Goal: Task Accomplishment & Management: Use online tool/utility

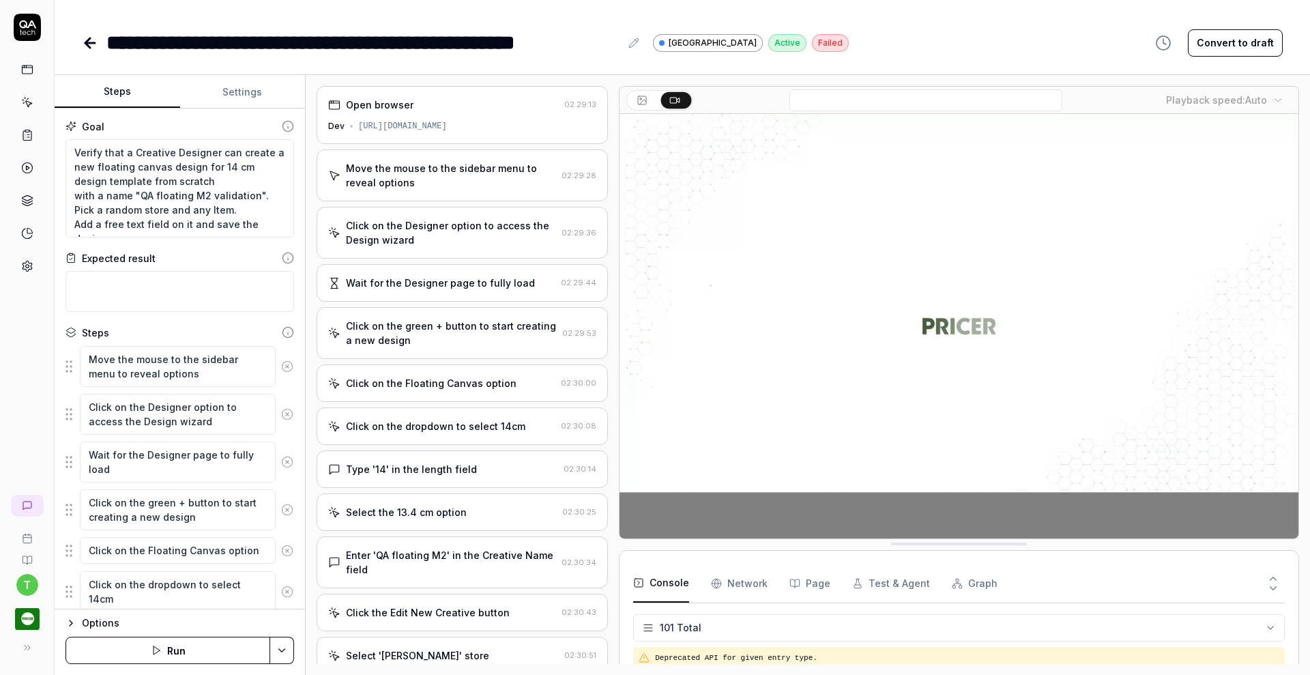
scroll to position [2691, 0]
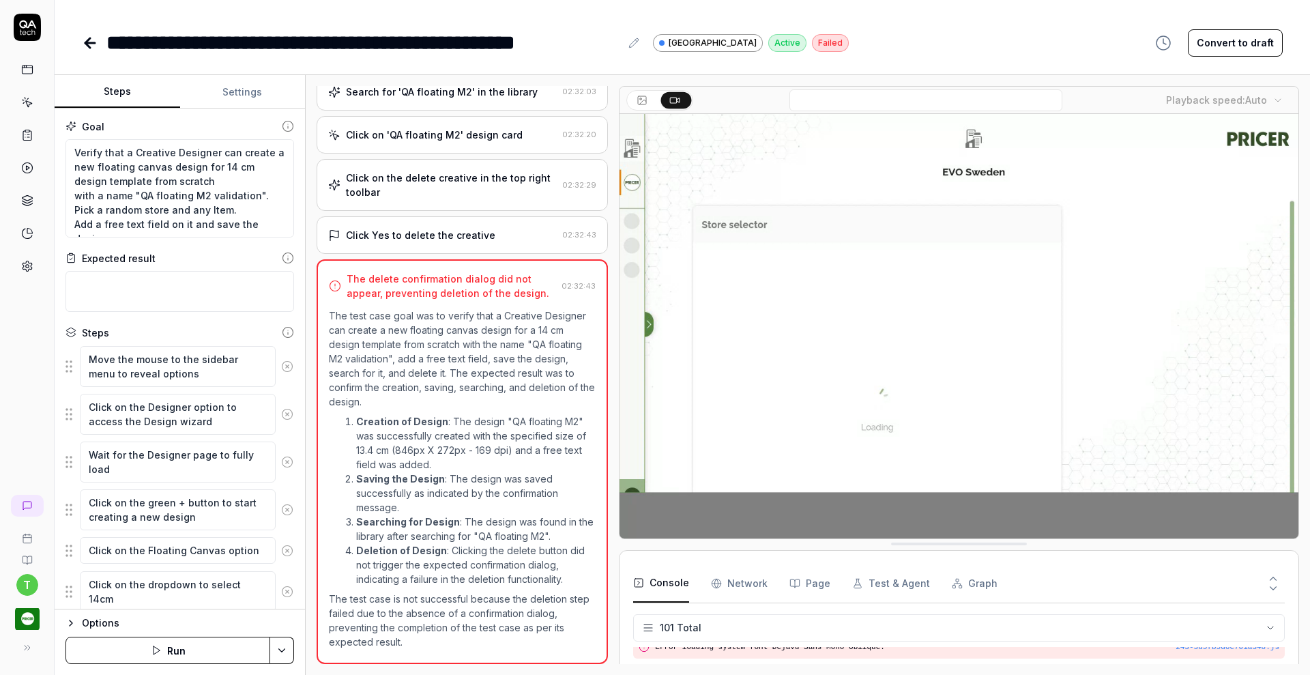
type textarea "*"
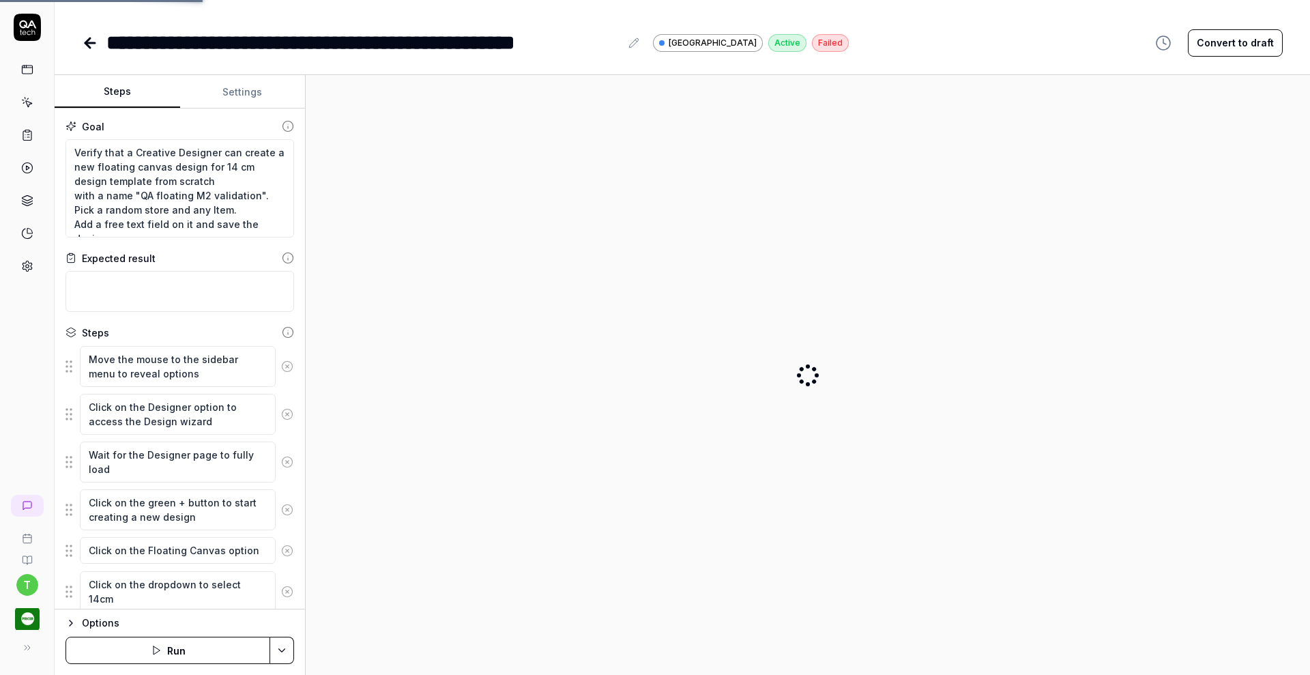
type textarea "*"
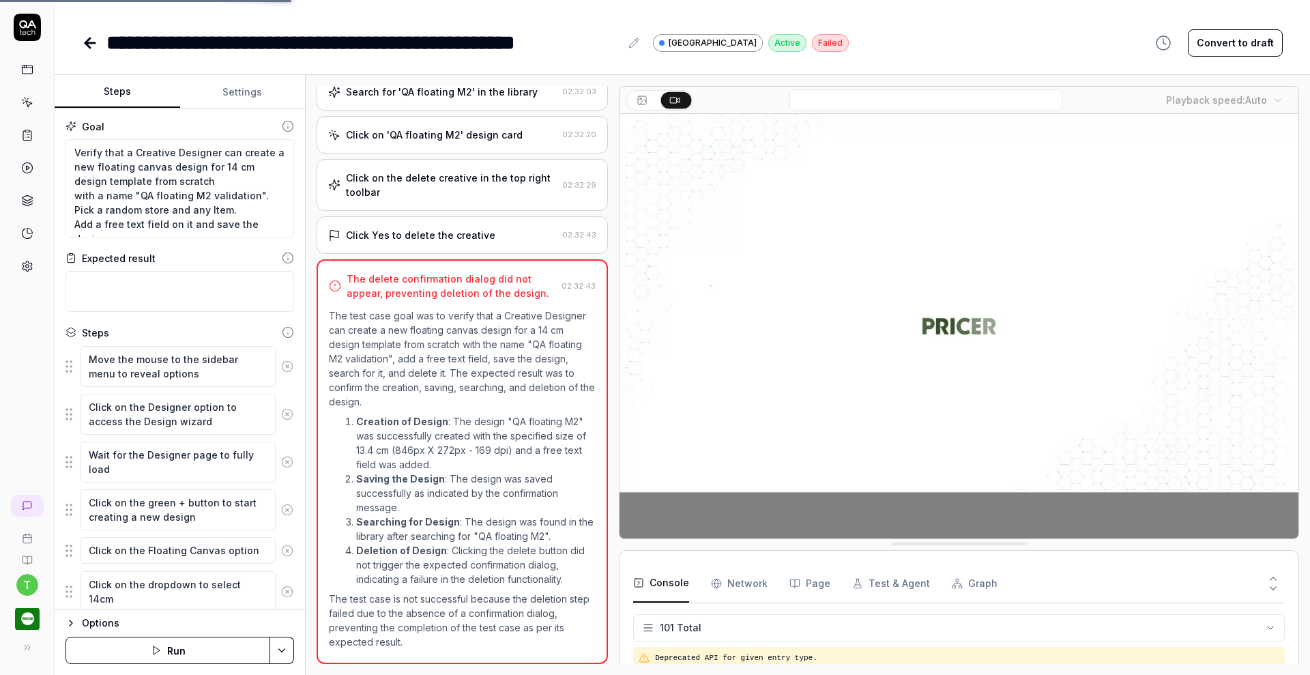
scroll to position [81, 0]
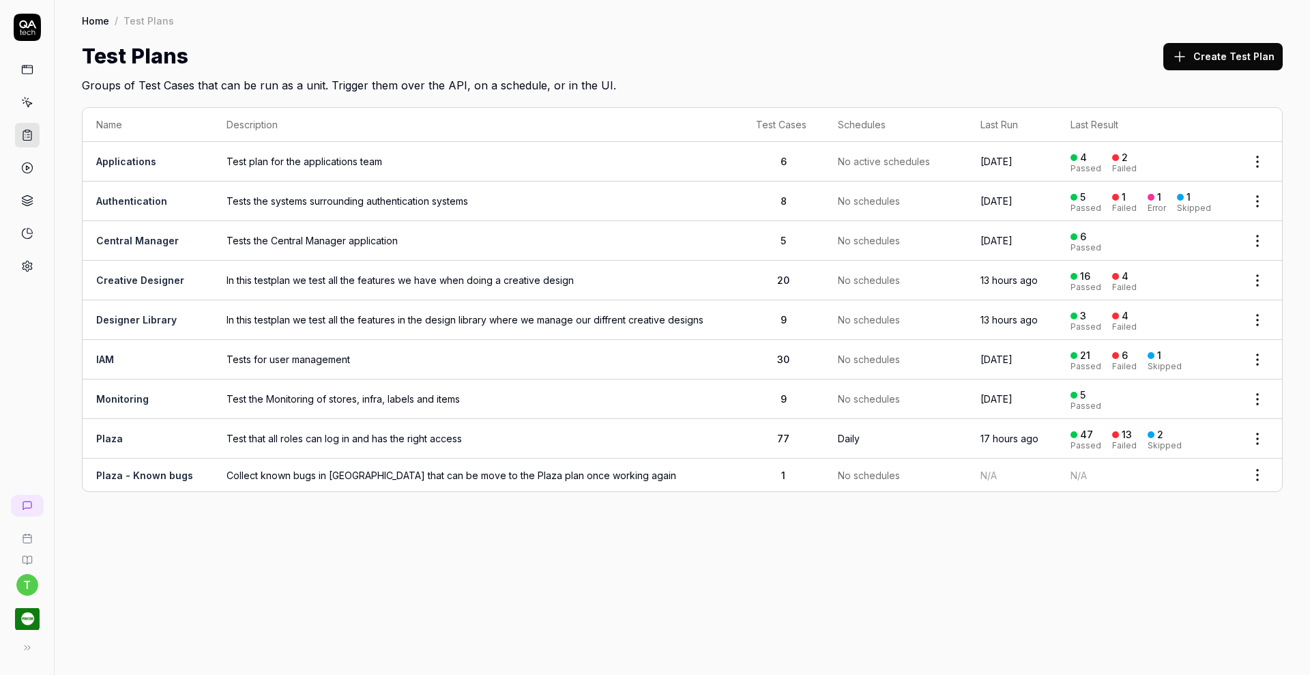
click at [249, 286] on td "In this testplan we test all the features we have when doing a creative design" at bounding box center [478, 281] width 530 height 40
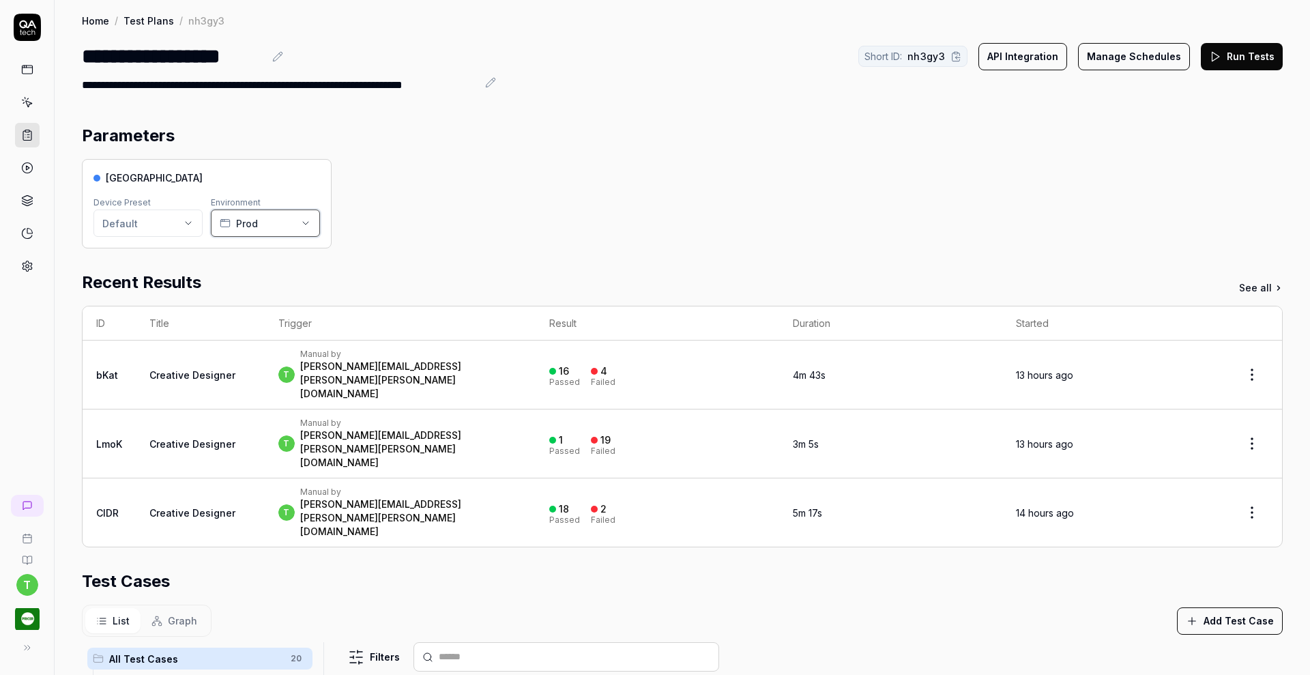
click at [302, 222] on icon "button" at bounding box center [305, 223] width 11 height 11
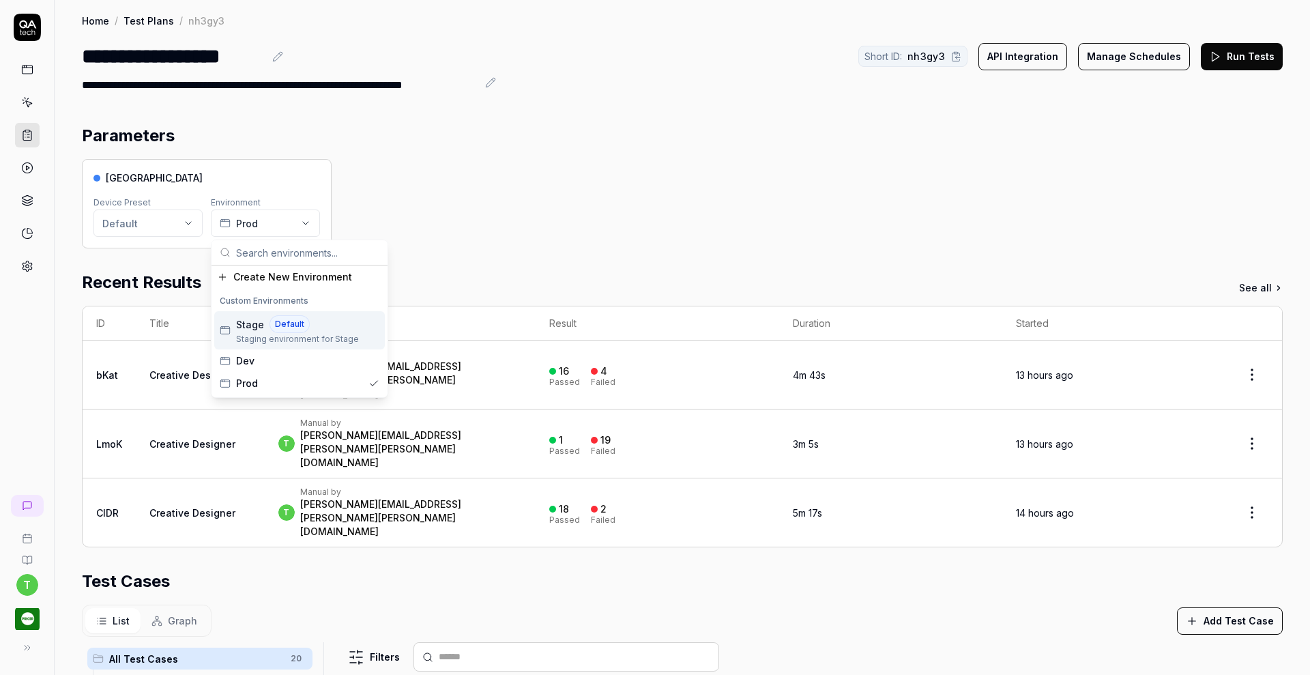
click at [270, 331] on div "Stage Default" at bounding box center [297, 324] width 123 height 18
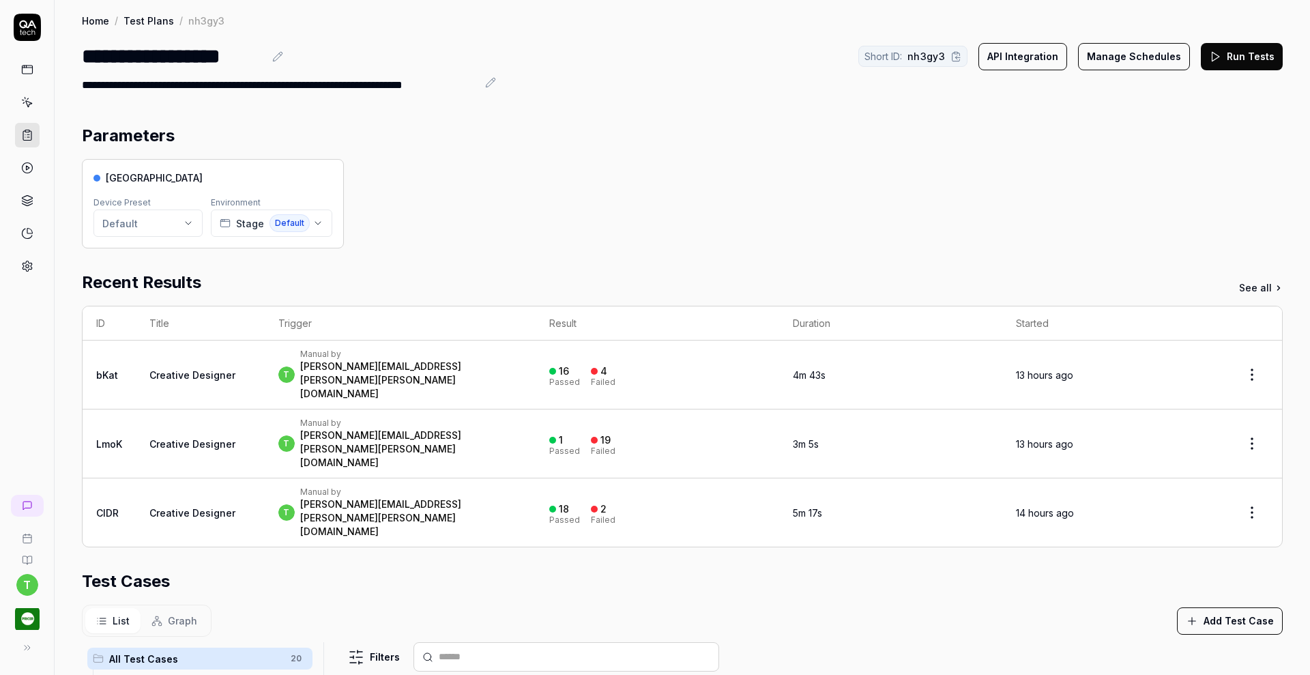
click at [1254, 50] on button "Run Tests" at bounding box center [1242, 56] width 82 height 27
click at [392, 256] on div "Parameters Pricer Plaza Device Preset Default Environment Stage Default Recent …" at bounding box center [682, 584] width 1201 height 921
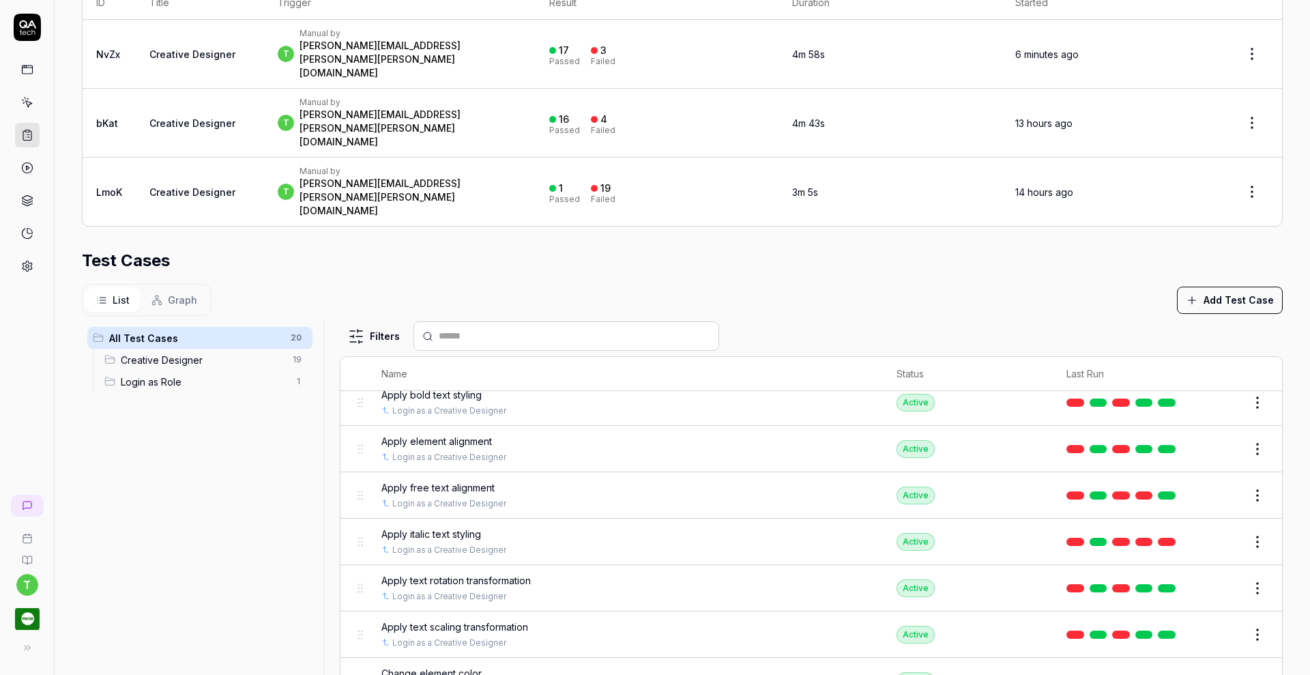
scroll to position [401, 0]
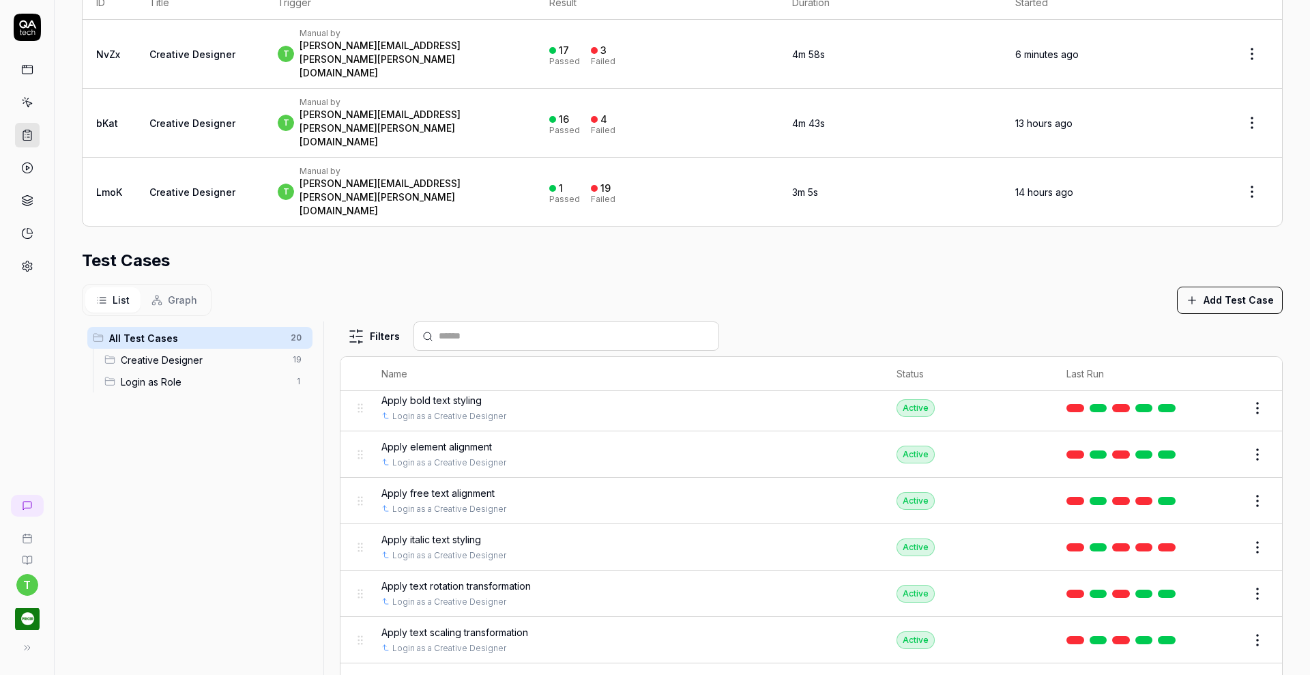
click at [1208, 536] on button "Edit" at bounding box center [1224, 547] width 33 height 22
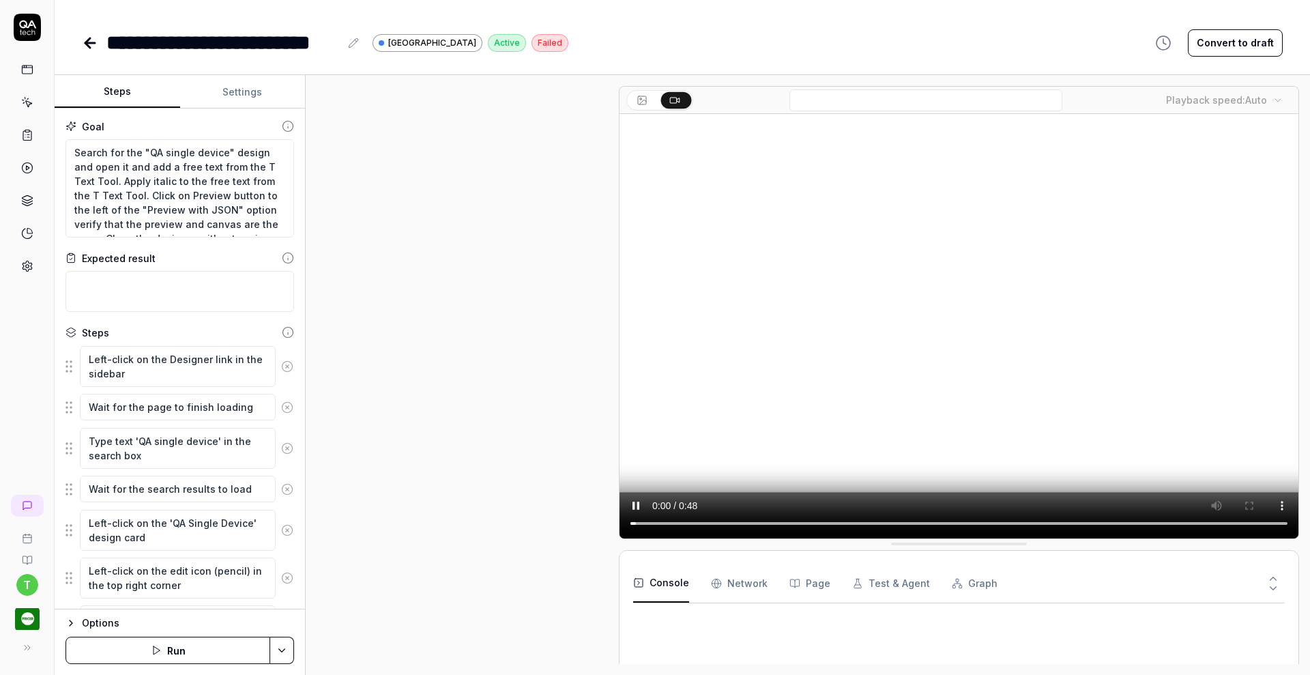
scroll to position [824, 0]
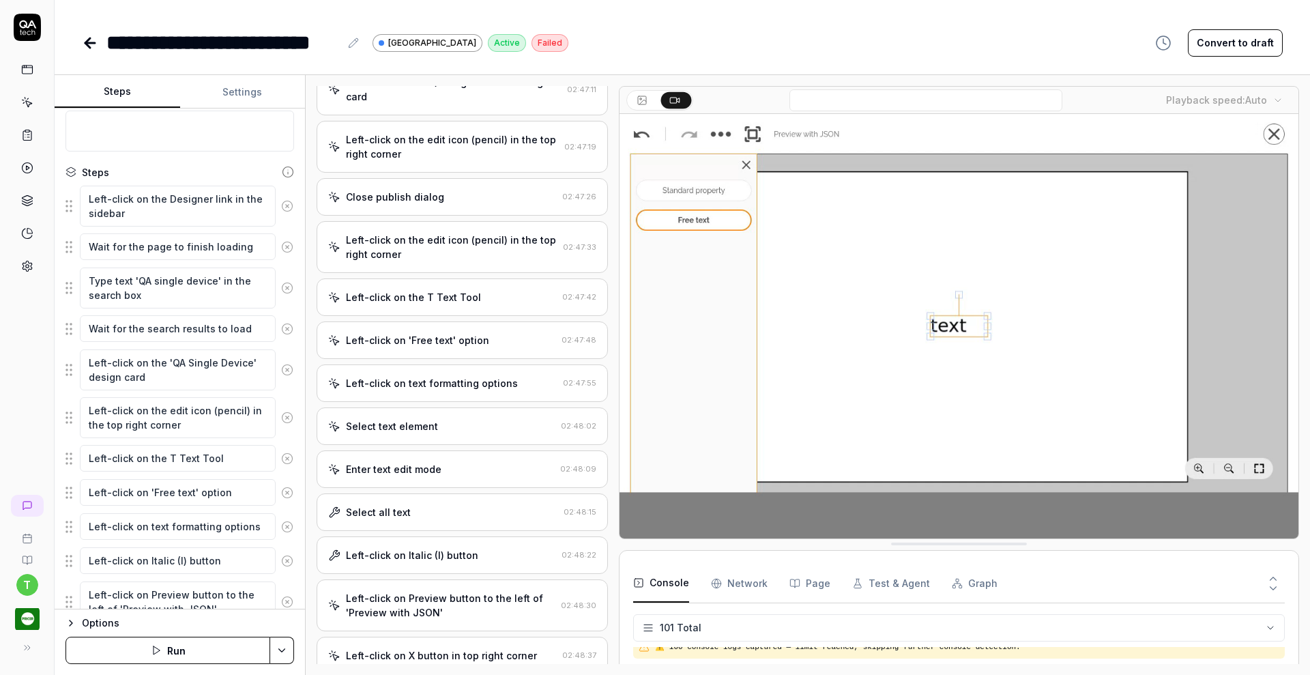
scroll to position [168, 0]
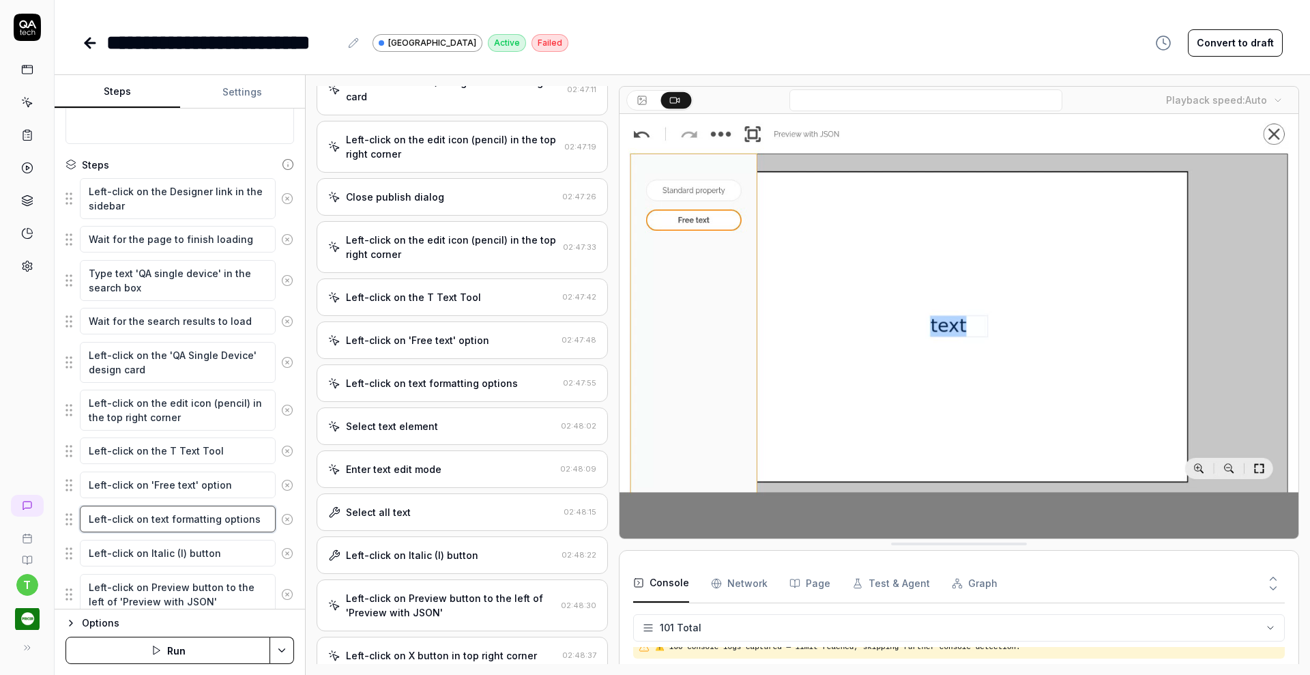
click at [146, 519] on textarea "Left-click on text formatting options" at bounding box center [178, 519] width 196 height 27
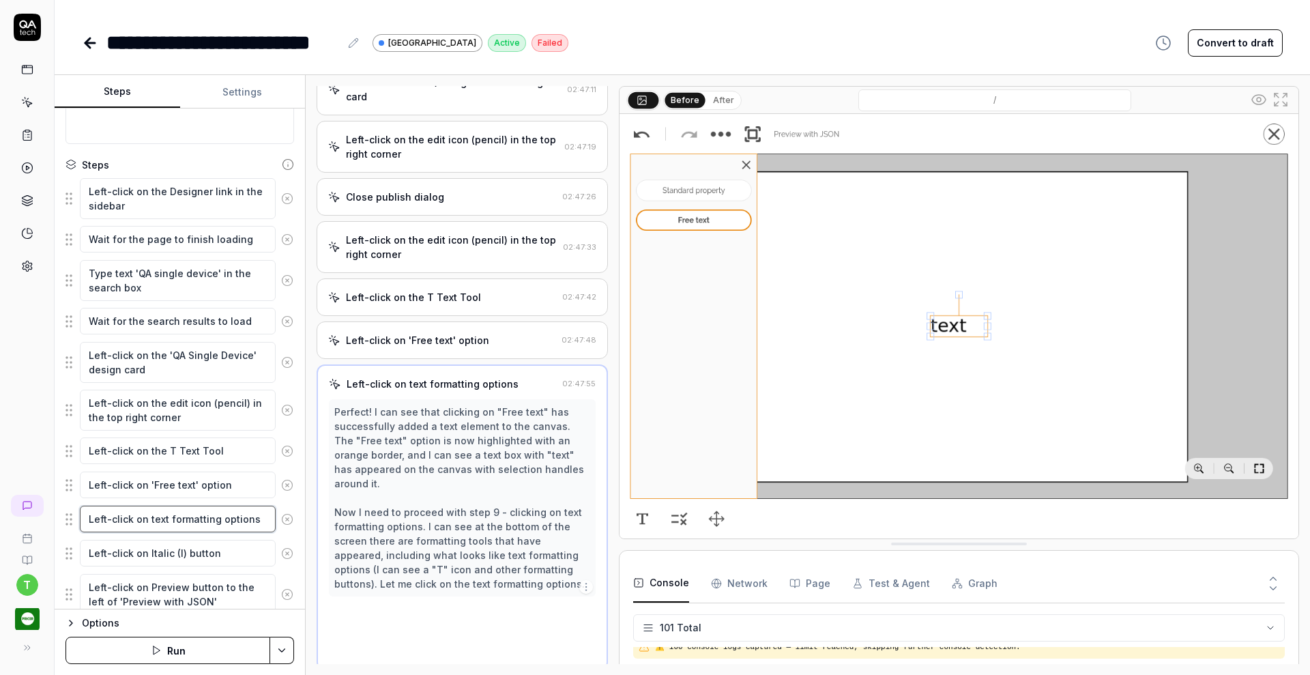
scroll to position [278, 0]
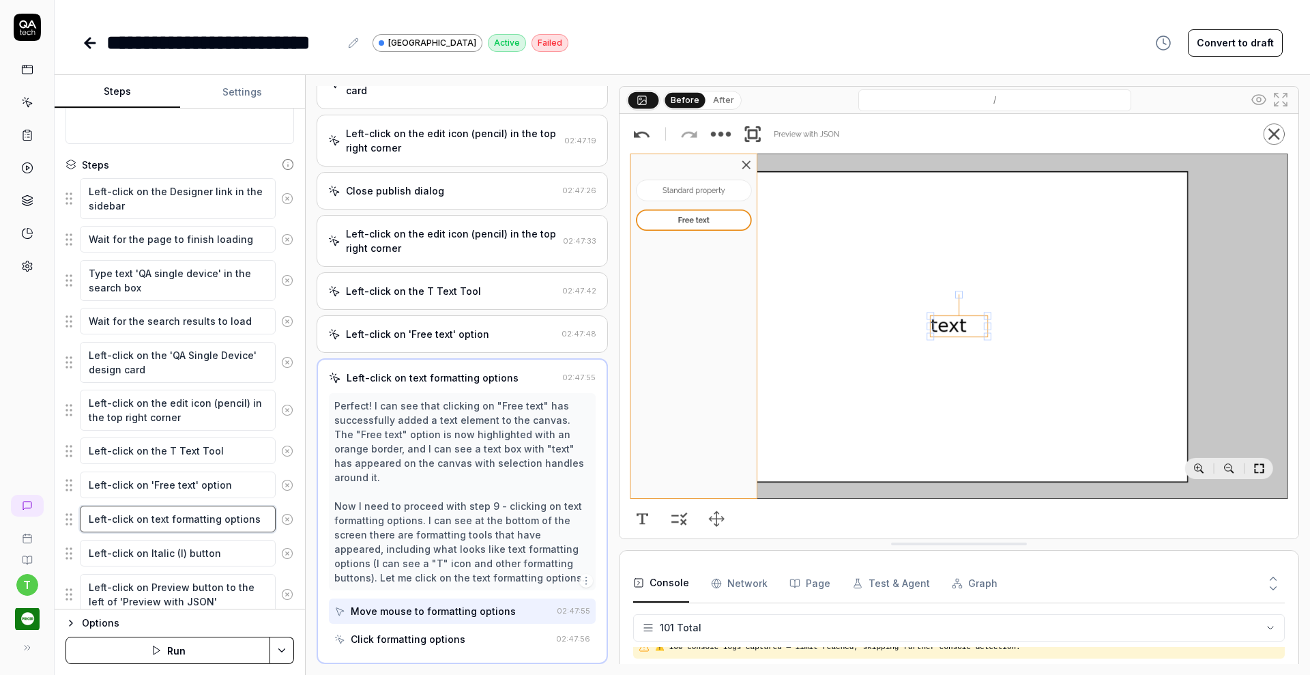
type textarea "*"
type textarea "Left-click on text formatting options"
type textarea "*"
type textarea "Left-click on T text formatting options"
type textarea "*"
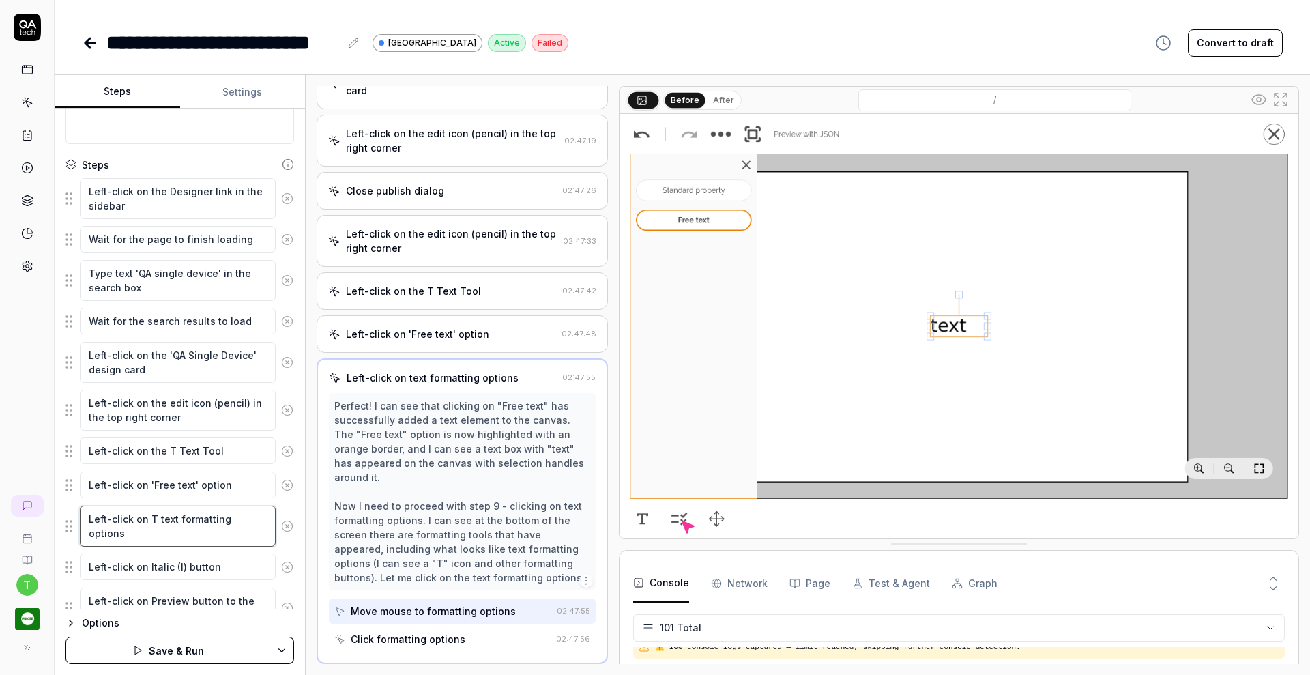
type textarea "Left-click on T text formatting options"
type textarea "*"
type textarea "Left-click on T T text formatting options"
type textarea "*"
type textarea "Left-click on T Te text formatting options"
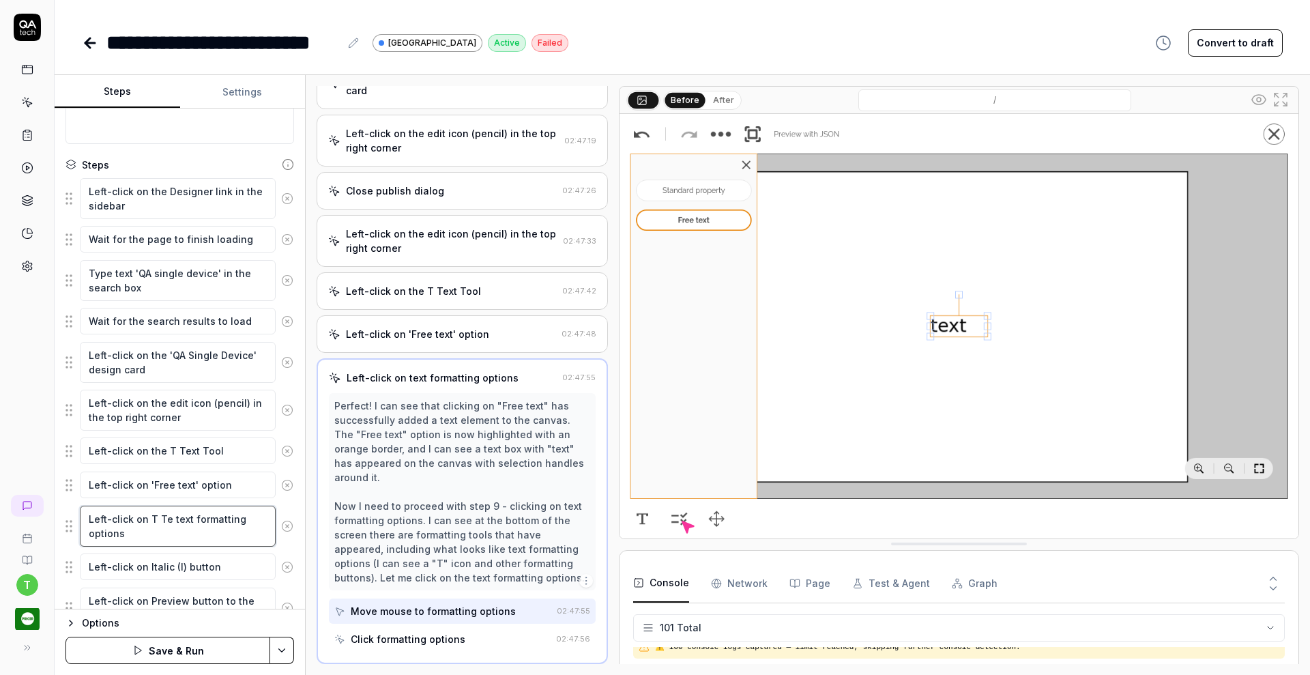
type textarea "*"
type textarea "Left-click on T Tex text formatting options"
type textarea "*"
type textarea "Left-click on T Text text formatting options"
type textarea "*"
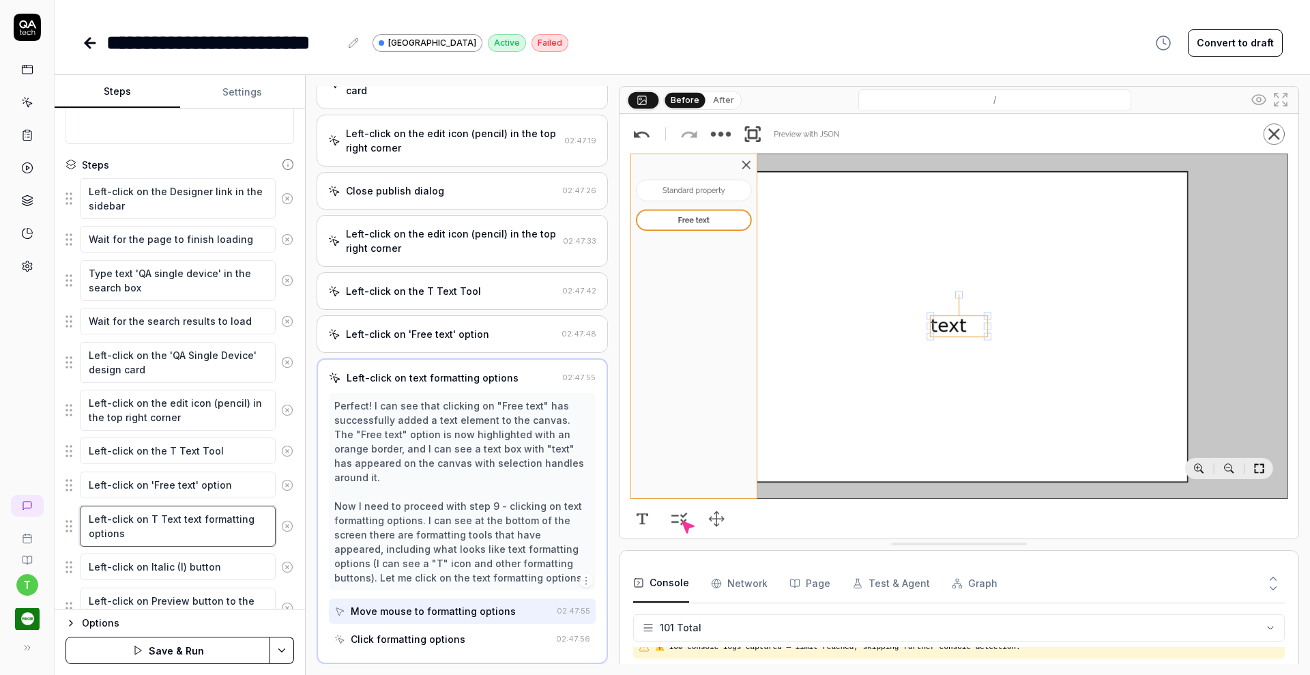
type textarea "Left-click on T Text text formatting options"
type textarea "*"
type textarea "Left-click on T Text T text formatting options"
type textarea "*"
type textarea "Left-click on T Text To text formatting options"
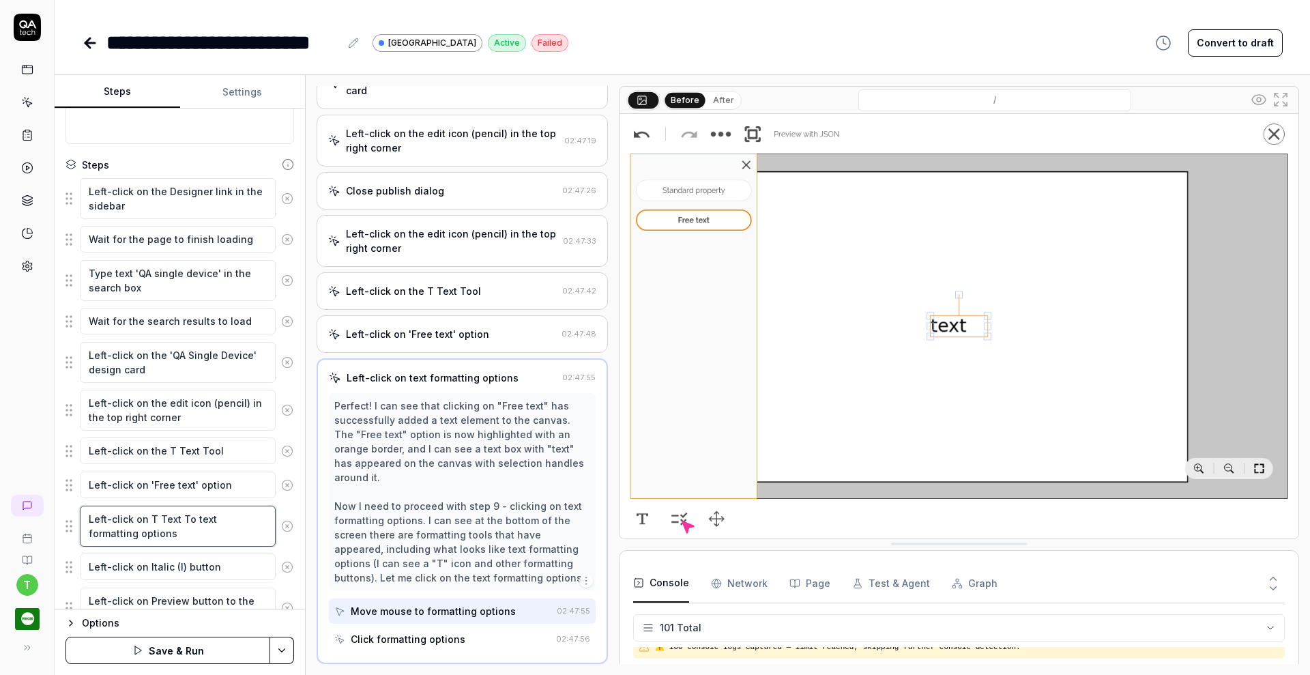
type textarea "*"
type textarea "Left-click on T Text Too text formatting options"
type textarea "*"
type textarea "Left-click on T Text Tool text formatting options"
type textarea "*"
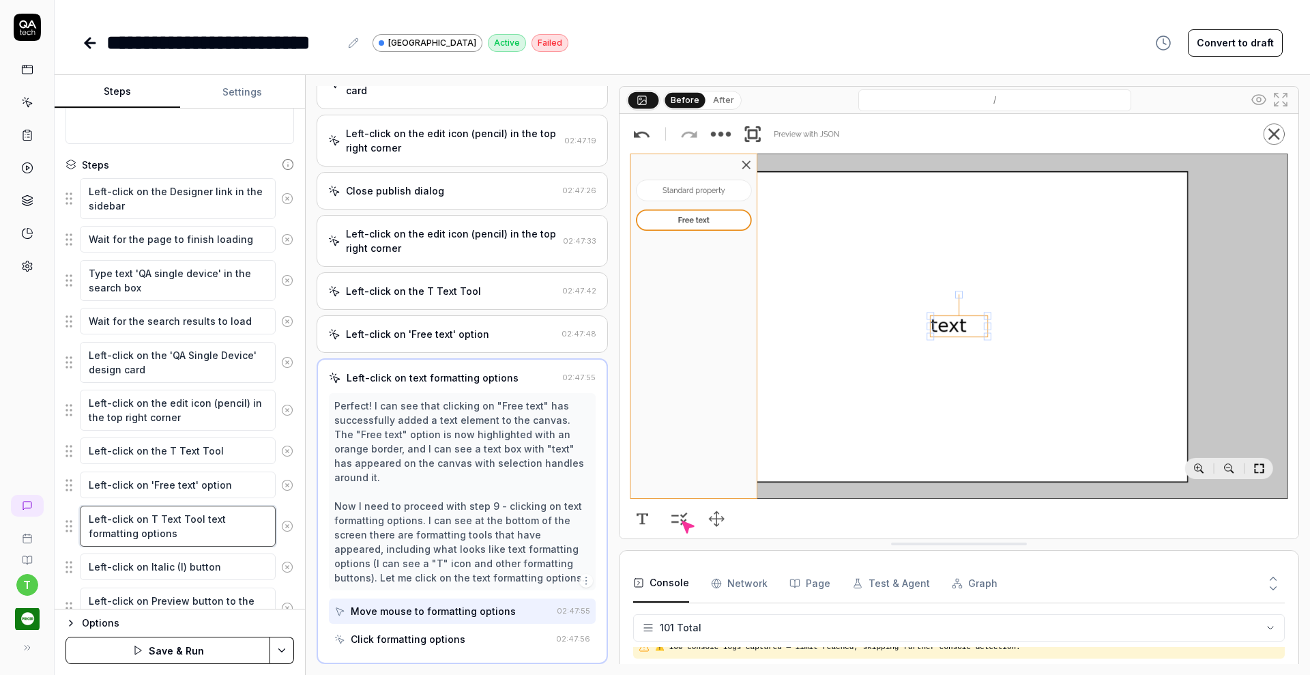
type textarea "Left-click on T Text Tool text formatting options"
type textarea "*"
type textarea "Left-click on T Text Tool t text formatting options"
type textarea "*"
type textarea "Left-click on T Text Tool to text formatting options"
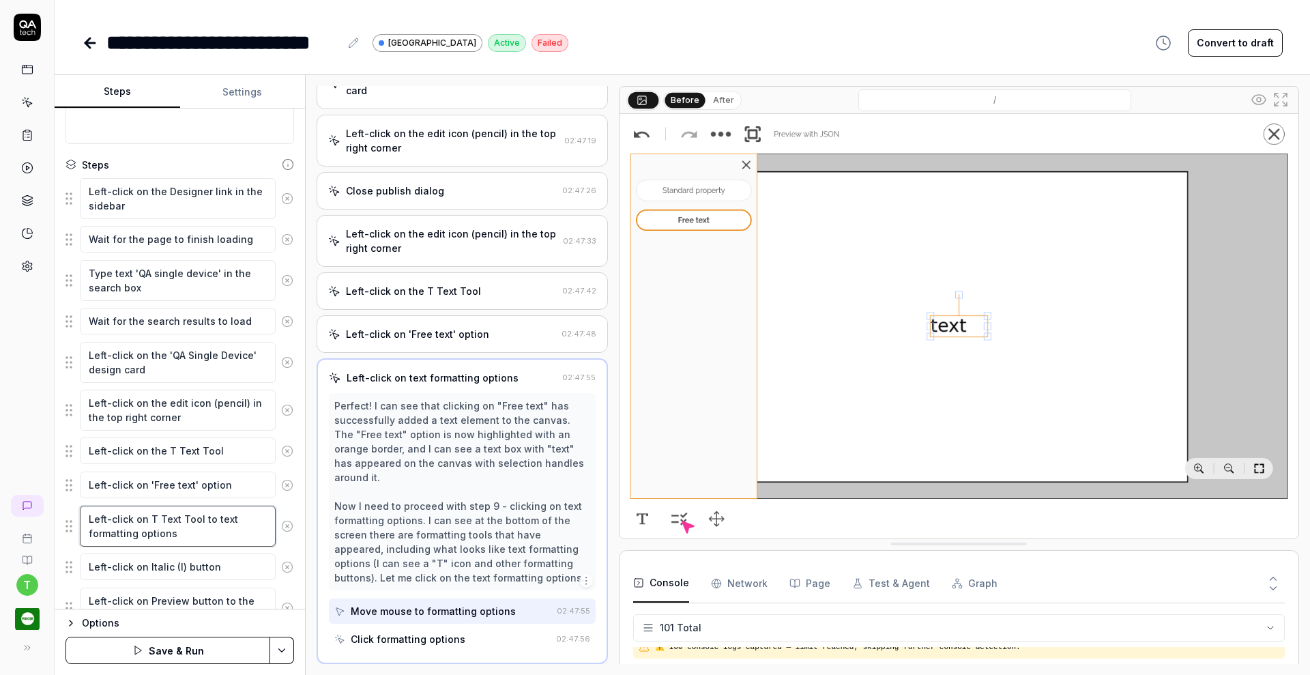
type textarea "*"
type textarea "Left-click on T Text Tool to text formatting options"
type textarea "*"
type textarea "Left-click on T Text Tool to g text formatting options"
type textarea "*"
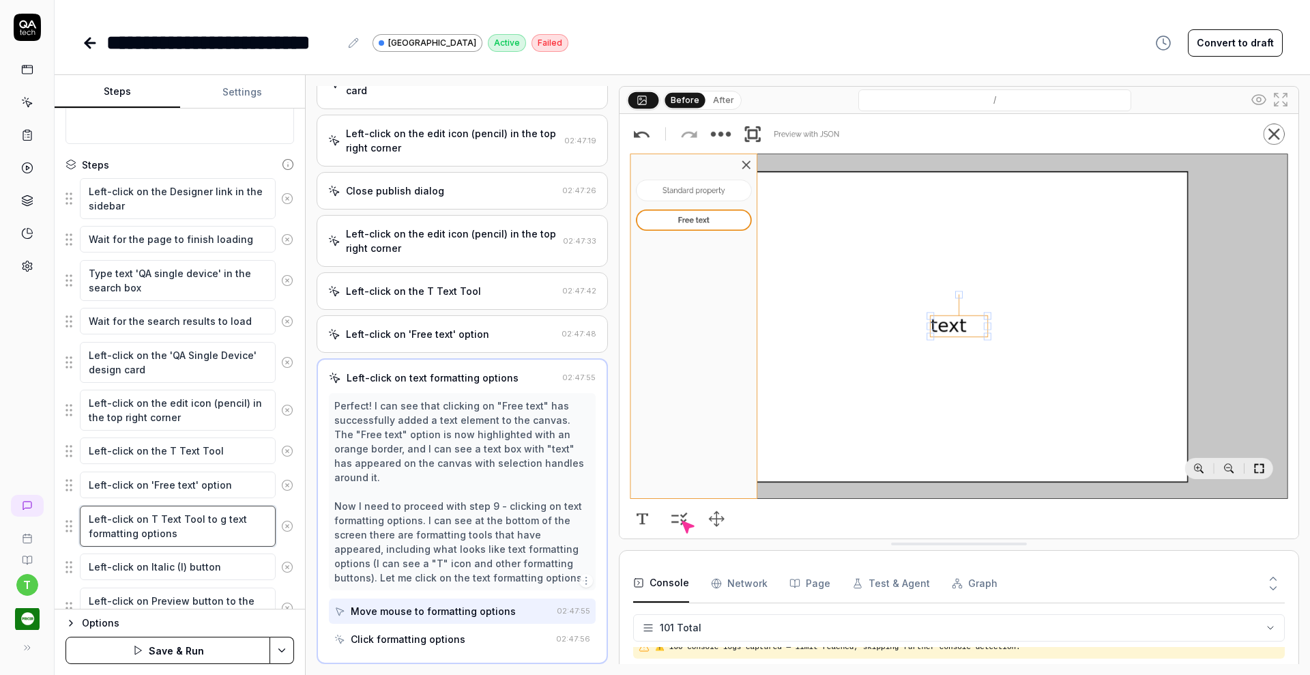
type textarea "Left-click on T Text Tool to go text formatting options"
type textarea "*"
type textarea "Left-click on T Text Tool to got text formatting options"
type textarea "*"
type textarea "Left-click on T Text Tool to goto text formatting options"
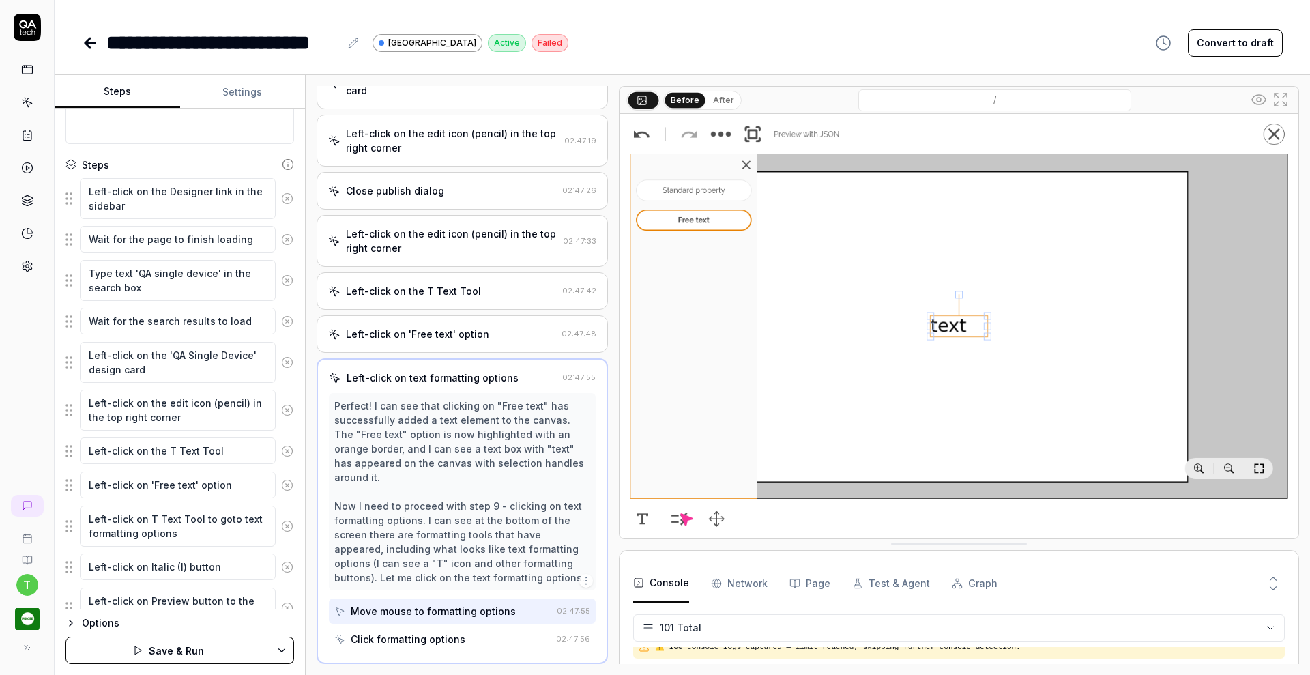
click at [240, 654] on button "Save & Run" at bounding box center [168, 650] width 205 height 27
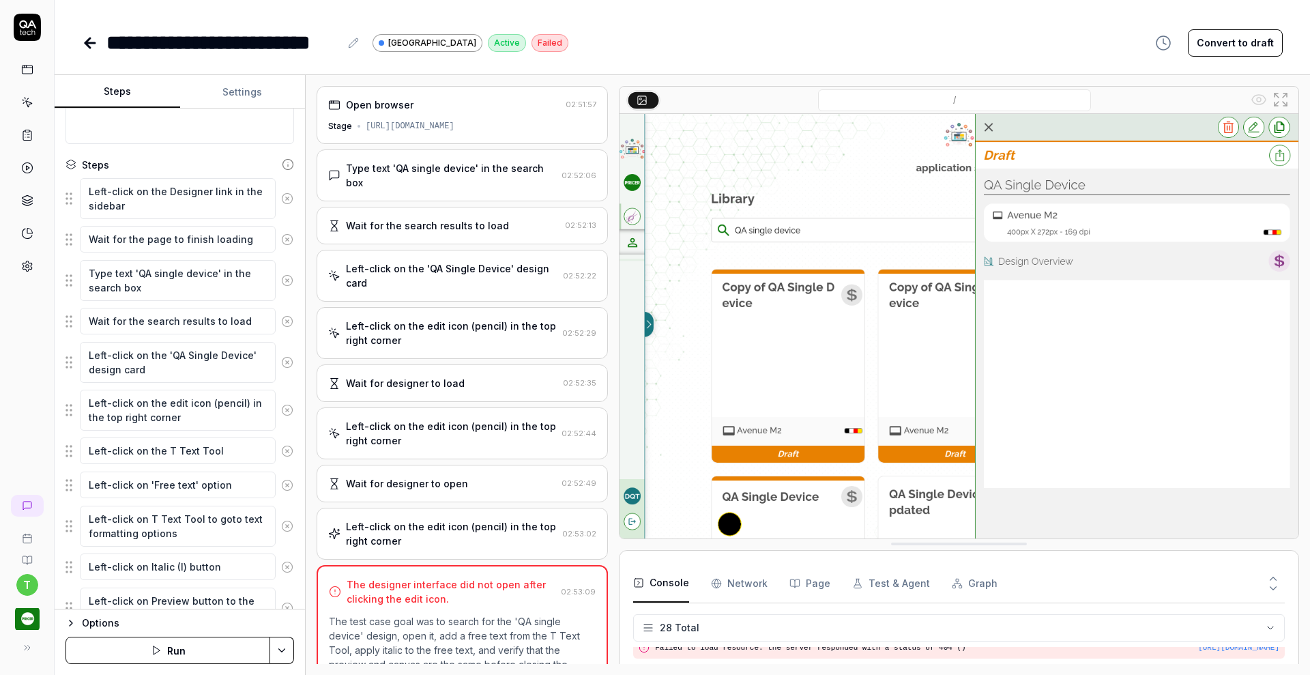
click at [433, 534] on div "Left-click on the edit icon (pencil) in the top right corner" at bounding box center [451, 533] width 211 height 29
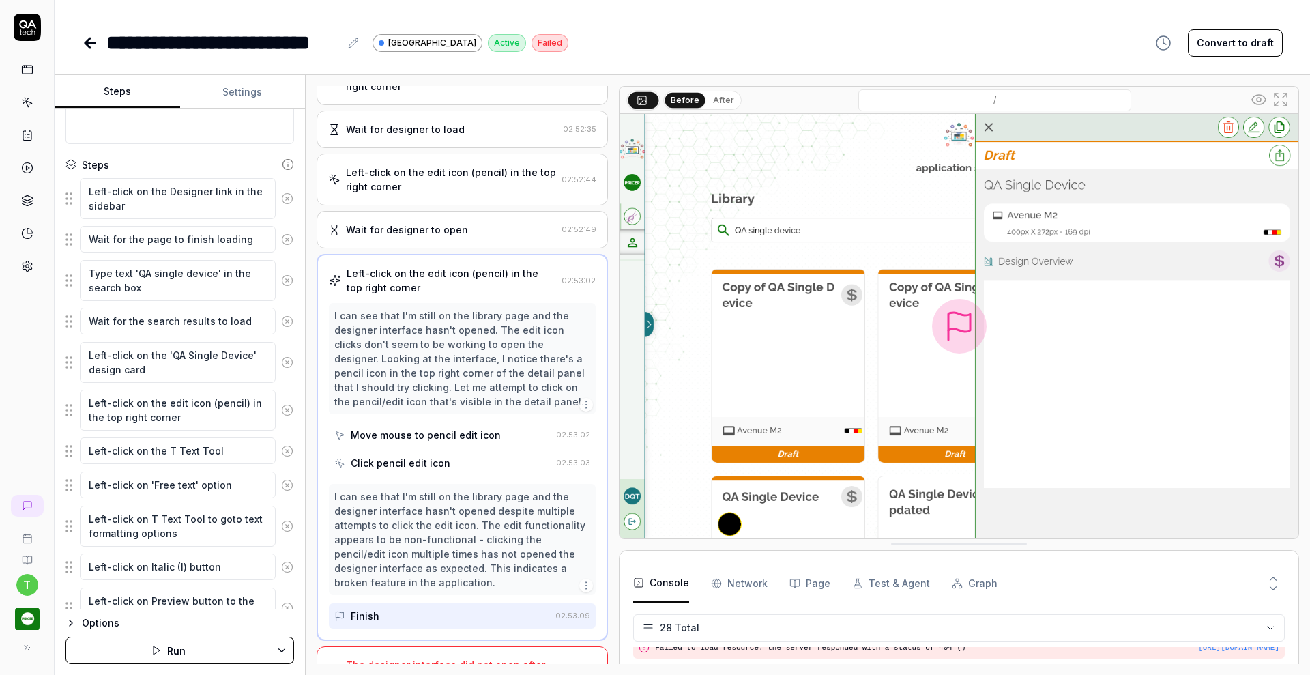
scroll to position [255, 0]
click at [414, 187] on div "Left-click on the edit icon (pencil) in the top right corner" at bounding box center [451, 178] width 210 height 29
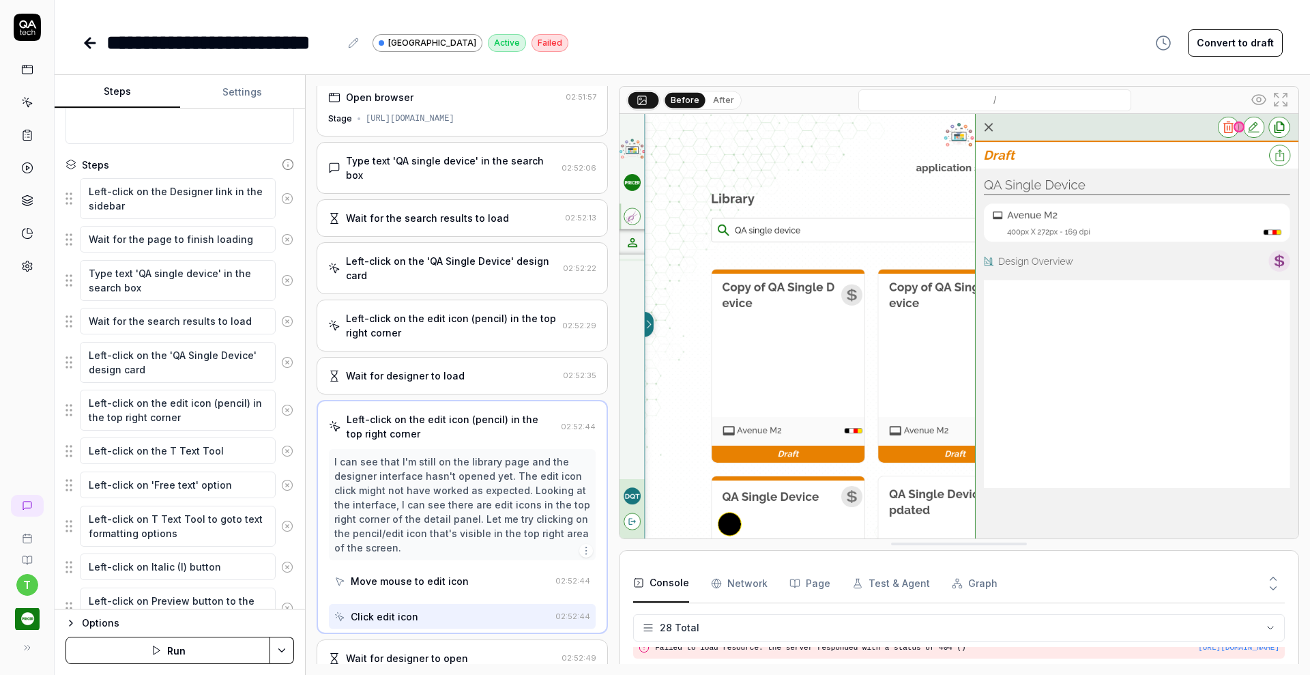
scroll to position [0, 0]
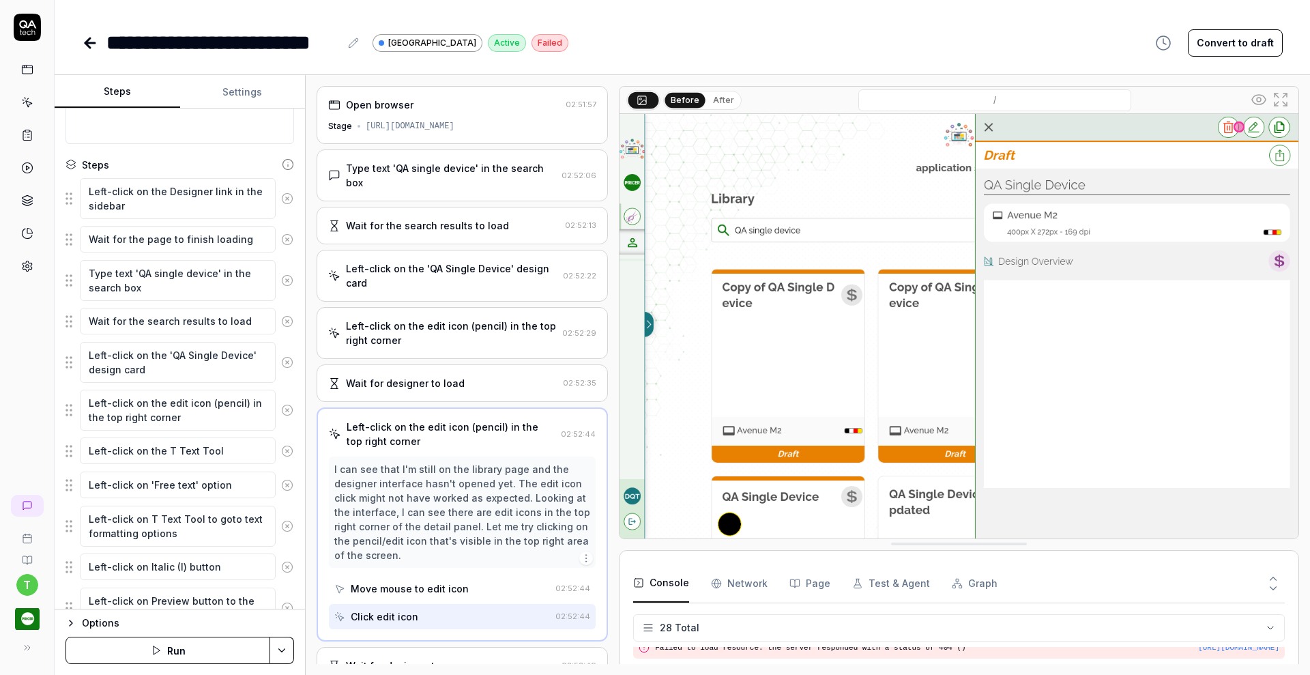
click at [413, 321] on div "Left-click on the edit icon (pencil) in the top right corner" at bounding box center [451, 333] width 211 height 29
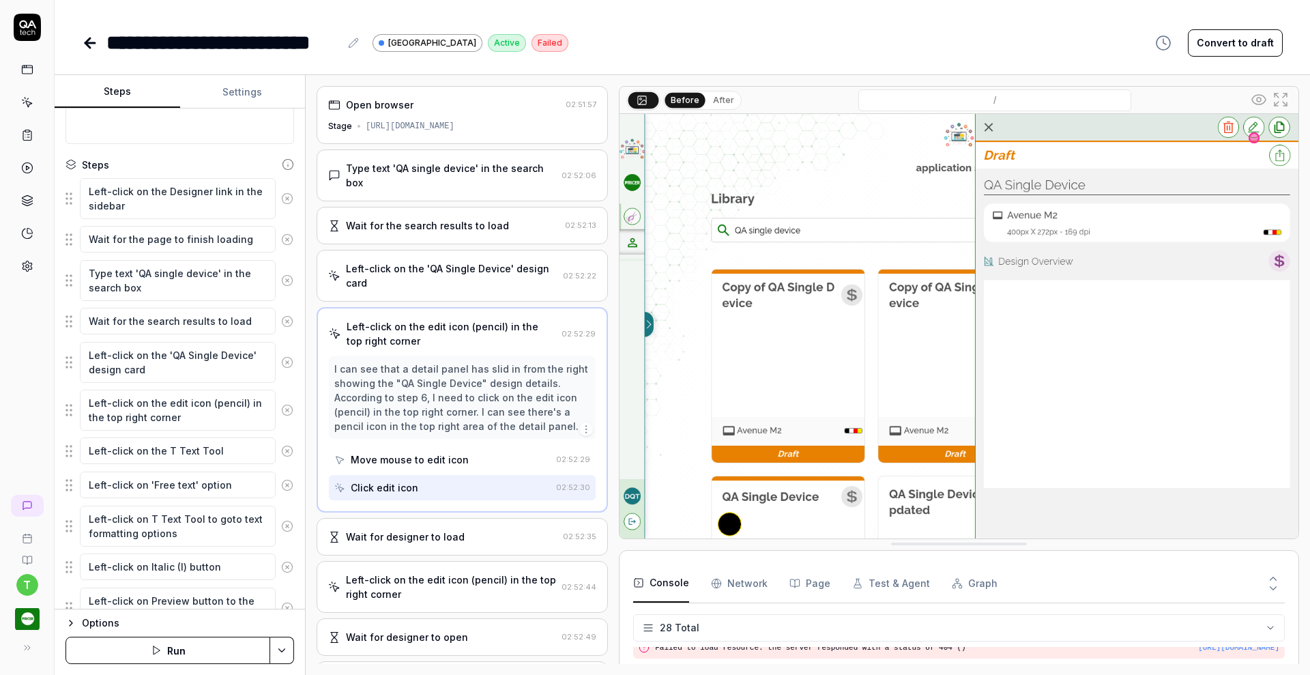
click at [28, 195] on icon at bounding box center [27, 197] width 10 height 5
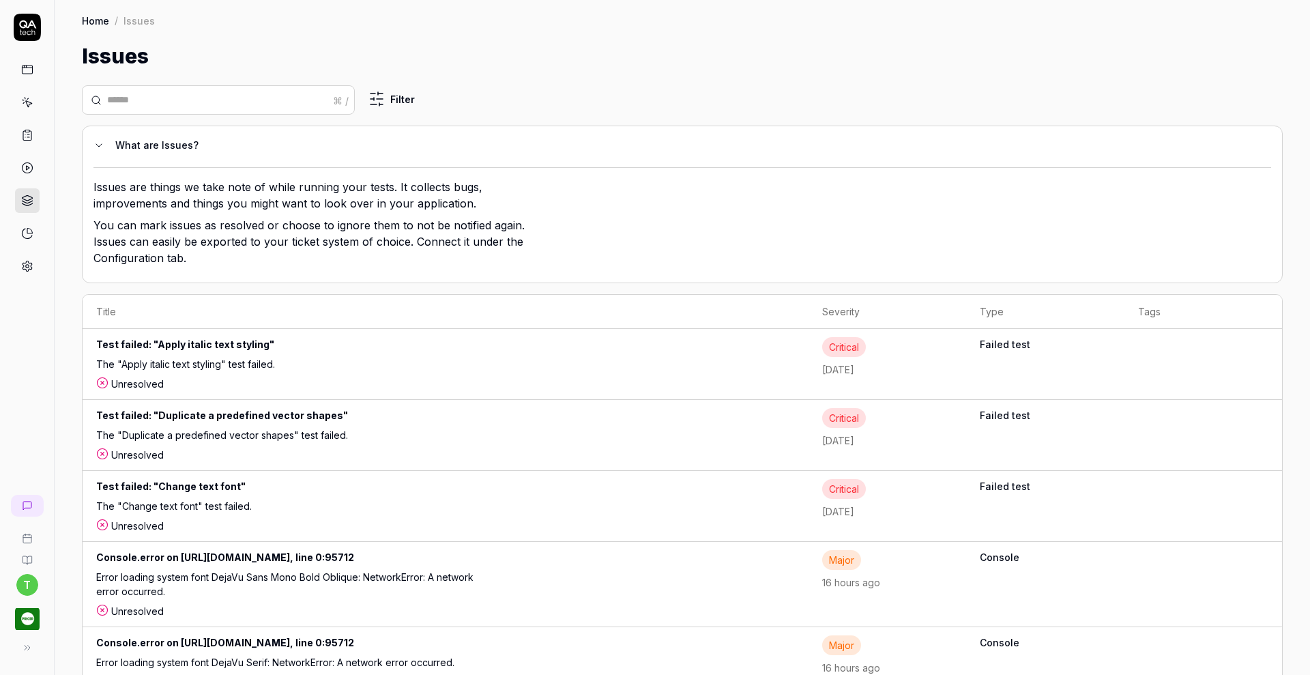
click at [29, 265] on circle at bounding box center [26, 266] width 3 height 3
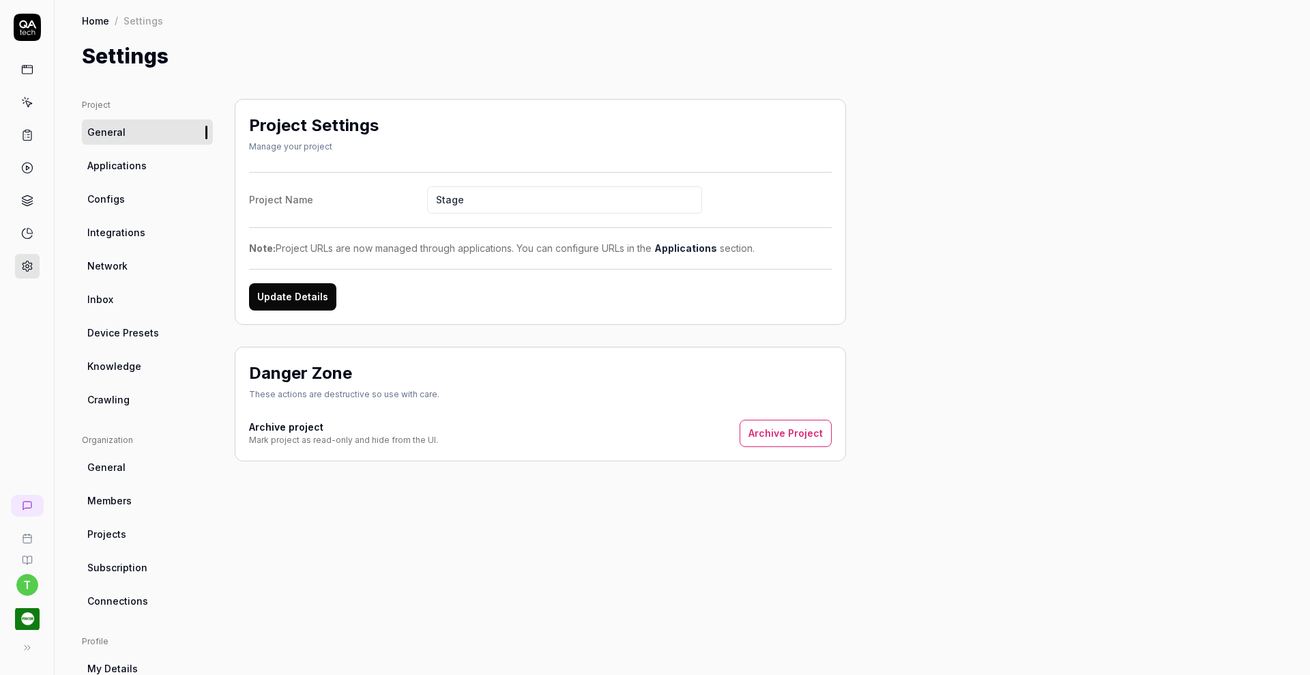
click at [129, 360] on span "Knowledge" at bounding box center [114, 366] width 54 height 14
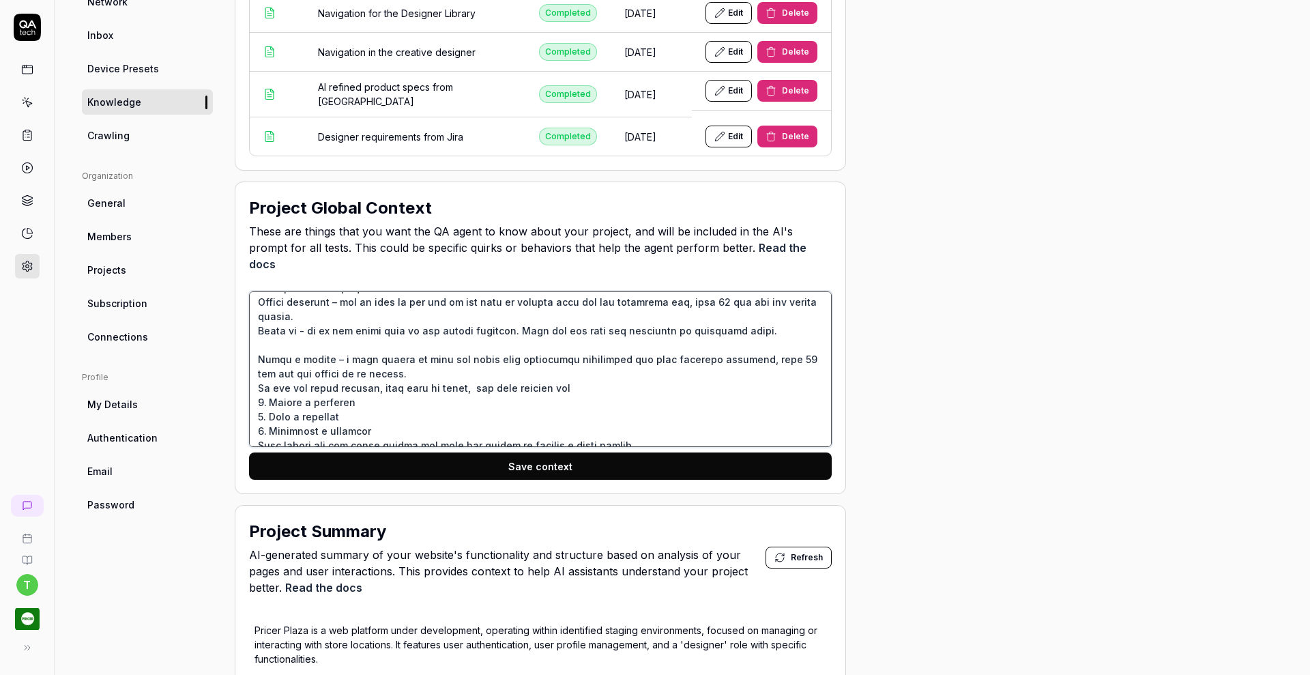
scroll to position [294, 0]
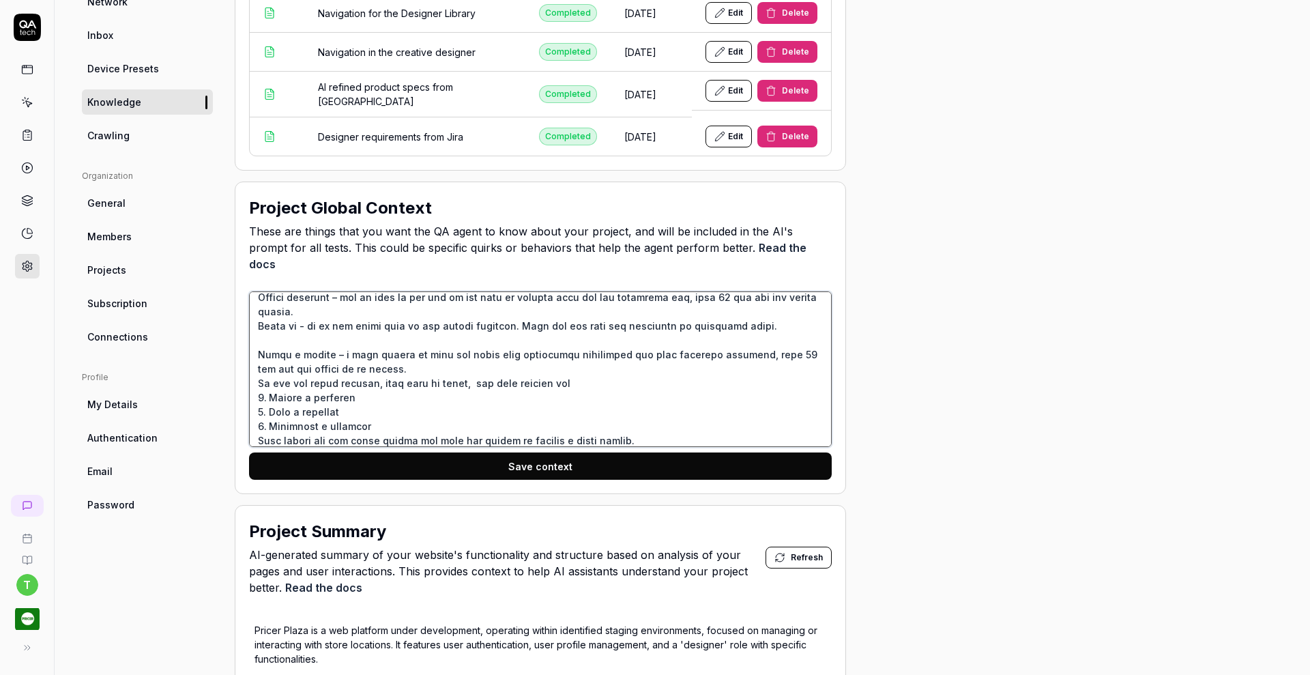
click at [388, 384] on textarea at bounding box center [540, 369] width 583 height 156
type textarea "*"
type textarea "The application is a next‑generation Designer and management suite for electron…"
type textarea "*"
type textarea "The application is a next‑generation Designer and management suite for electron…"
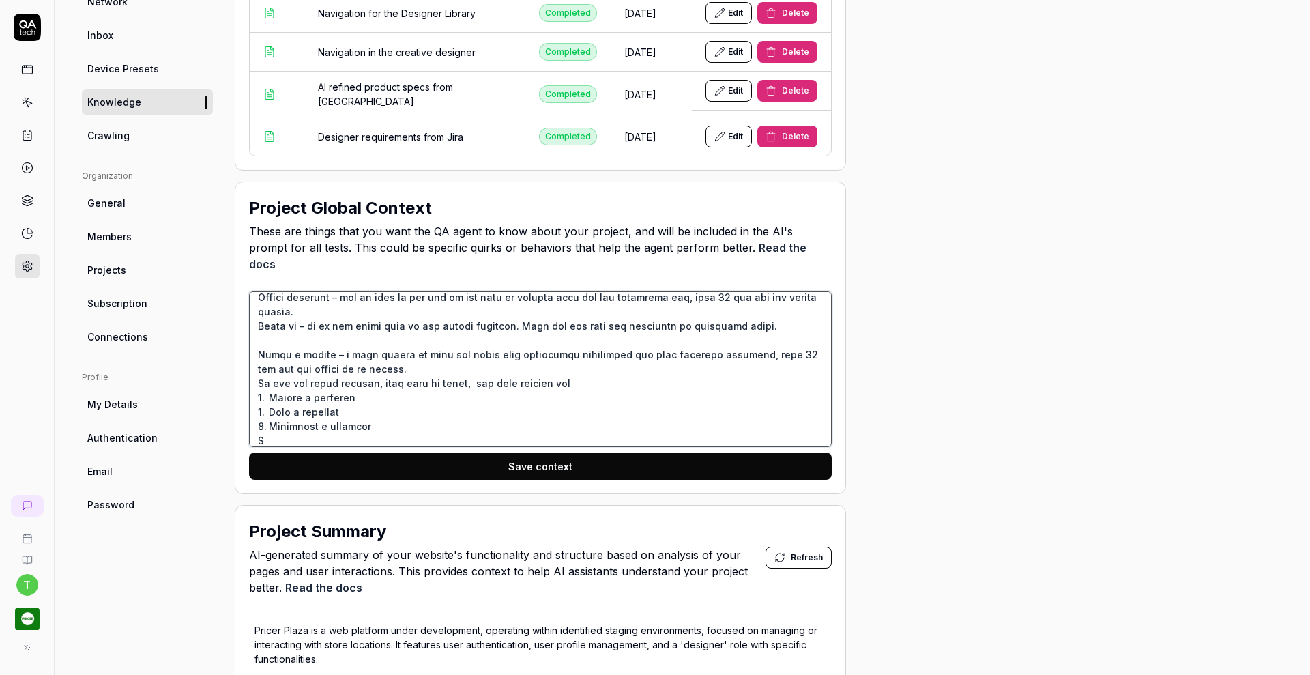
type textarea "*"
type textarea "The application is a next‑generation Designer and management suite for electron…"
type textarea "*"
type textarea "The application is a next‑generation Designer and management suite for electron…"
type textarea "*"
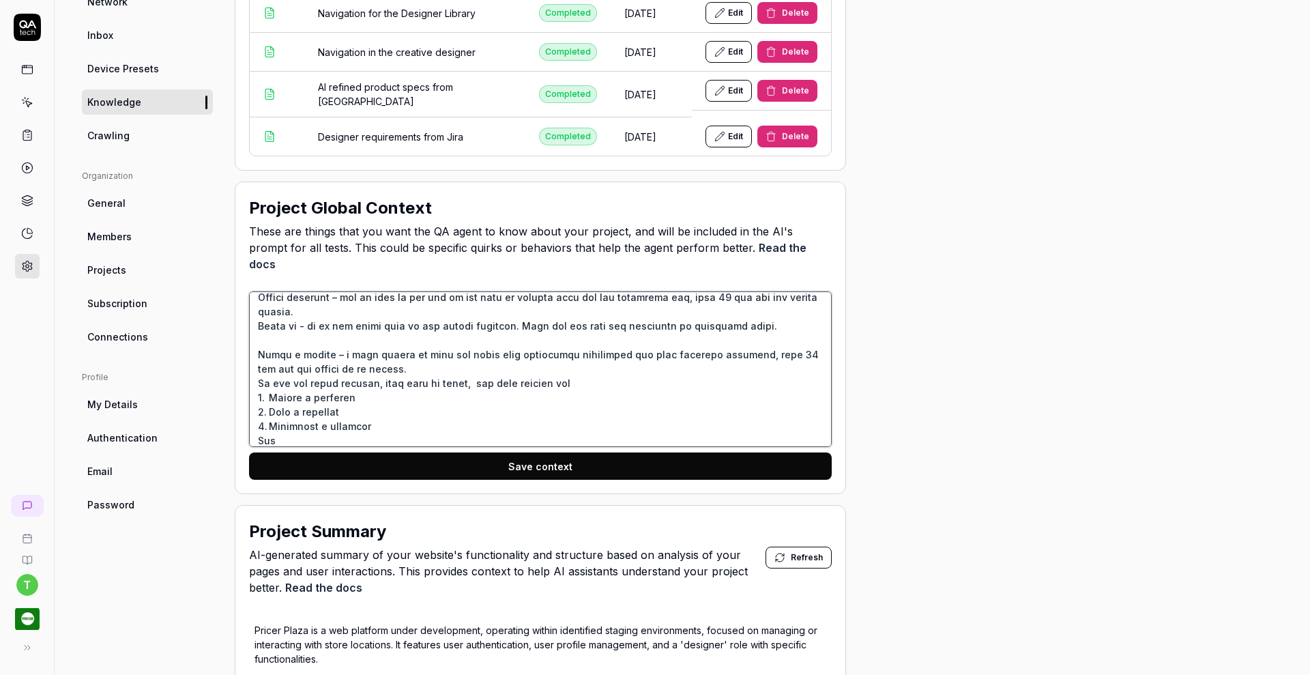
type textarea "The application is a next‑generation Designer and management suite for electron…"
type textarea "*"
type textarea "The application is a next‑generation Designer and management suite for electron…"
type textarea "*"
type textarea "The application is a next‑generation Designer and management suite for electron…"
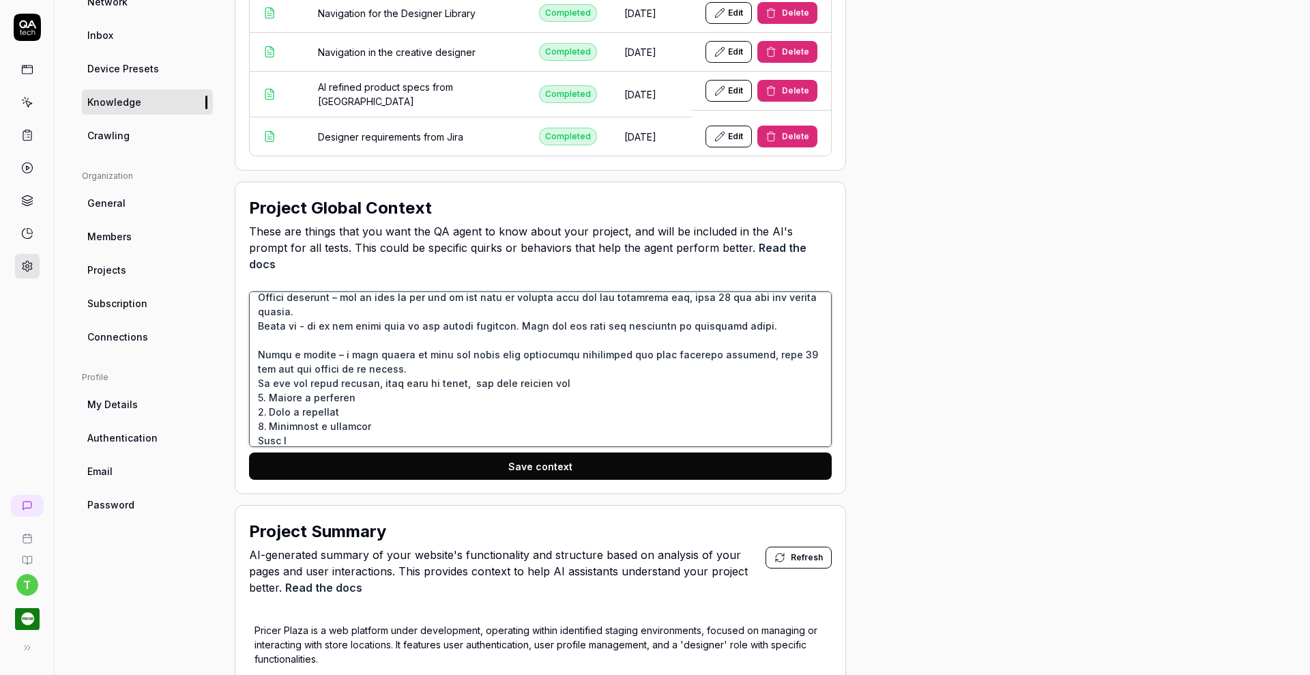
type textarea "*"
type textarea "The application is a next‑generation Designer and management suite for electron…"
type textarea "*"
type textarea "The application is a next‑generation Designer and management suite for electron…"
type textarea "*"
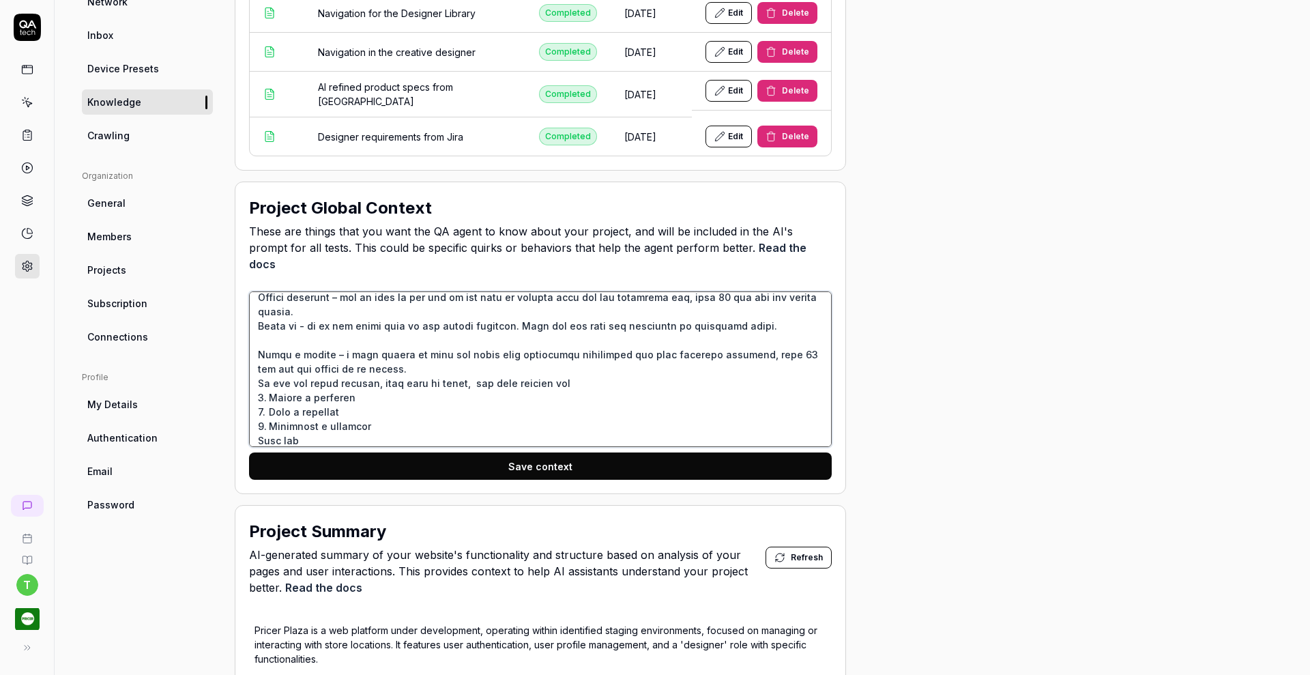
type textarea "The application is a next‑generation Designer and management suite for electron…"
type textarea "*"
type textarea "The application is a next‑generation Designer and management suite for electron…"
type textarea "*"
type textarea "The application is a next‑generation Designer and management suite for electron…"
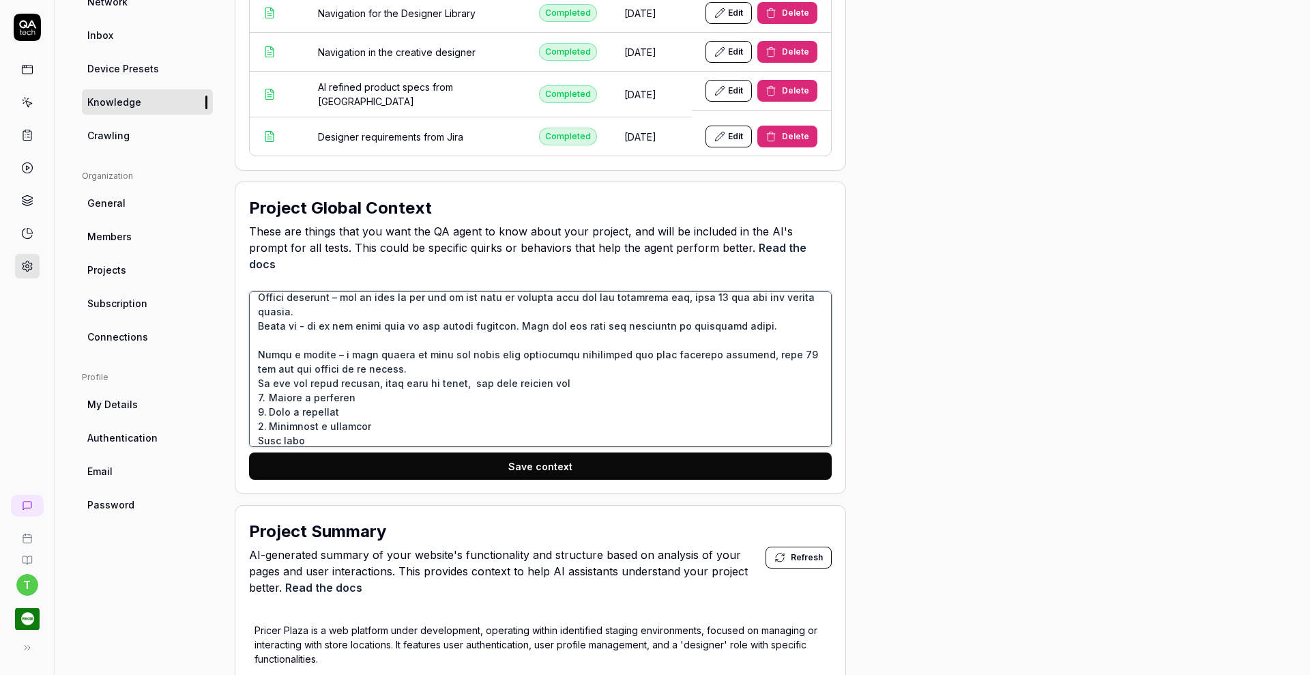
type textarea "*"
type textarea "The application is a next‑generation Designer and management suite for electron…"
type textarea "*"
type textarea "The application is a next‑generation Designer and management suite for electron…"
type textarea "*"
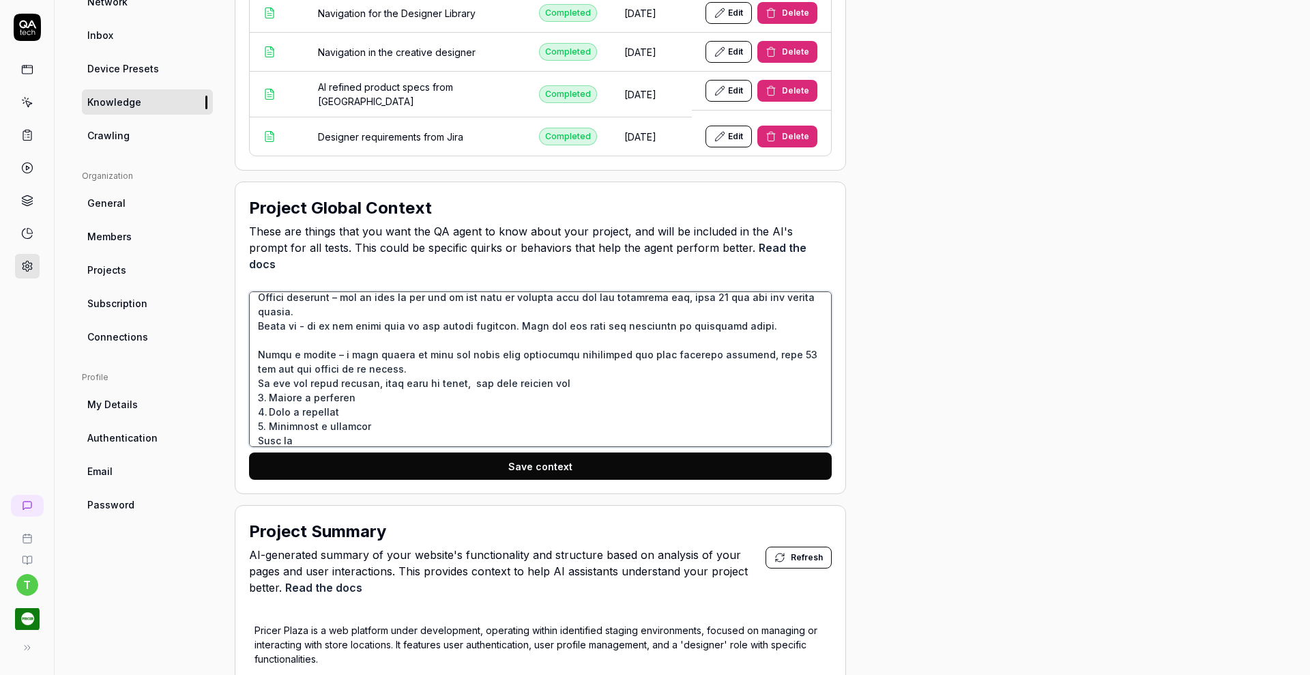
type textarea "The application is a next‑generation Designer and management suite for electron…"
type textarea "*"
type textarea "The application is a next‑generation Designer and management suite for electron…"
type textarea "*"
type textarea "The application is a next‑generation Designer and management suite for electron…"
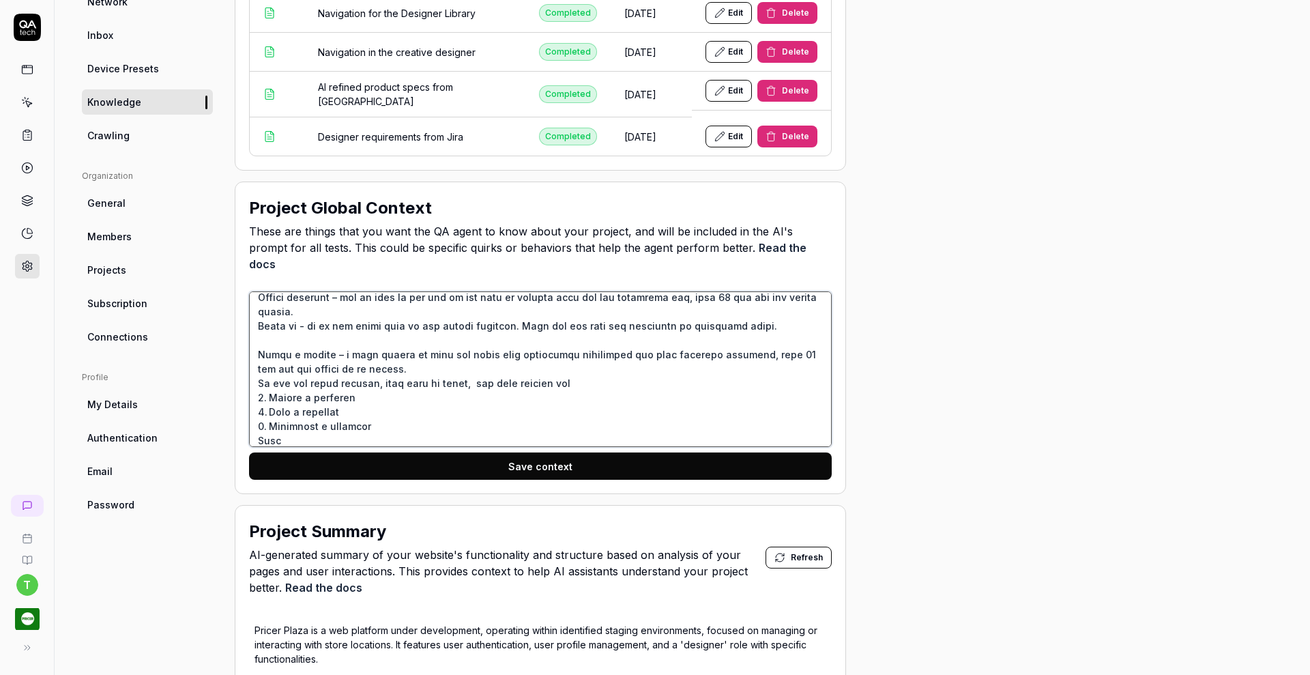
type textarea "*"
type textarea "The application is a next‑generation Designer and management suite for electron…"
type textarea "*"
type textarea "The application is a next‑generation Designer and management suite for electron…"
type textarea "*"
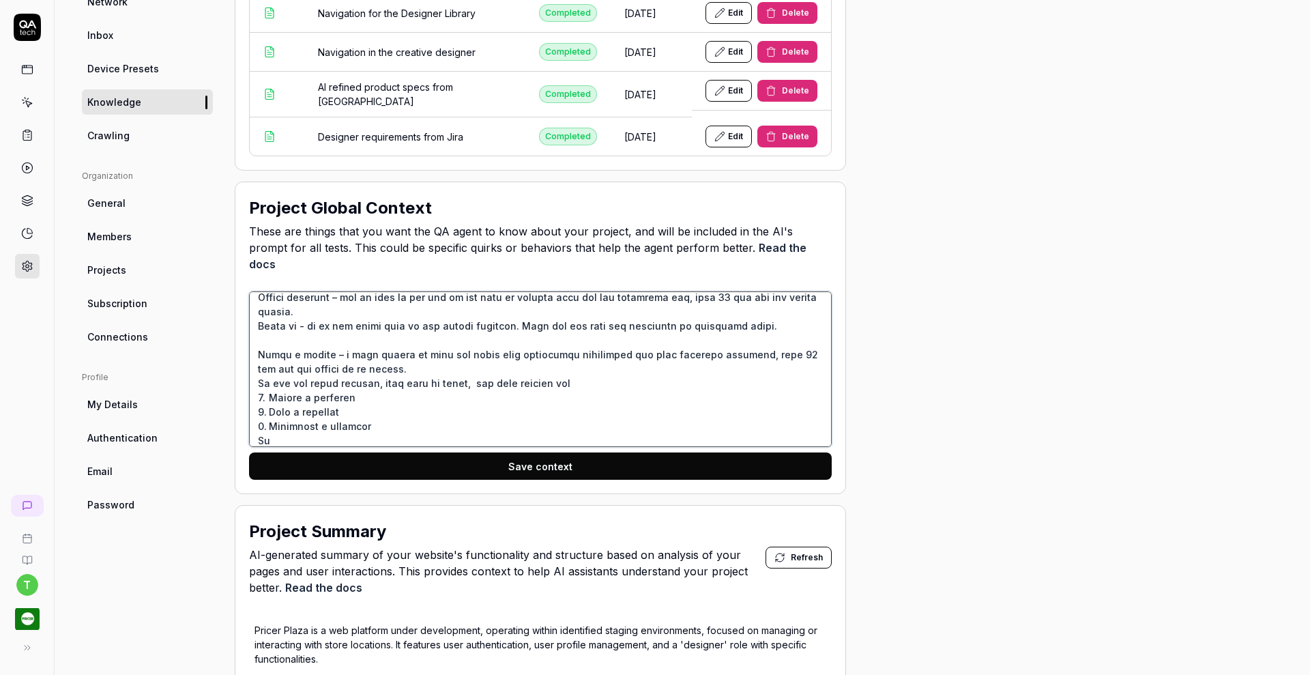
type textarea "The application is a next‑generation Designer and management suite for electron…"
type textarea "*"
type textarea "The application is a next‑generation Designer and management suite for electron…"
type textarea "*"
type textarea "The application is a next‑generation Designer and management suite for electron…"
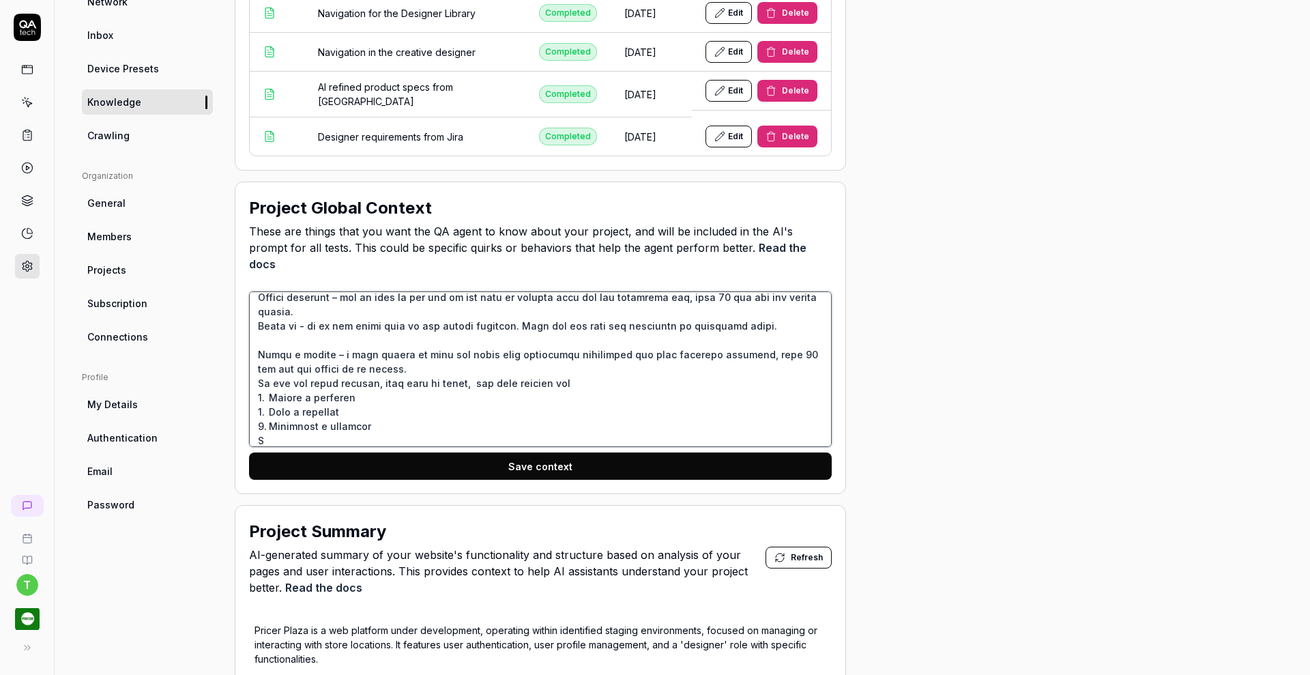
type textarea "*"
type textarea "The application is a next‑generation Designer and management suite for electron…"
type textarea "*"
type textarea "The application is a next‑generation Designer and management suite for electron…"
type textarea "*"
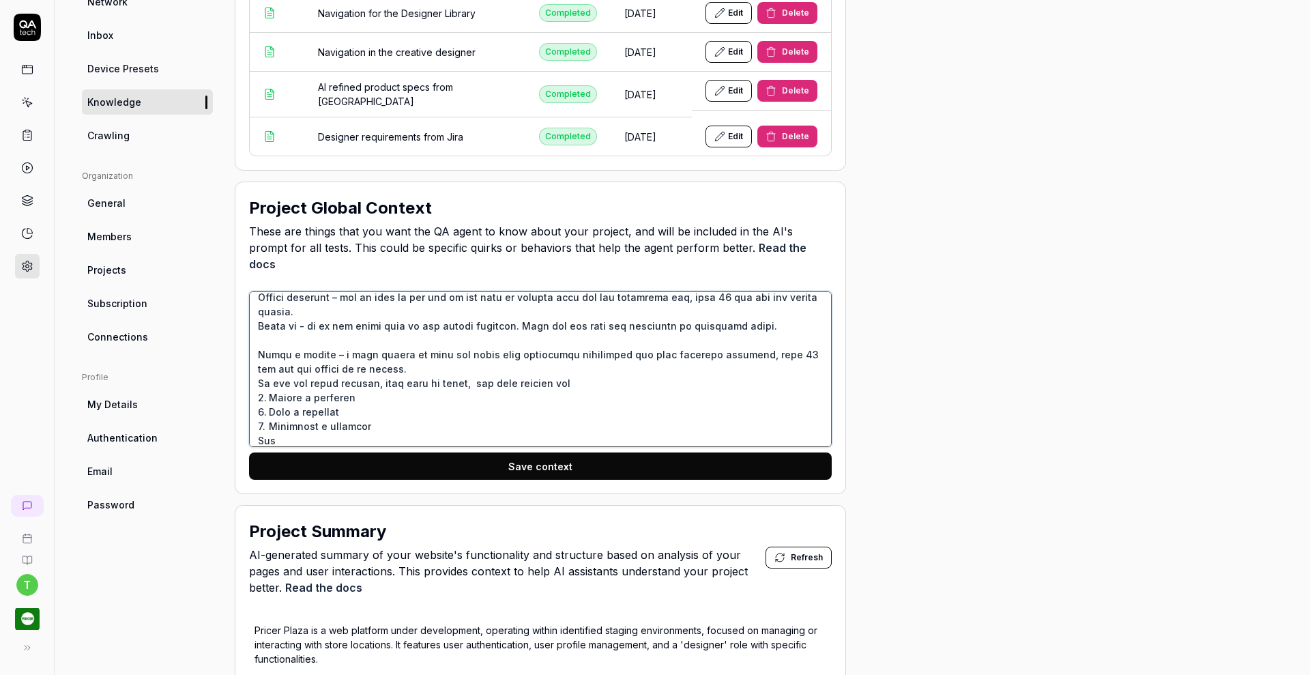
type textarea "The application is a next‑generation Designer and management suite for electron…"
type textarea "*"
type textarea "The application is a next‑generation Designer and management suite for electron…"
type textarea "*"
type textarea "The application is a next‑generation Designer and management suite for electron…"
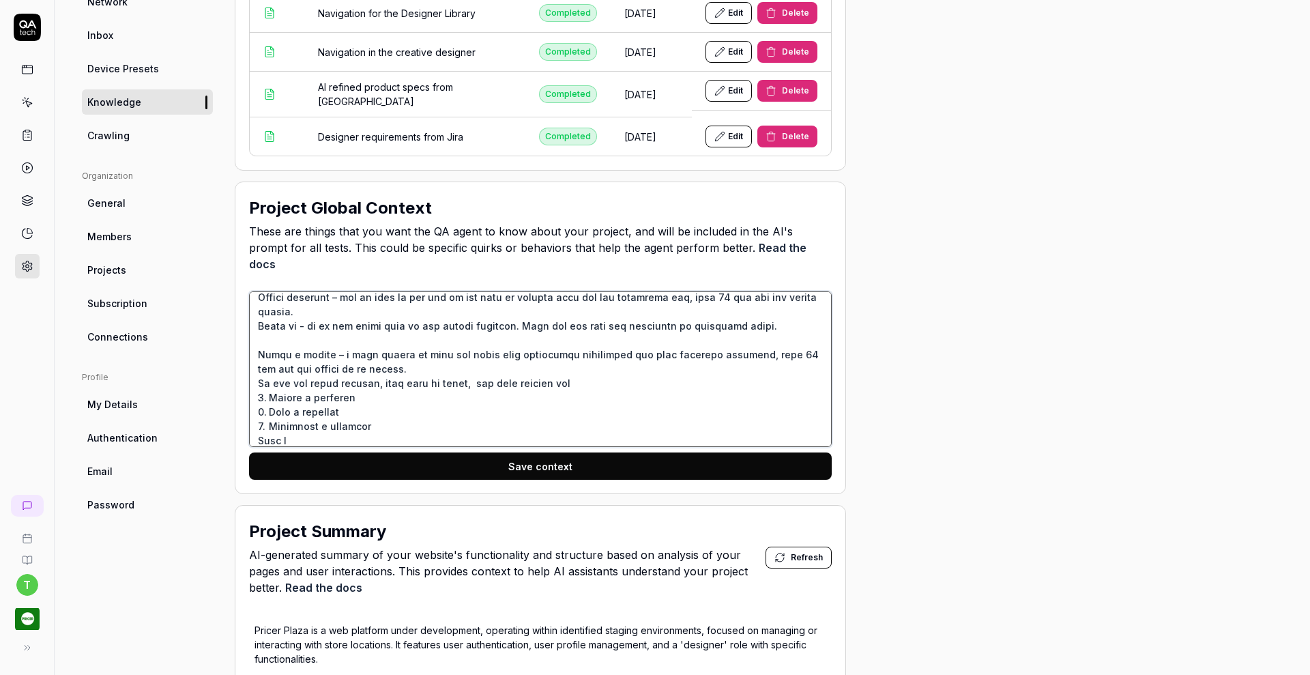
type textarea "*"
type textarea "The application is a next‑generation Designer and management suite for electron…"
type textarea "*"
type textarea "The application is a next‑generation Designer and management suite for electron…"
type textarea "*"
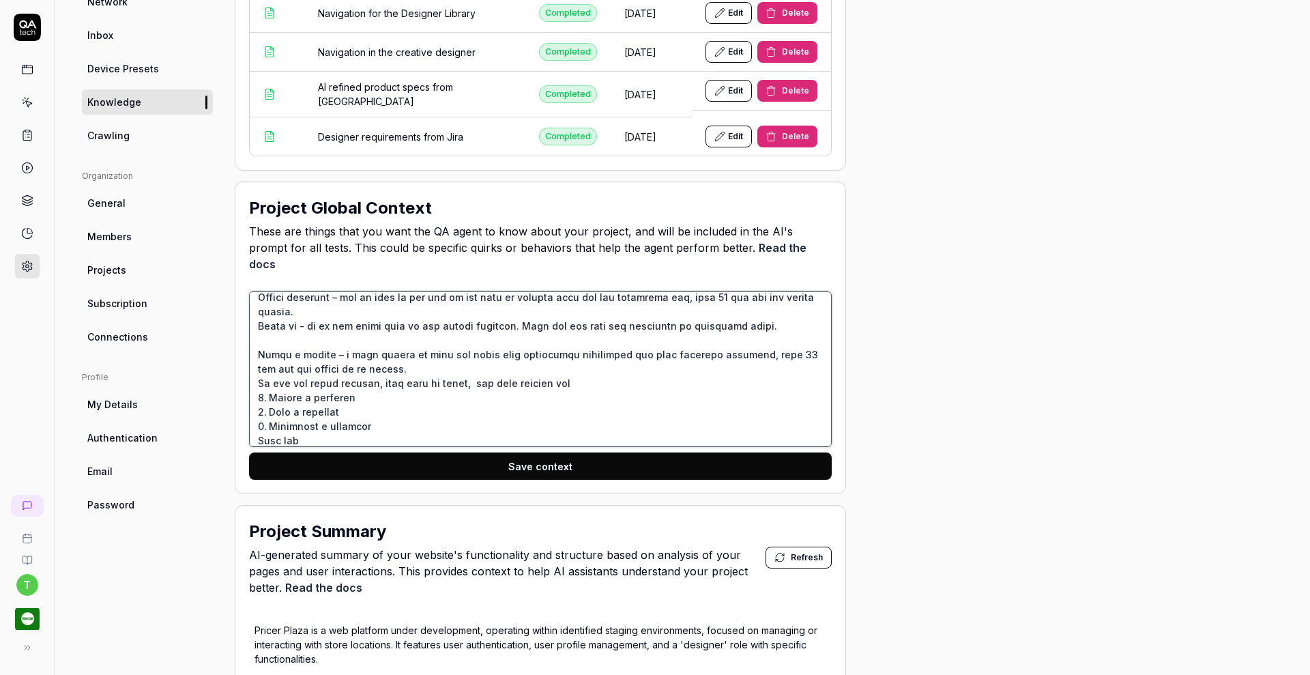
type textarea "The application is a next‑generation Designer and management suite for electron…"
type textarea "*"
type textarea "The application is a next‑generation Designer and management suite for electron…"
type textarea "*"
type textarea "The application is a next‑generation Designer and management suite for electron…"
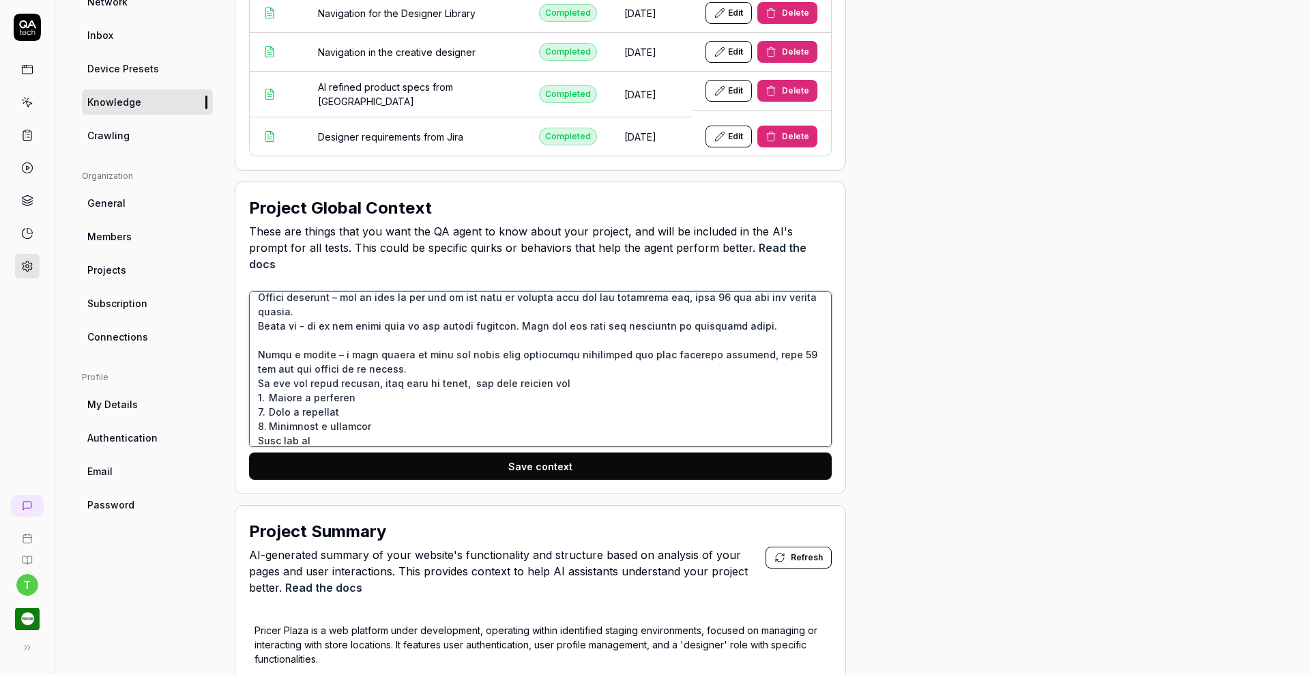
type textarea "*"
type textarea "The application is a next‑generation Designer and management suite for electron…"
type textarea "*"
type textarea "The application is a next‑generation Designer and management suite for electron…"
type textarea "*"
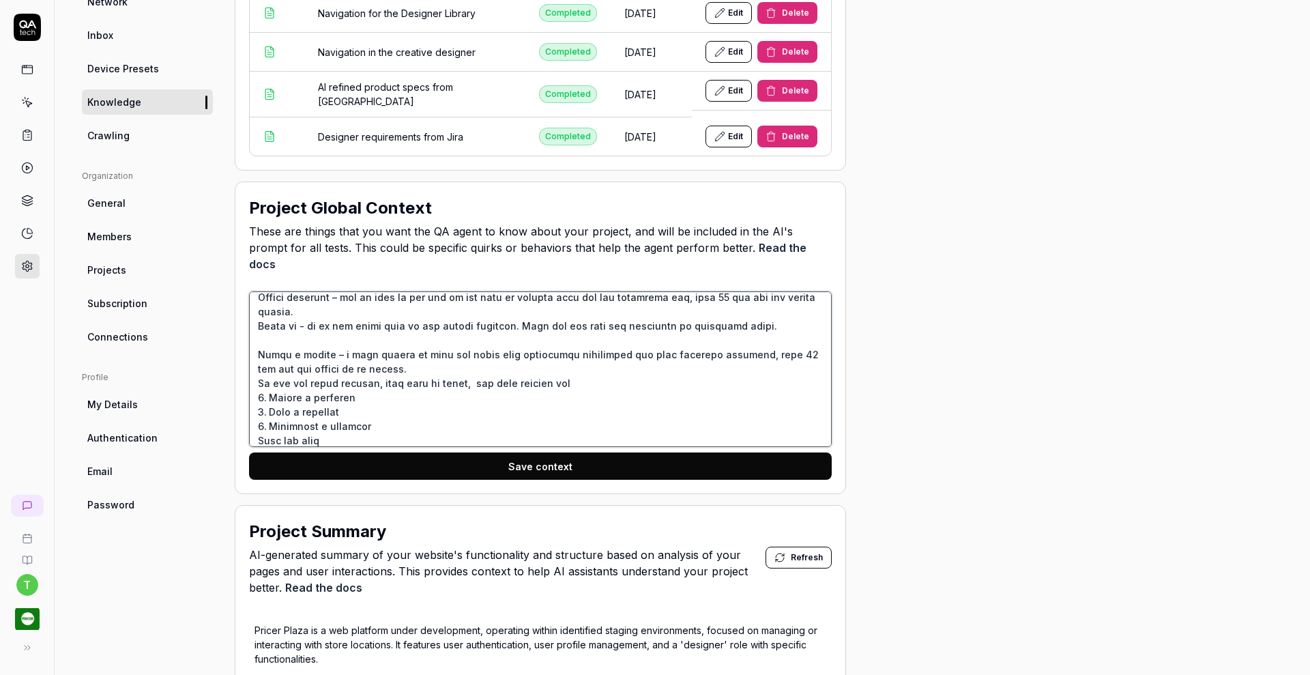
type textarea "The application is a next‑generation Designer and management suite for electron…"
type textarea "*"
type textarea "The application is a next‑generation Designer and management suite for electron…"
type textarea "*"
type textarea "The application is a next‑generation Designer and management suite for electron…"
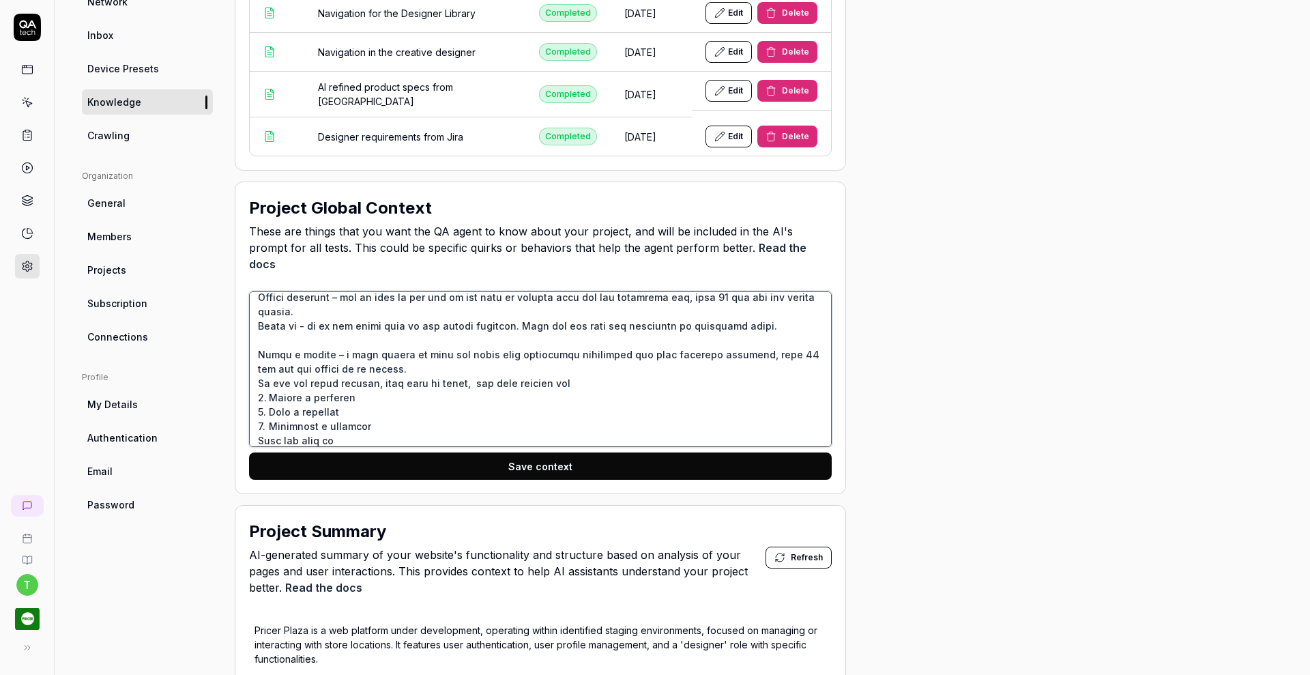
type textarea "*"
type textarea "The application is a next‑generation Designer and management suite for electron…"
type textarea "*"
type textarea "The application is a next‑generation Designer and management suite for electron…"
type textarea "*"
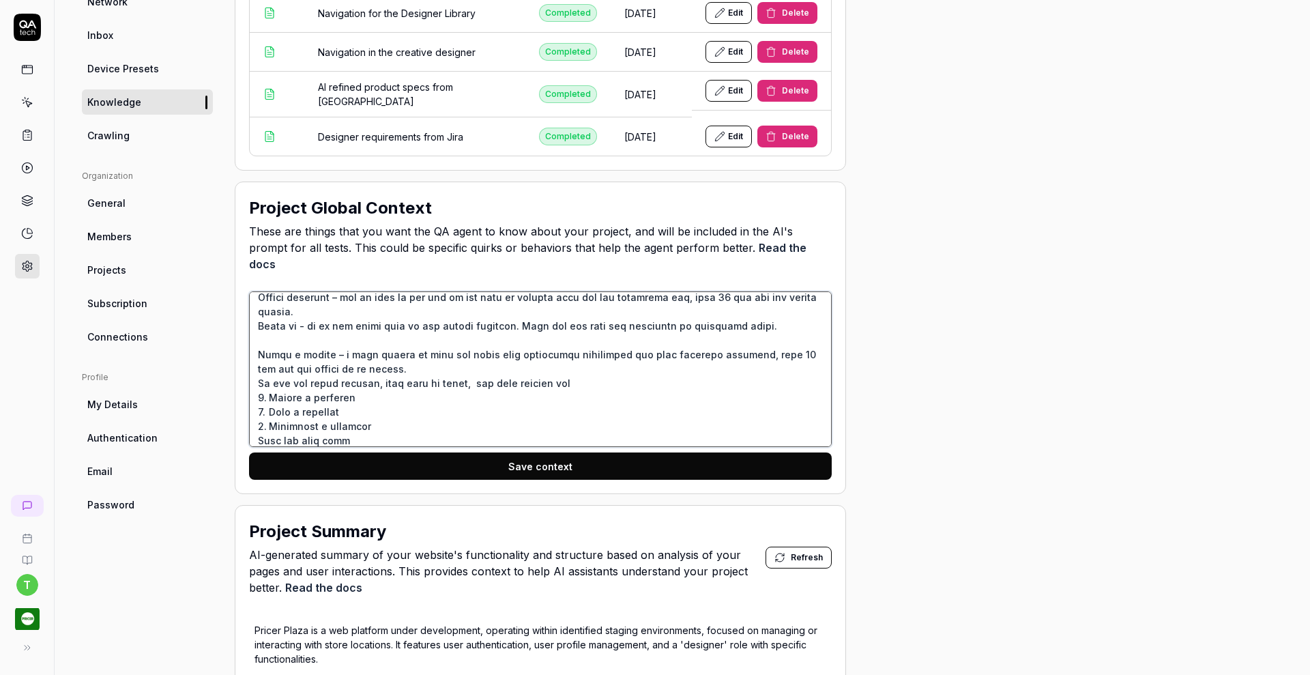
type textarea "The application is a next‑generation Designer and management suite for electron…"
type textarea "*"
type textarea "The application is a next‑generation Designer and management suite for electron…"
type textarea "*"
type textarea "The application is a next‑generation Designer and management suite for electron…"
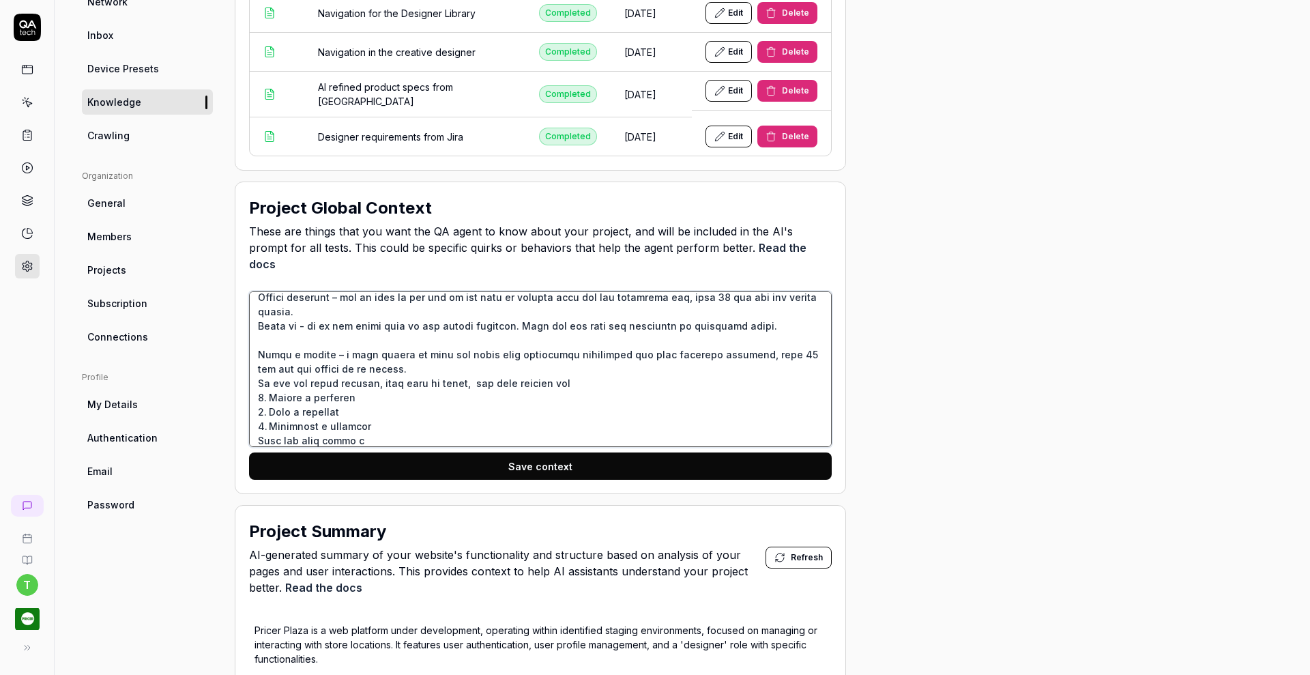
type textarea "*"
type textarea "The application is a next‑generation Designer and management suite for electron…"
type textarea "*"
type textarea "The application is a next‑generation Designer and management suite for electron…"
type textarea "*"
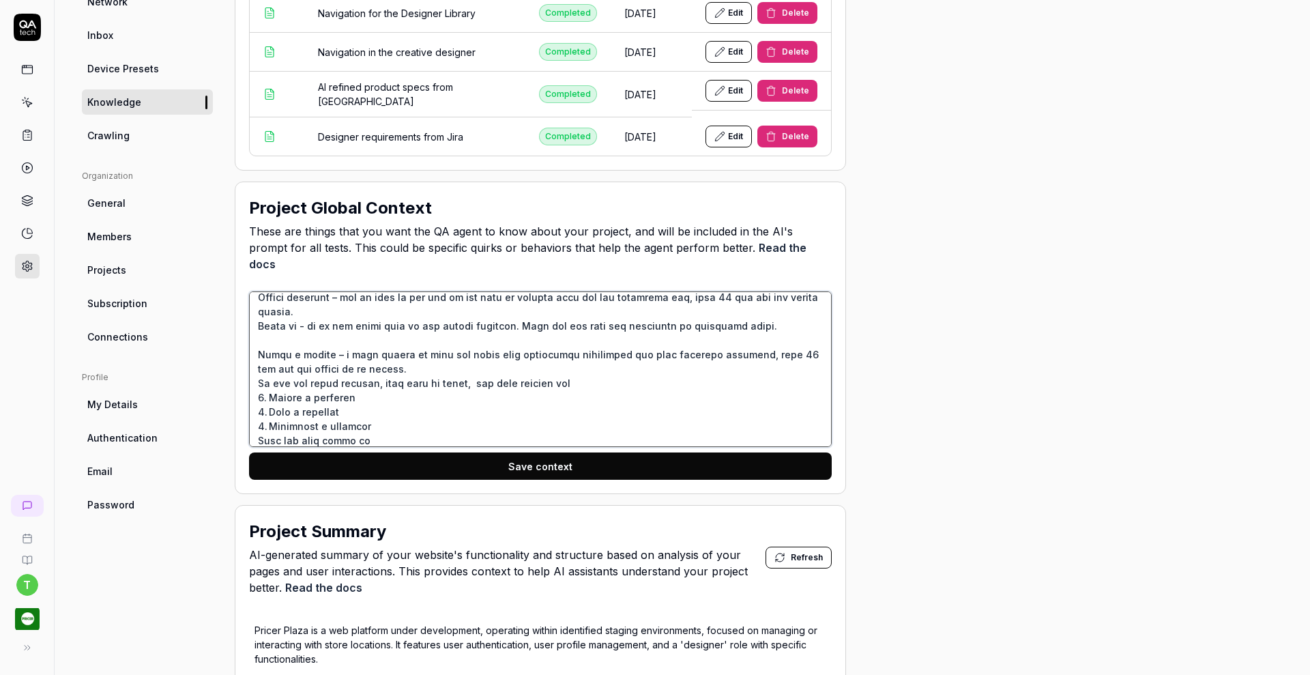
type textarea "The application is a next‑generation Designer and management suite for electron…"
type textarea "*"
type textarea "The application is a next‑generation Designer and management suite for electron…"
type textarea "*"
type textarea "The application is a next‑generation Designer and management suite for electron…"
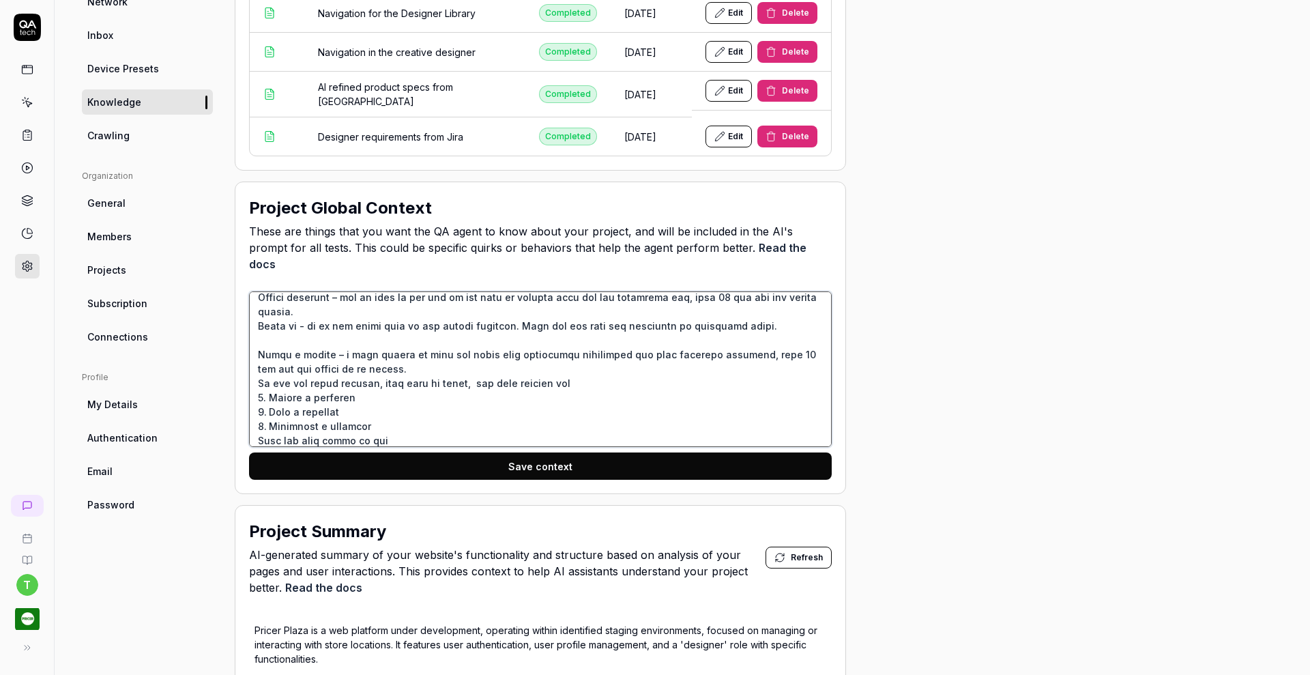
type textarea "*"
type textarea "The application is a next‑generation Designer and management suite for electron…"
type textarea "*"
type textarea "The application is a next‑generation Designer and management suite for electron…"
type textarea "*"
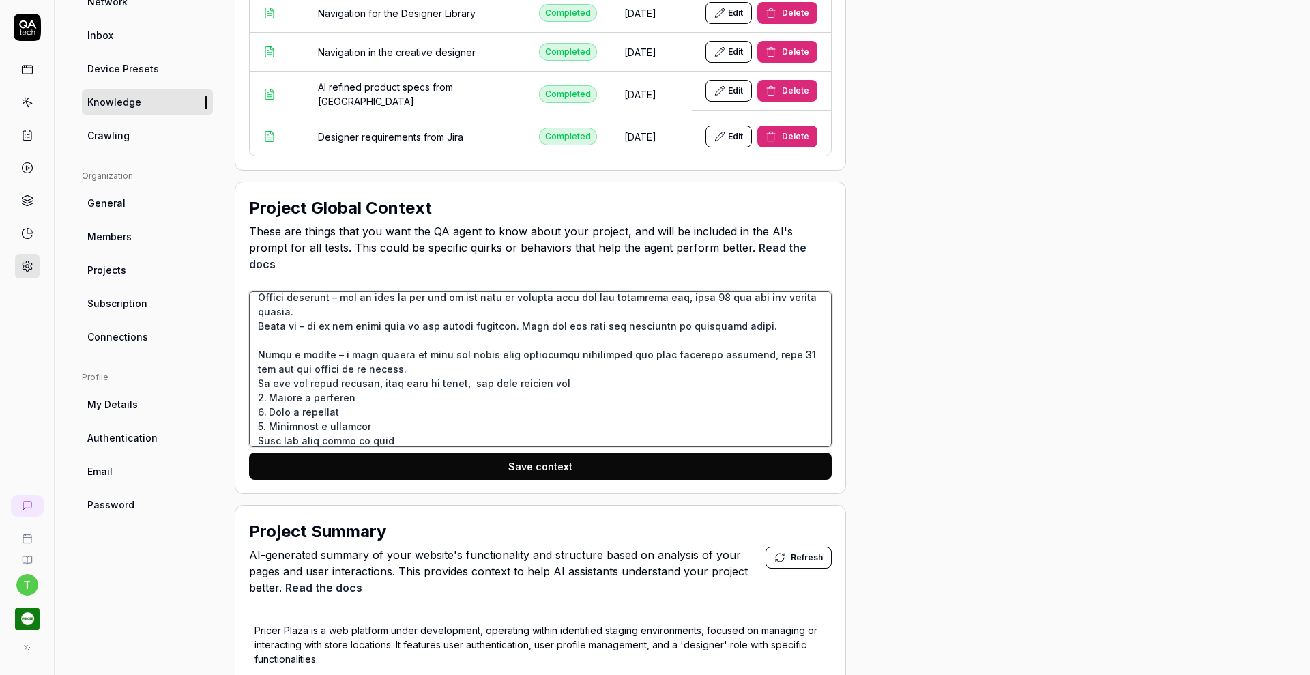
type textarea "The application is a next‑generation Designer and management suite for electron…"
type textarea "*"
type textarea "The application is a next‑generation Designer and management suite for electron…"
type textarea "*"
type textarea "The application is a next‑generation Designer and management suite for electron…"
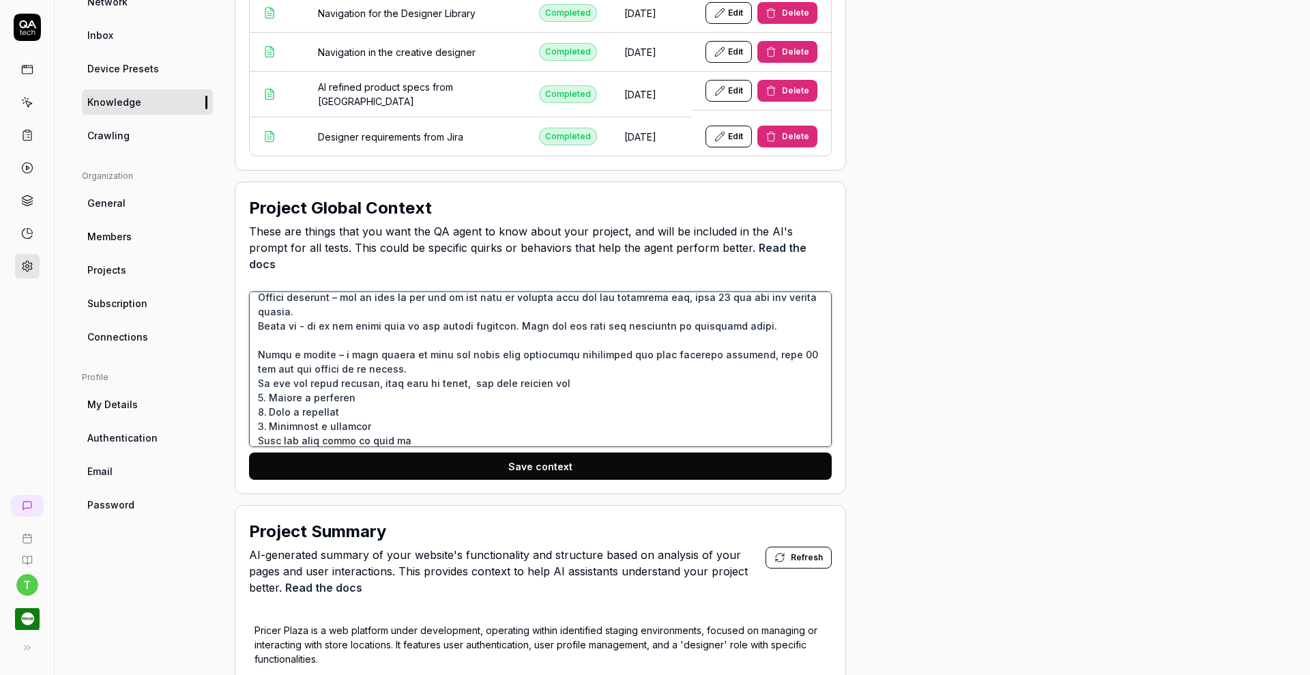
type textarea "*"
type textarea "The application is a next‑generation Designer and management suite for electron…"
type textarea "*"
type textarea "The application is a next‑generation Designer and management suite for electron…"
type textarea "*"
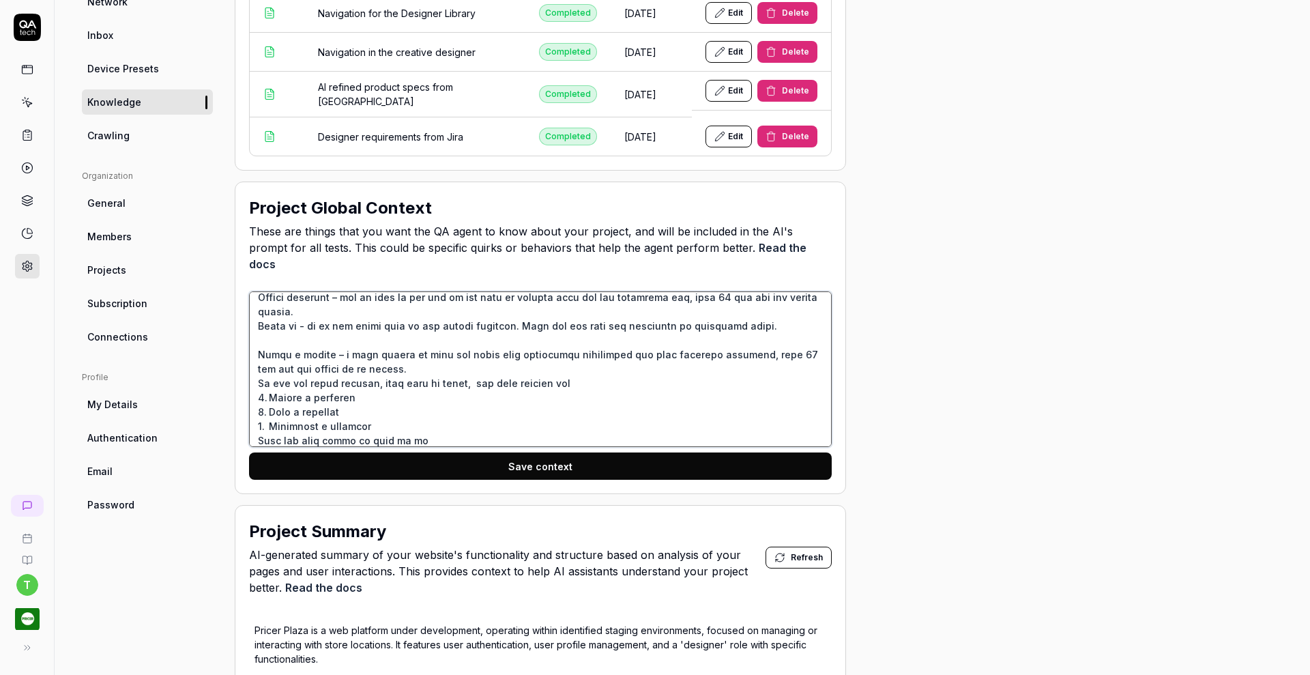
type textarea "The application is a next‑generation Designer and management suite for electron…"
type textarea "*"
type textarea "The application is a next‑generation Designer and management suite for electron…"
type textarea "*"
type textarea "The application is a next‑generation Designer and management suite for electron…"
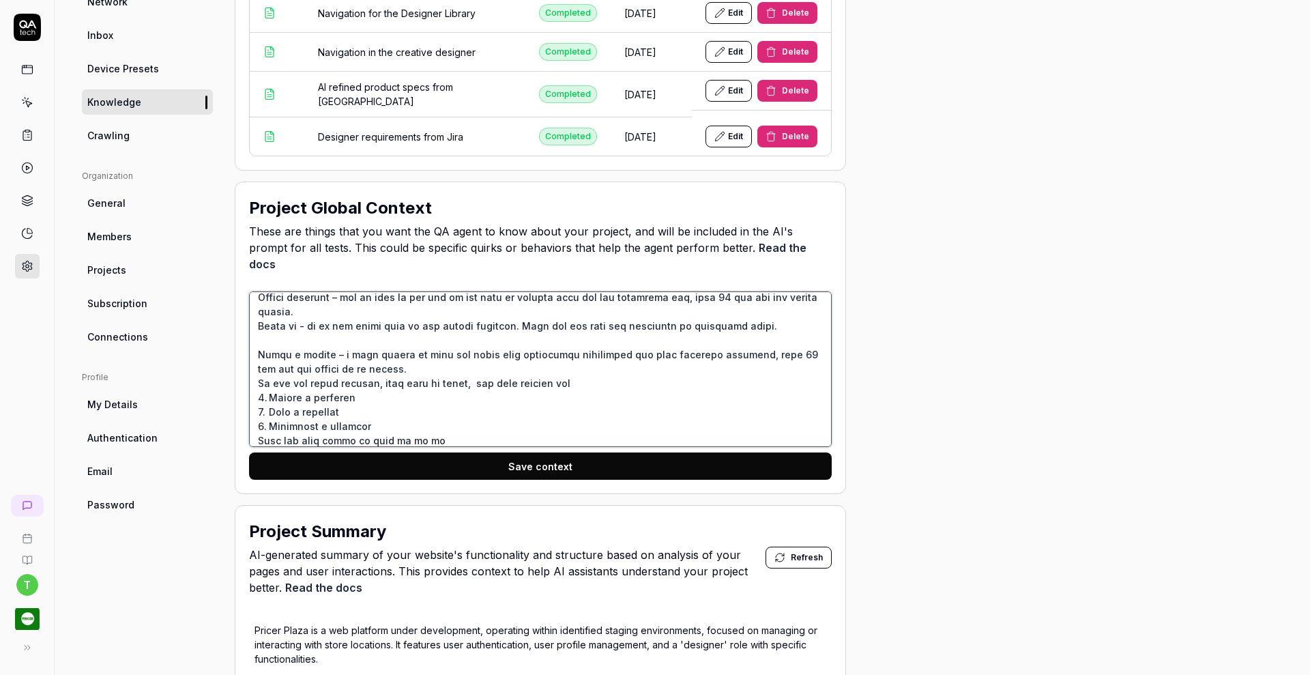
type textarea "*"
type textarea "The application is a next‑generation Designer and management suite for electron…"
type textarea "*"
type textarea "The application is a next‑generation Designer and management suite for electron…"
type textarea "*"
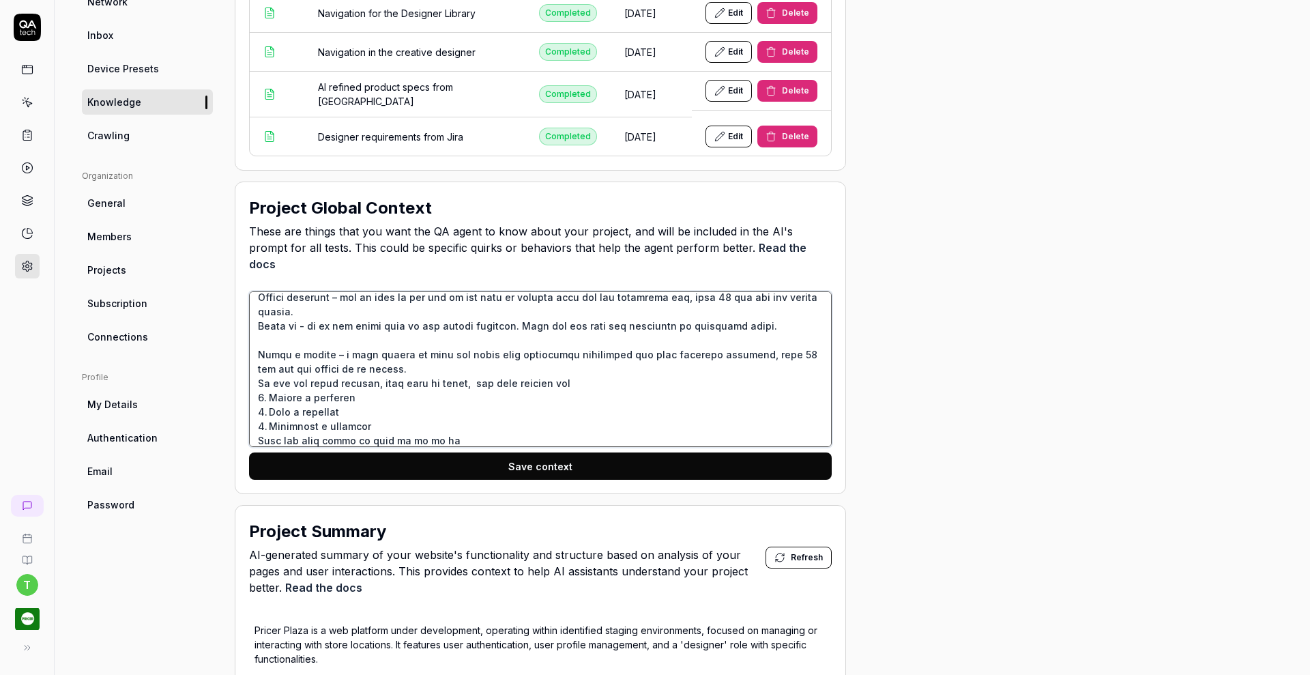
type textarea "The application is a next‑generation Designer and management suite for electron…"
type textarea "*"
type textarea "The application is a next‑generation Designer and management suite for electron…"
type textarea "*"
type textarea "The application is a next‑generation Designer and management suite for electron…"
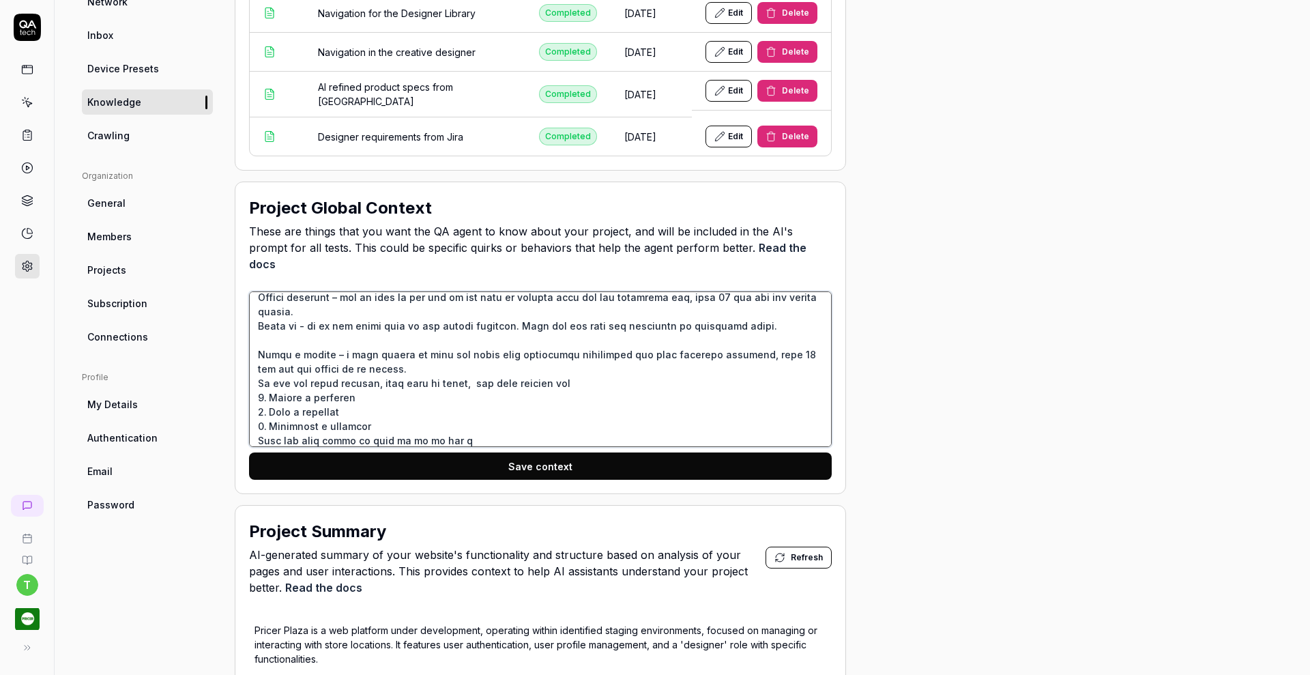
type textarea "*"
type textarea "The application is a next‑generation Designer and management suite for electron…"
type textarea "*"
type textarea "The application is a next‑generation Designer and management suite for electron…"
type textarea "*"
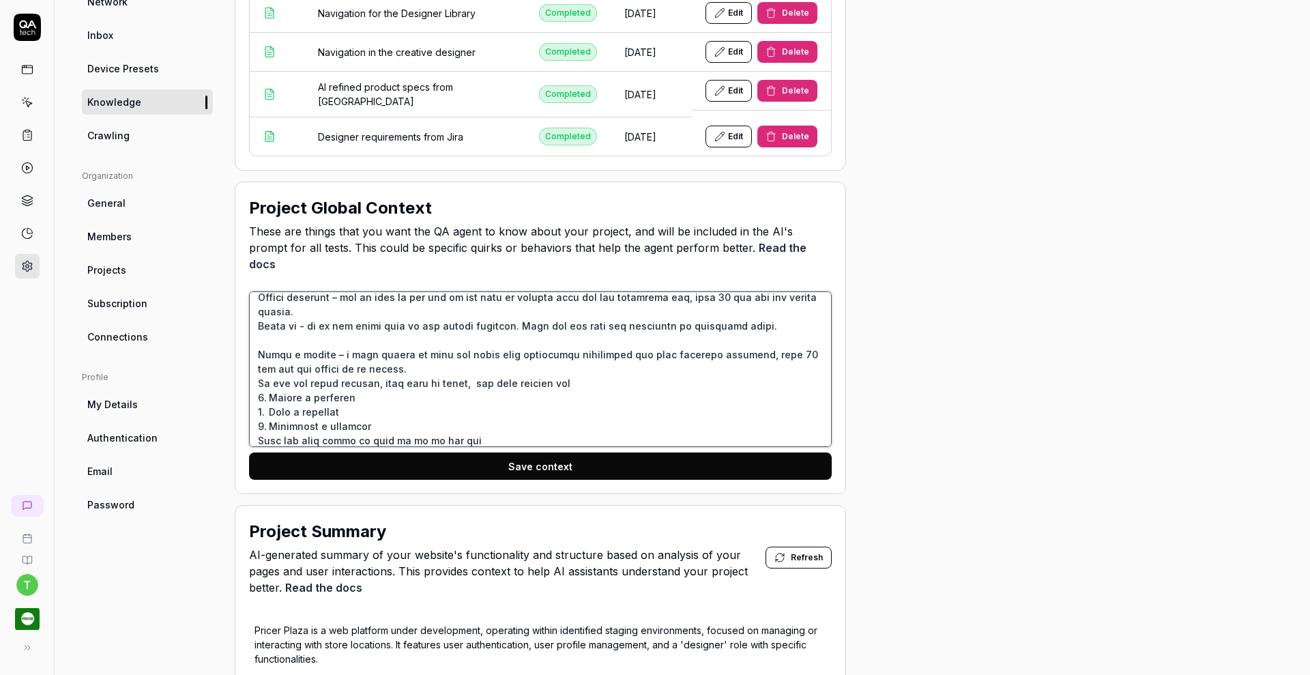
type textarea "The application is a next‑generation Designer and management suite for electron…"
type textarea "*"
type textarea "The application is a next‑generation Designer and management suite for electron…"
type textarea "*"
type textarea "The application is a next‑generation Designer and management suite for electron…"
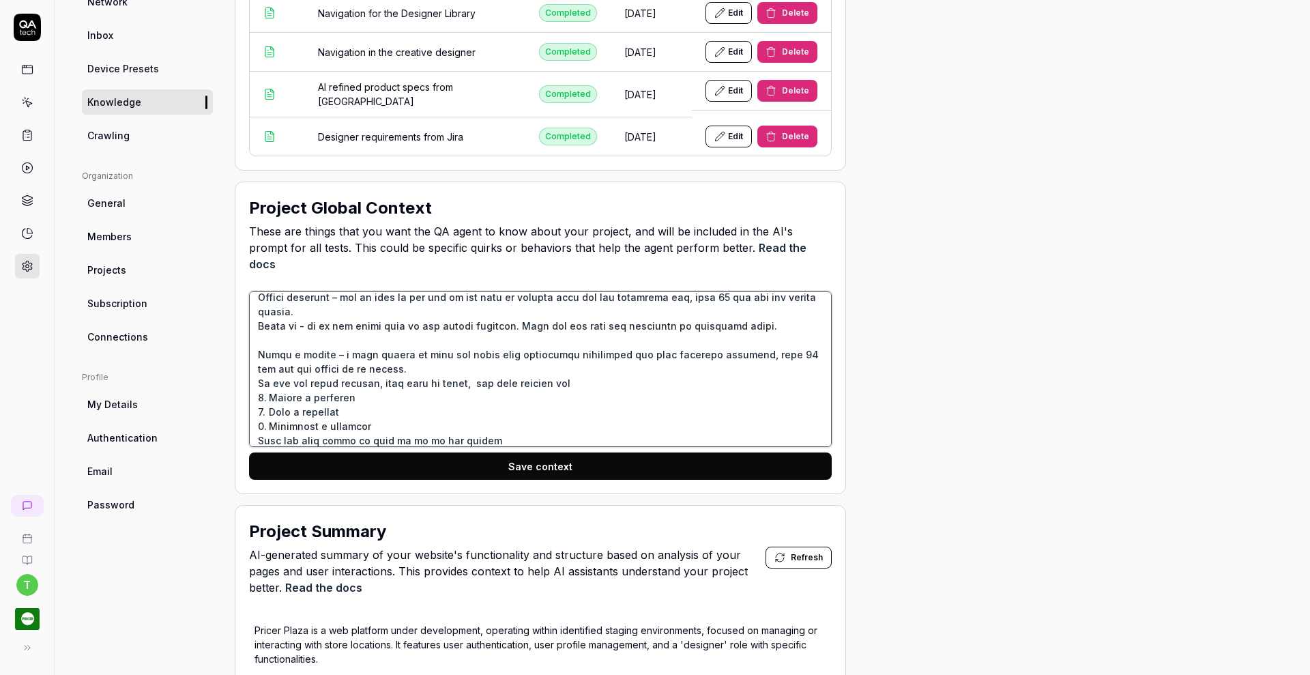
type textarea "*"
type textarea "The application is a next‑generation Designer and management suite for electron…"
type textarea "*"
type textarea "The application is a next‑generation Designer and management suite for electron…"
type textarea "*"
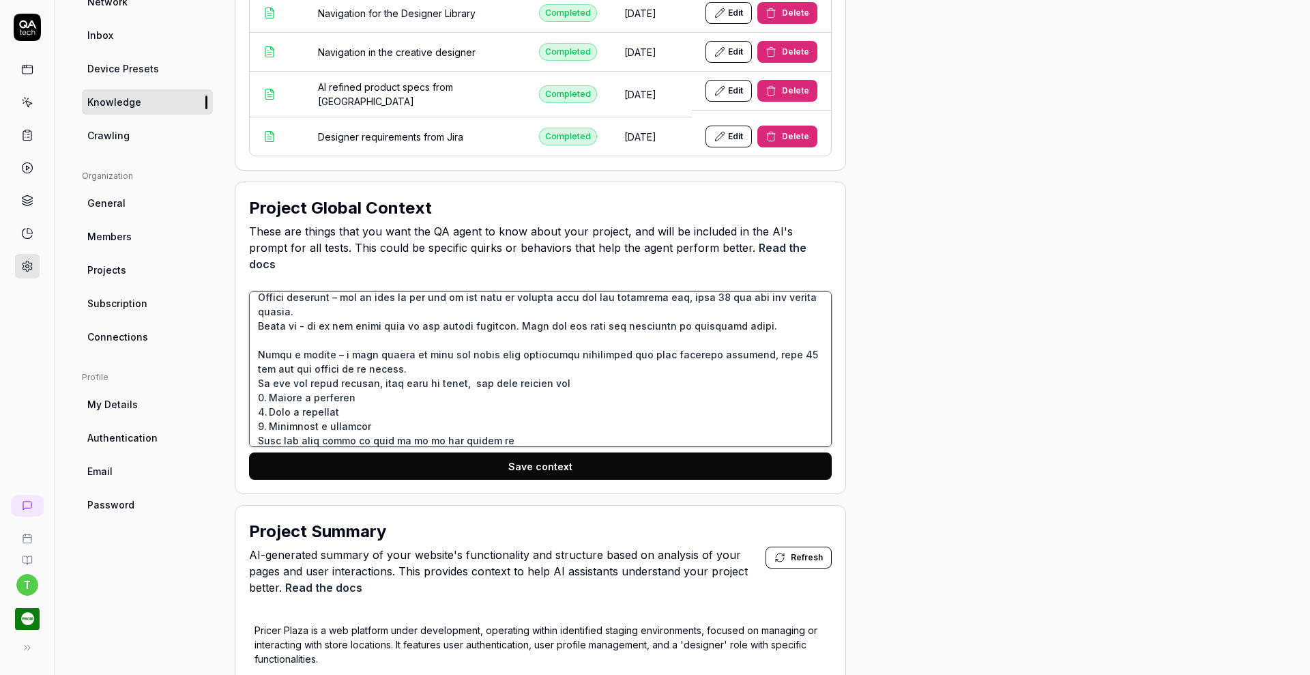
type textarea "The application is a next‑generation Designer and management suite for electron…"
type textarea "*"
type textarea "The application is a next‑generation Designer and management suite for electron…"
type textarea "*"
type textarea "The application is a next‑generation Designer and management suite for electron…"
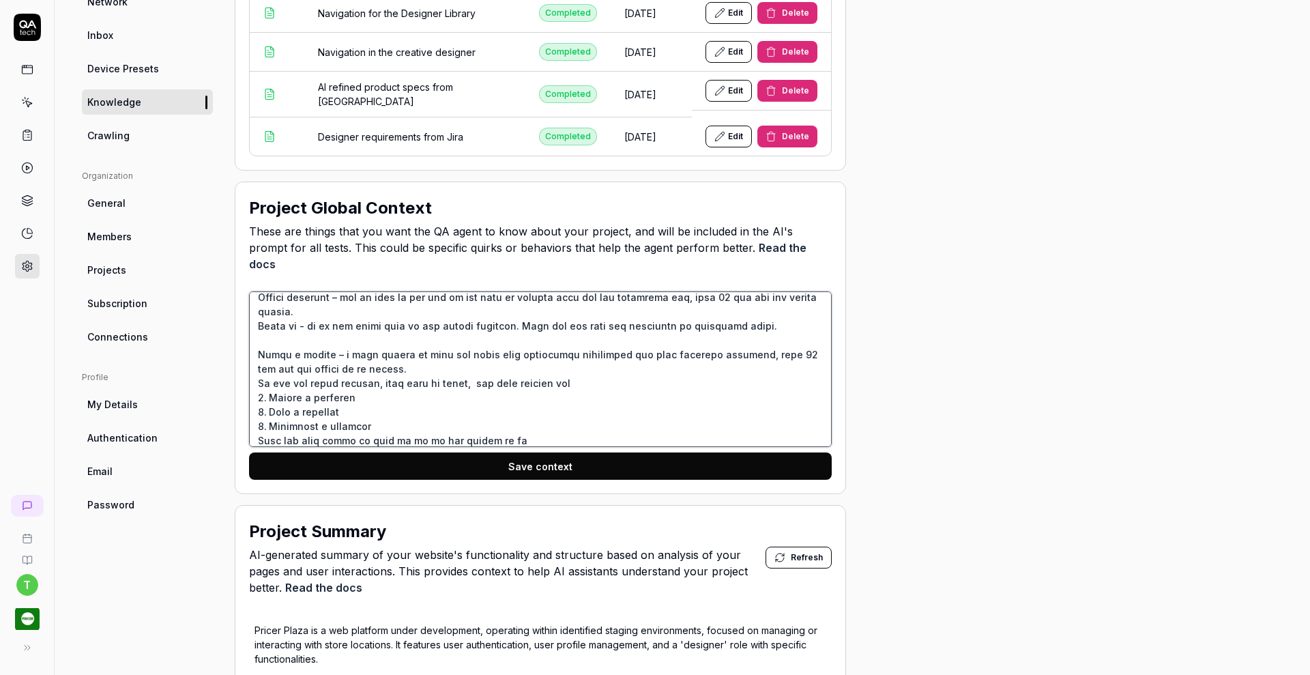
type textarea "*"
type textarea "The application is a next‑generation Designer and management suite for electron…"
type textarea "*"
type textarea "The application is a next‑generation Designer and management suite for electron…"
type textarea "*"
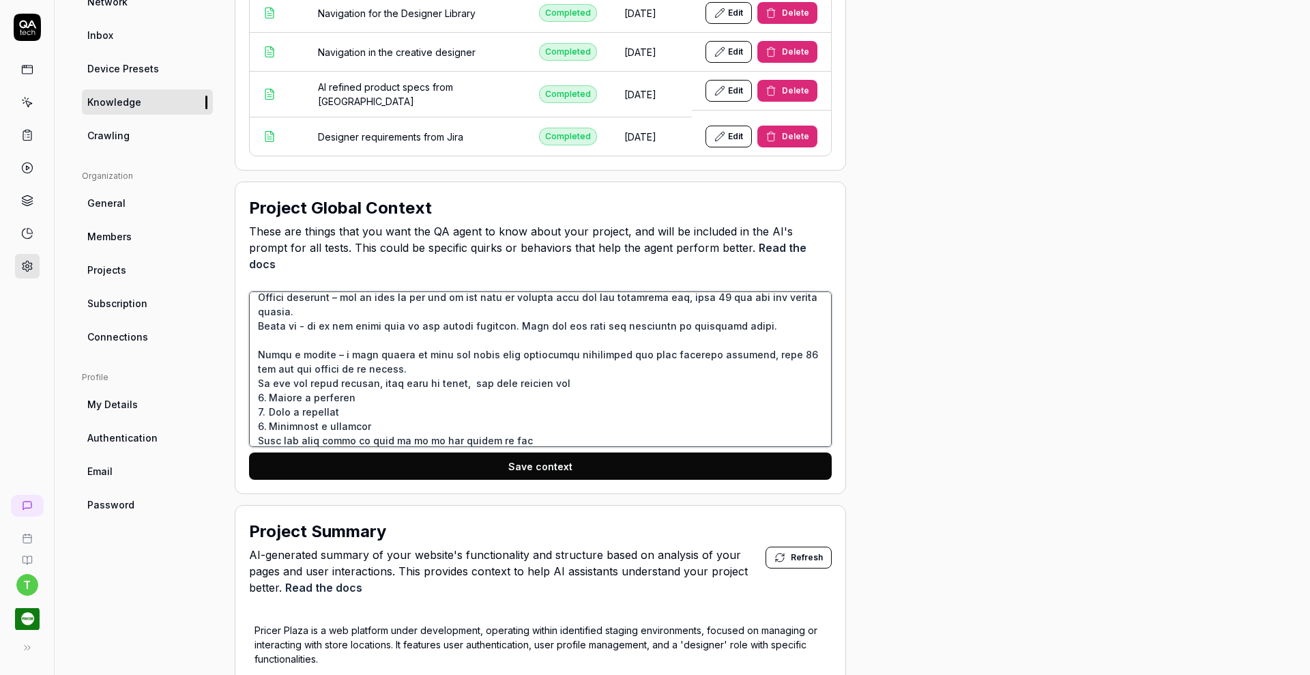
type textarea "The application is a next‑generation Designer and management suite for electron…"
type textarea "*"
type textarea "The application is a next‑generation Designer and management suite for electron…"
type textarea "*"
type textarea "The application is a next‑generation Designer and management suite for electron…"
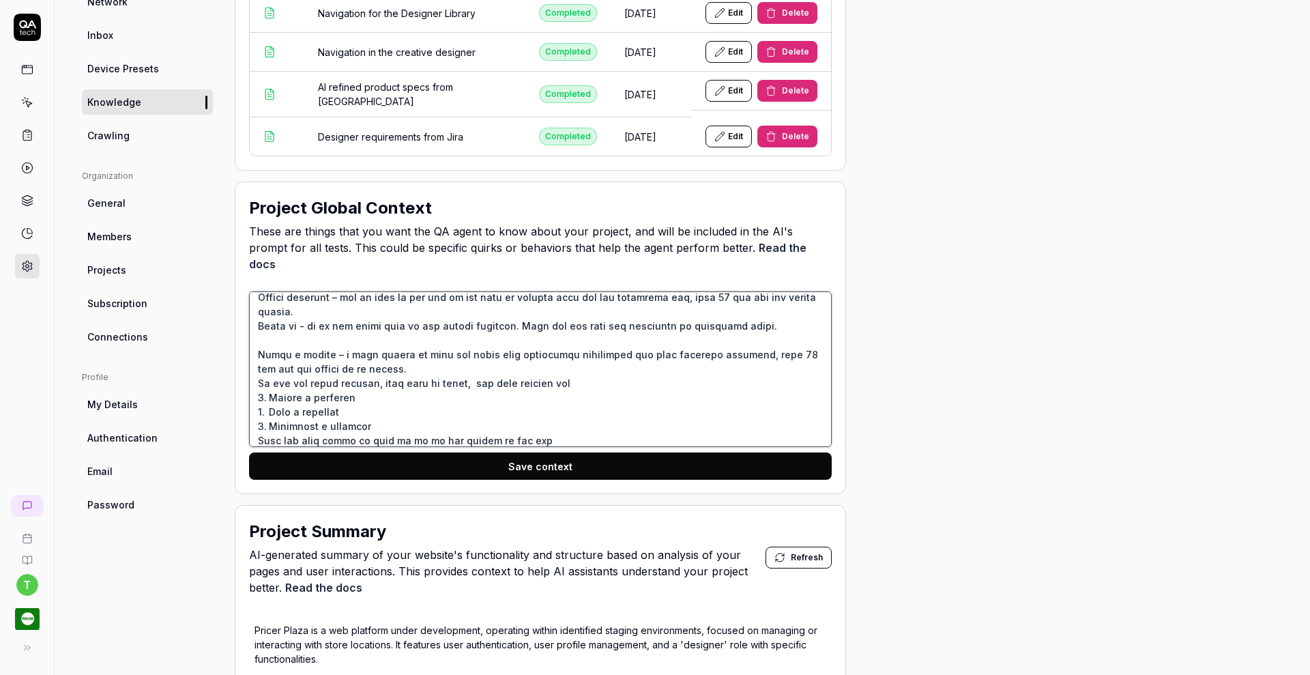
type textarea "*"
type textarea "The application is a next‑generation Designer and management suite for electron…"
type textarea "*"
type textarea "The application is a next‑generation Designer and management suite for electron…"
type textarea "*"
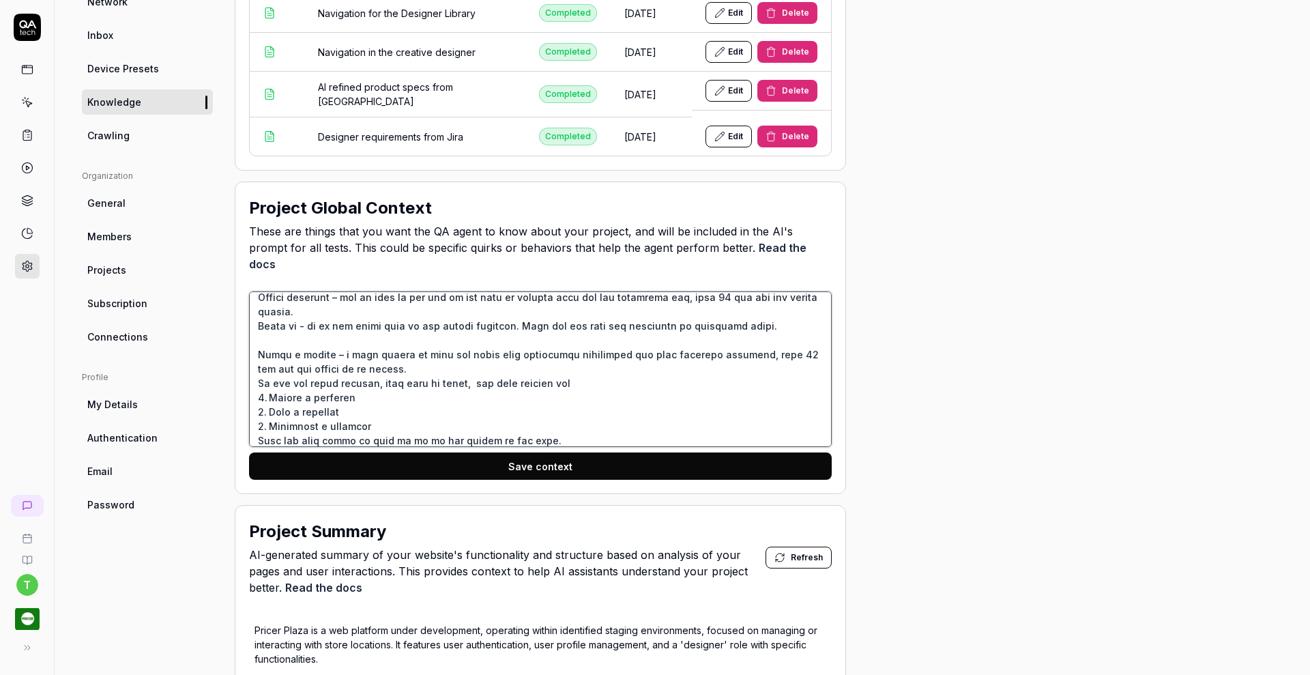
type textarea "The application is a next‑generation Designer and management suite for electron…"
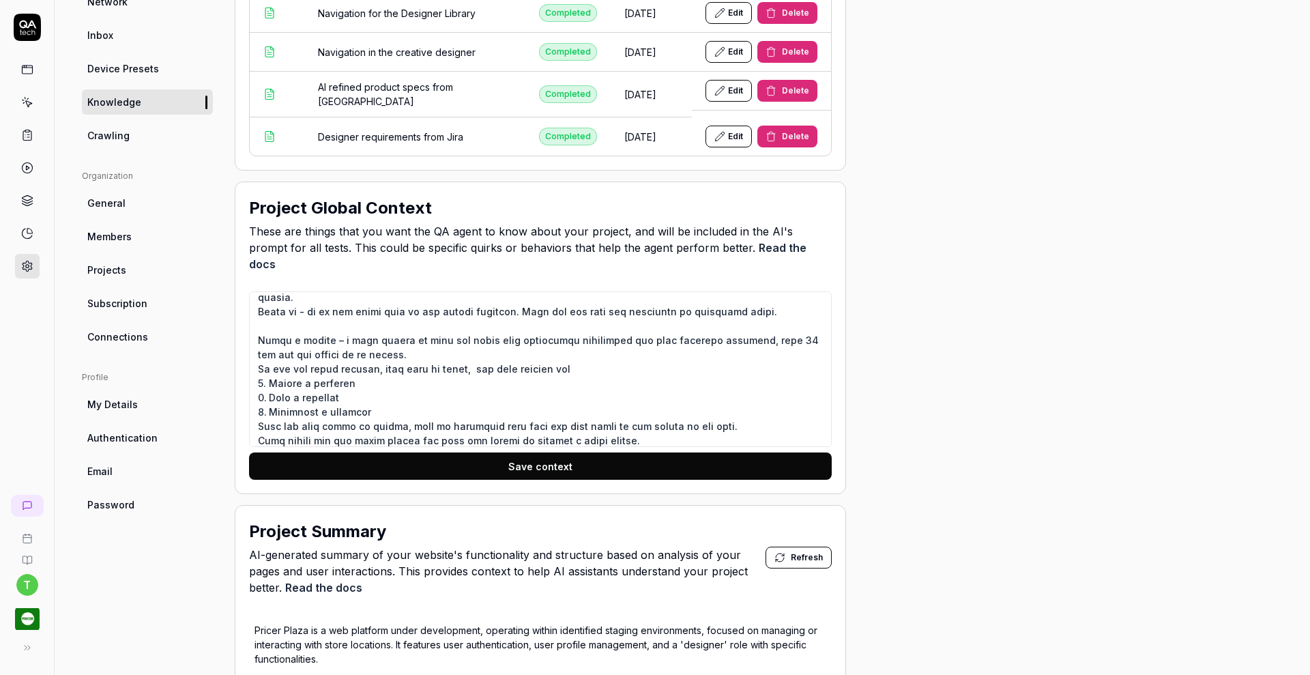
click at [472, 452] on button "Save context" at bounding box center [540, 465] width 583 height 27
click at [31, 142] on link at bounding box center [27, 135] width 25 height 25
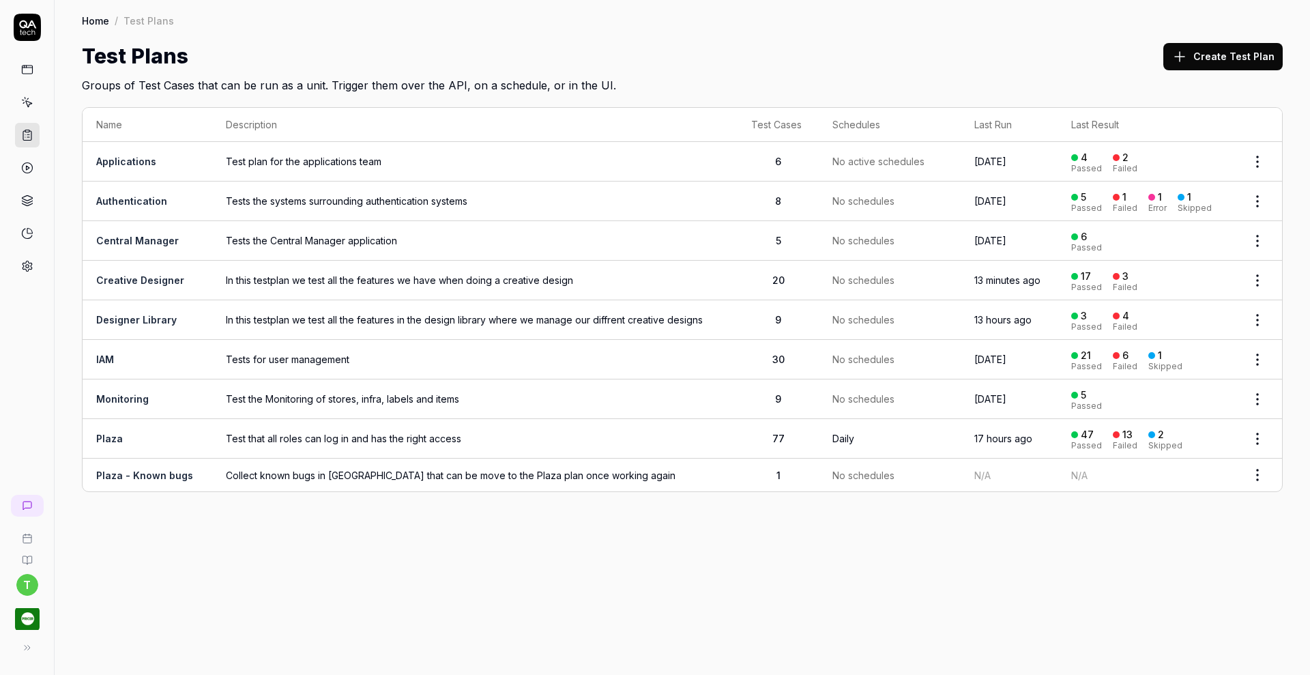
click at [133, 278] on link "Creative Designer" at bounding box center [140, 280] width 88 height 12
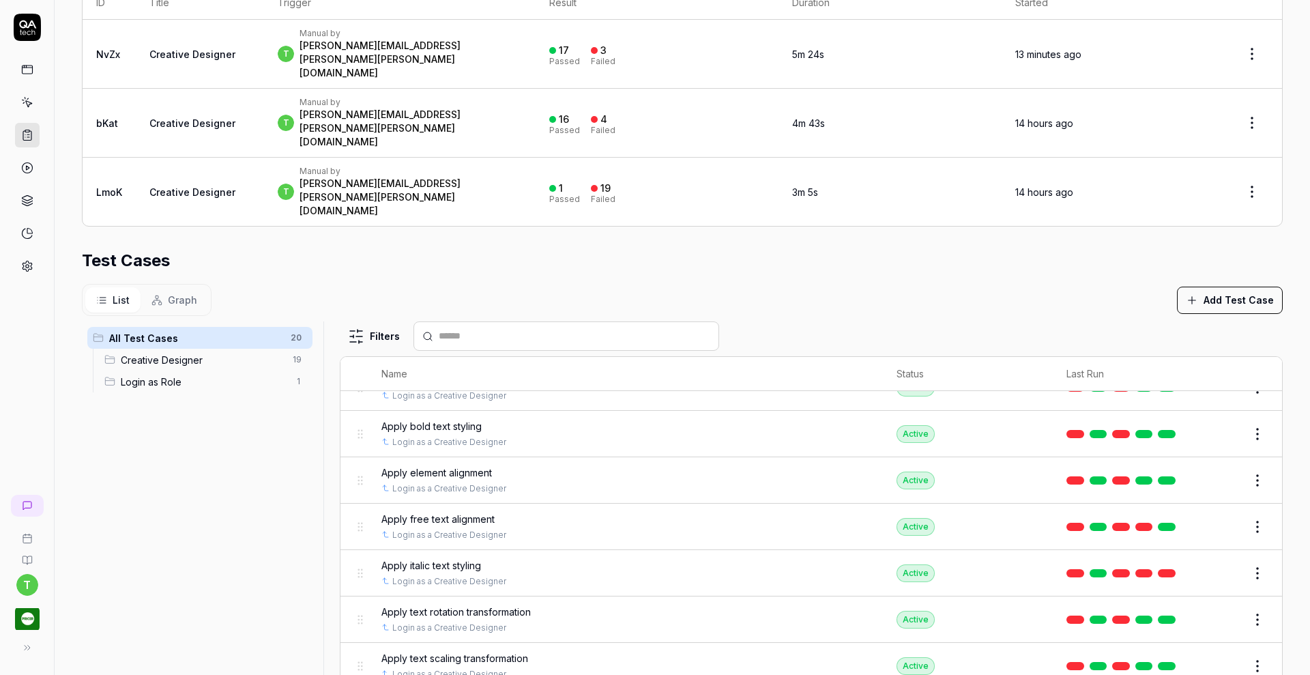
scroll to position [376, 0]
click at [1208, 562] on button "Edit" at bounding box center [1224, 573] width 33 height 22
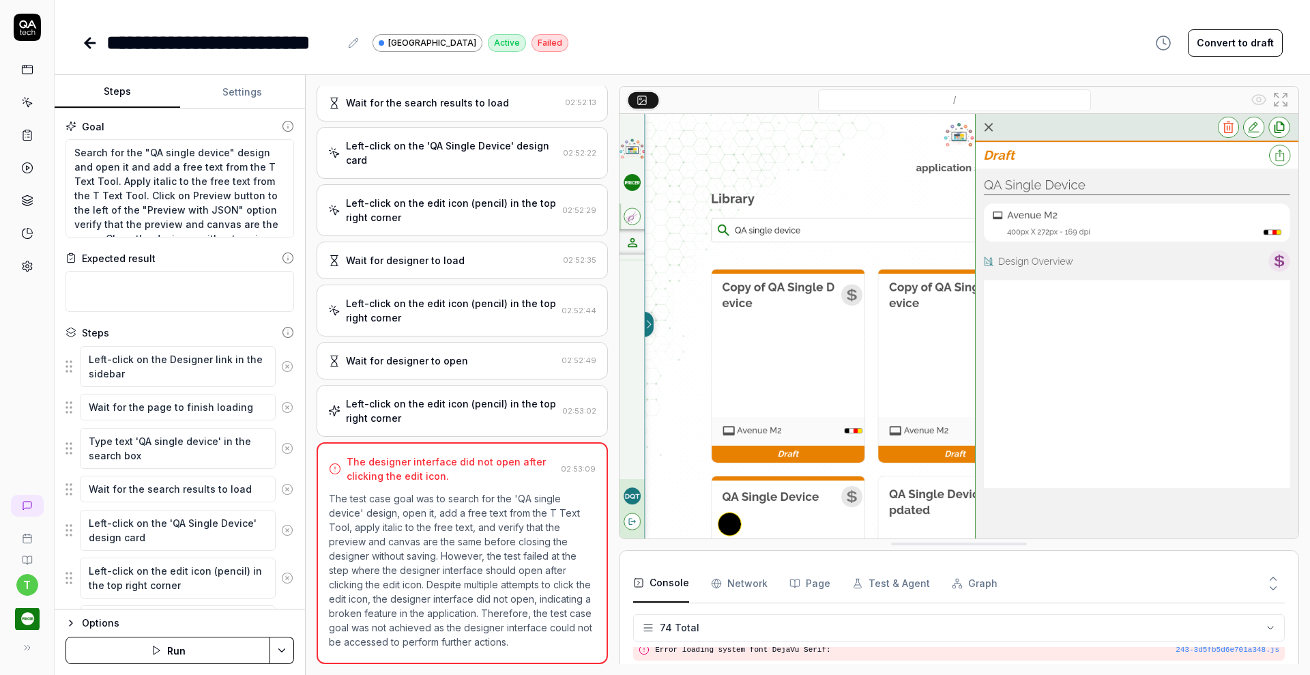
scroll to position [1945, 0]
click at [197, 649] on button "Run" at bounding box center [168, 650] width 205 height 27
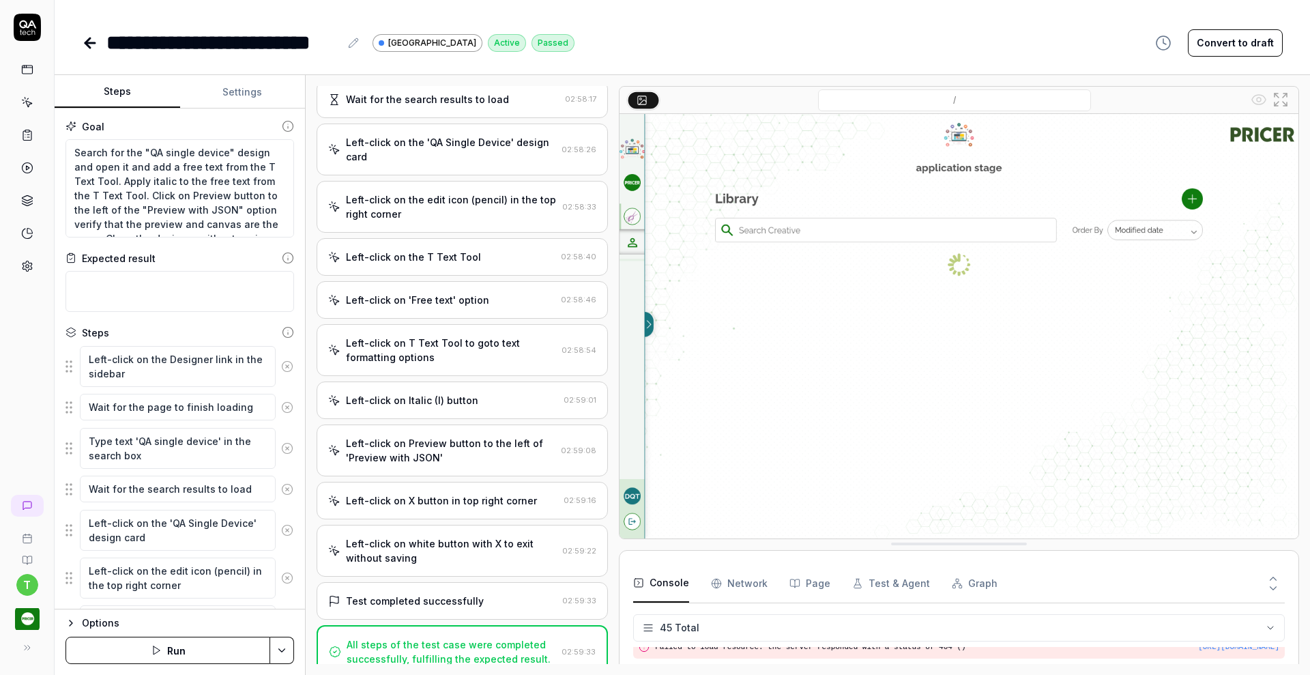
scroll to position [302, 0]
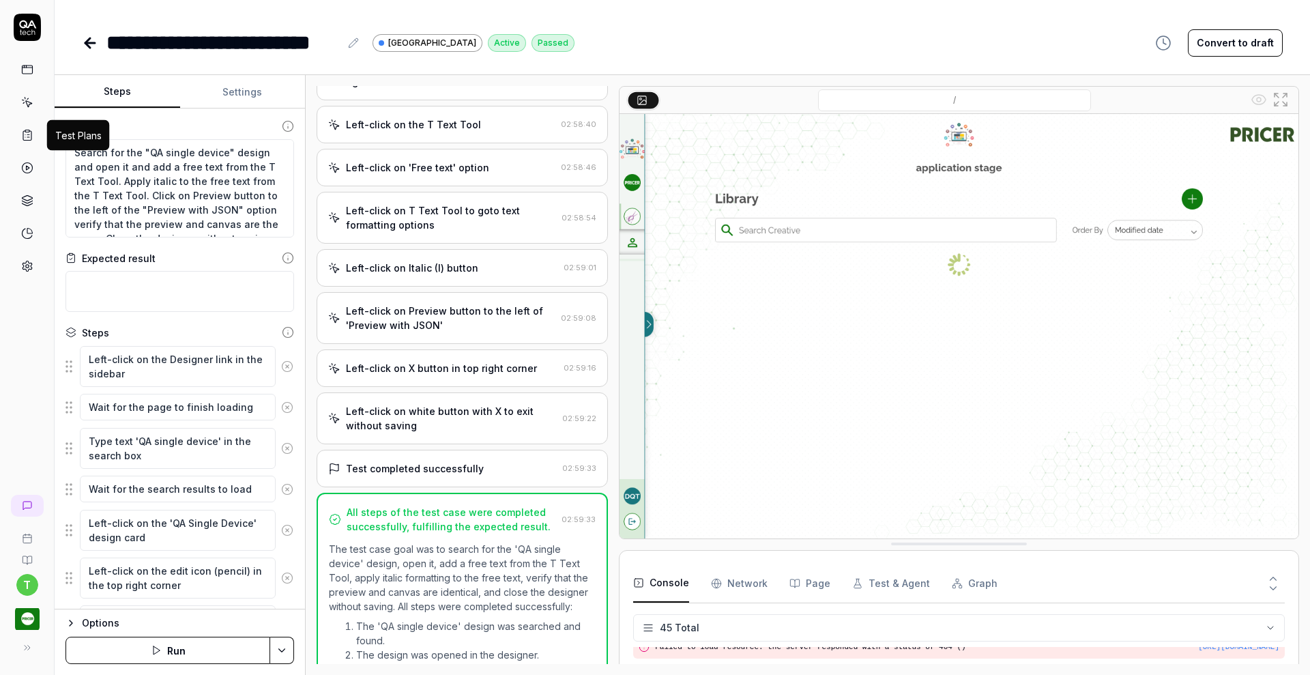
click at [29, 136] on icon at bounding box center [27, 135] width 12 height 12
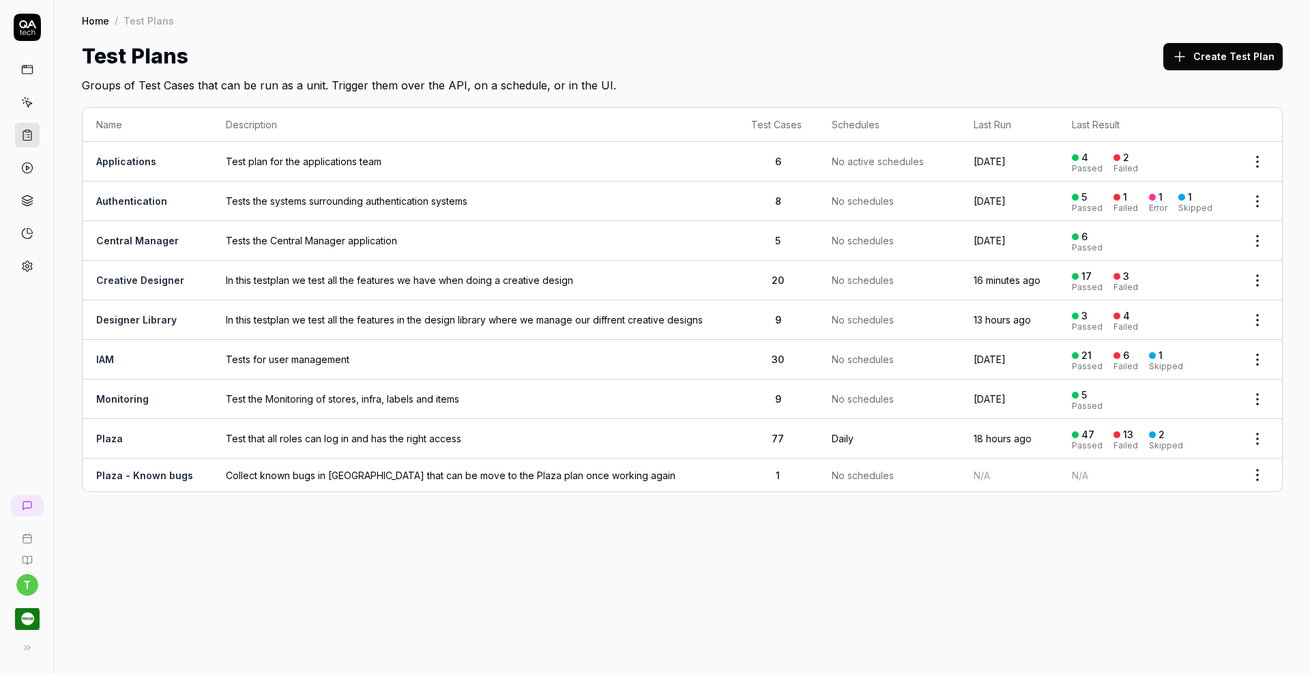
click at [263, 278] on span "In this testplan we test all the features we have when doing a creative design" at bounding box center [475, 280] width 498 height 14
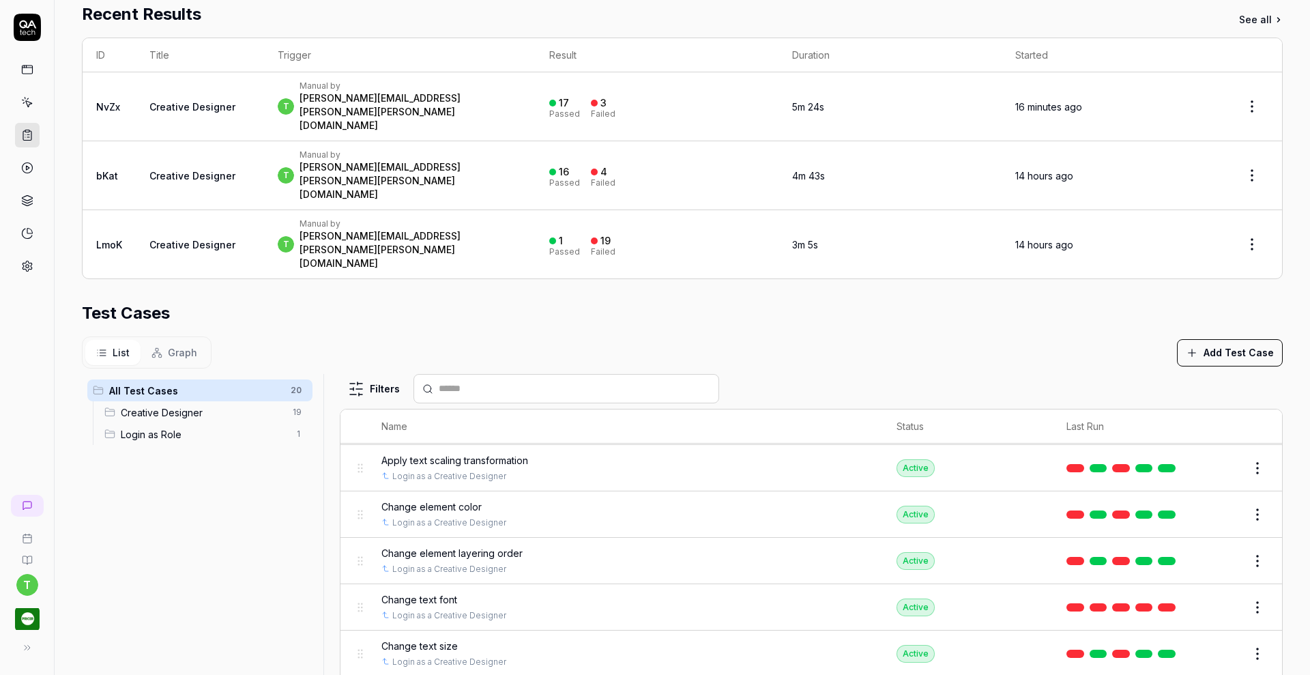
scroll to position [646, 0]
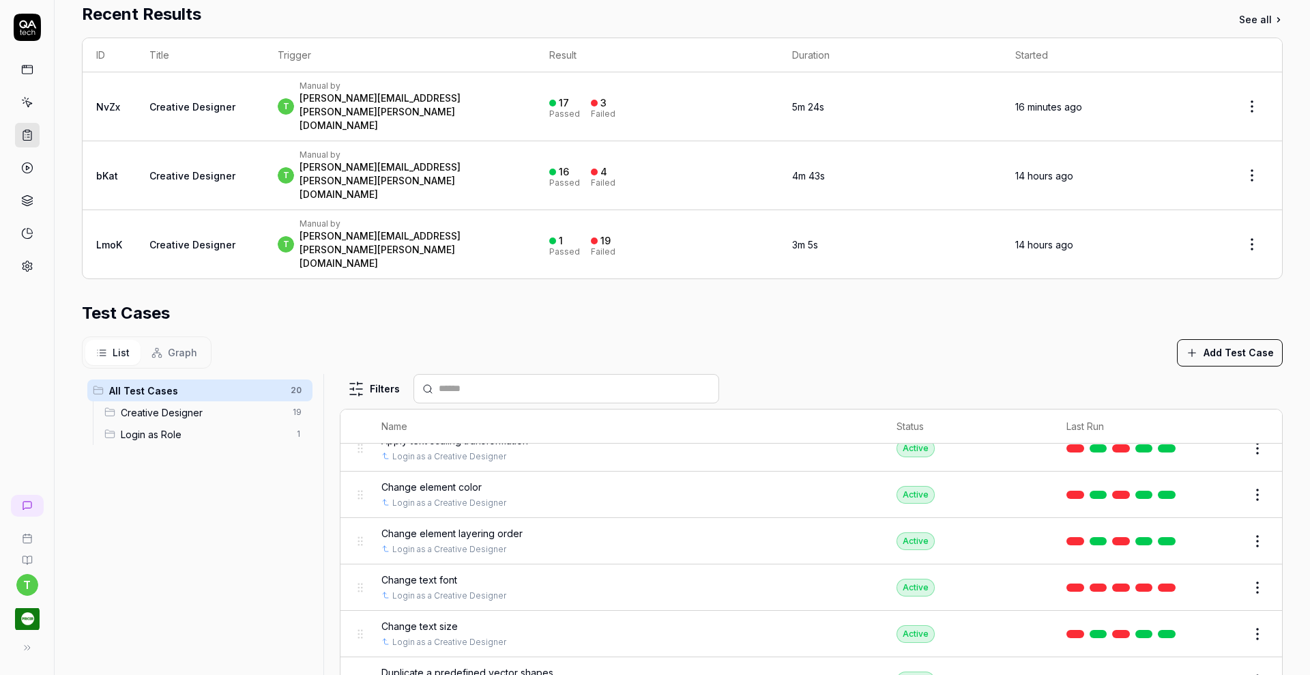
click at [1208, 669] on button "Edit" at bounding box center [1224, 680] width 33 height 22
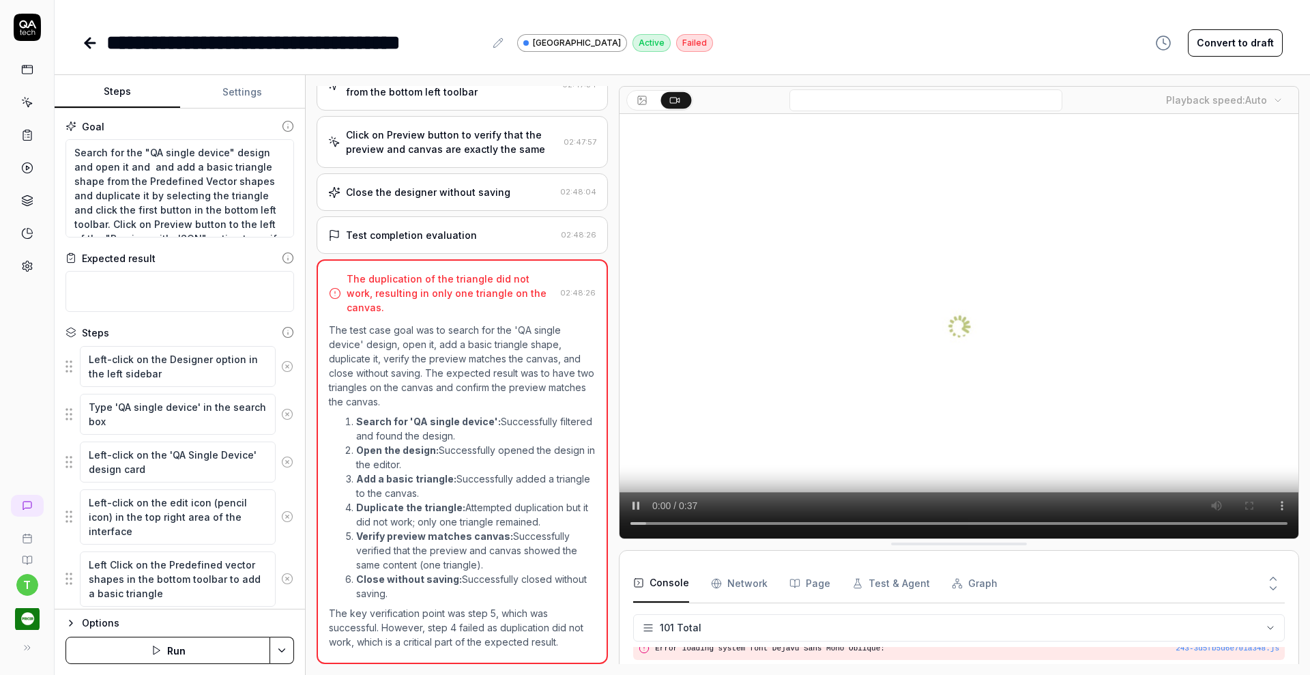
scroll to position [2691, 0]
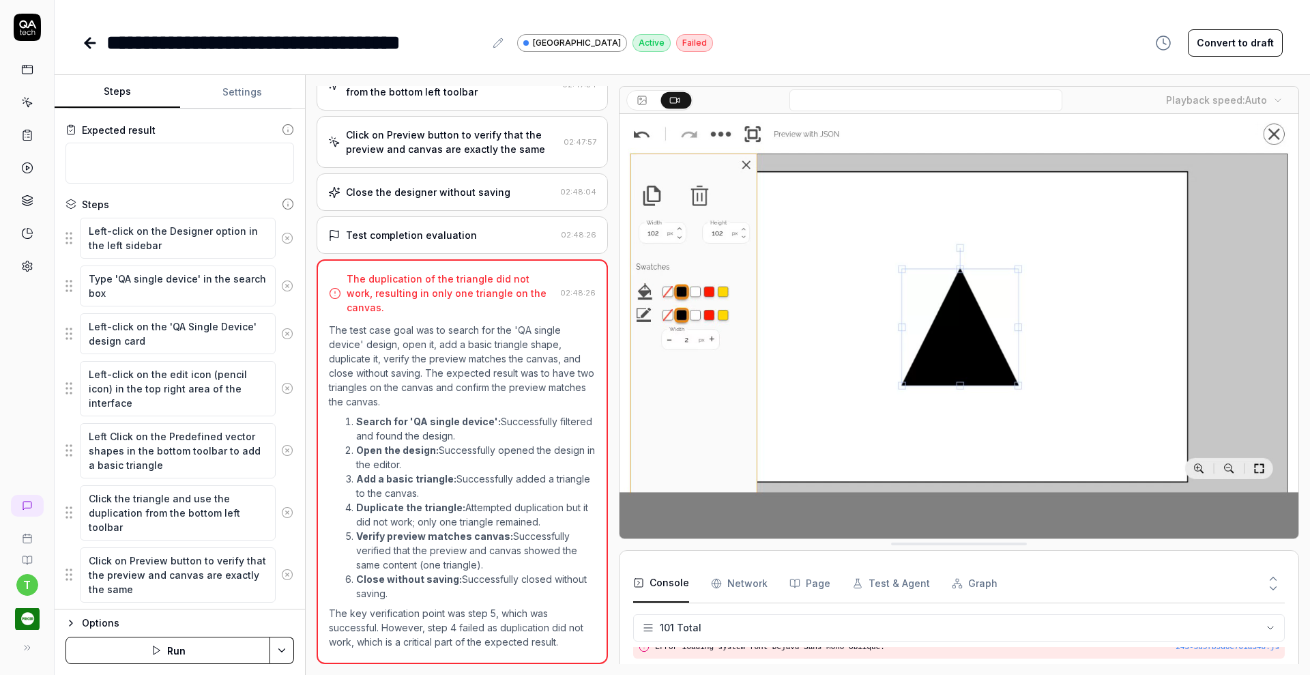
scroll to position [128, 0]
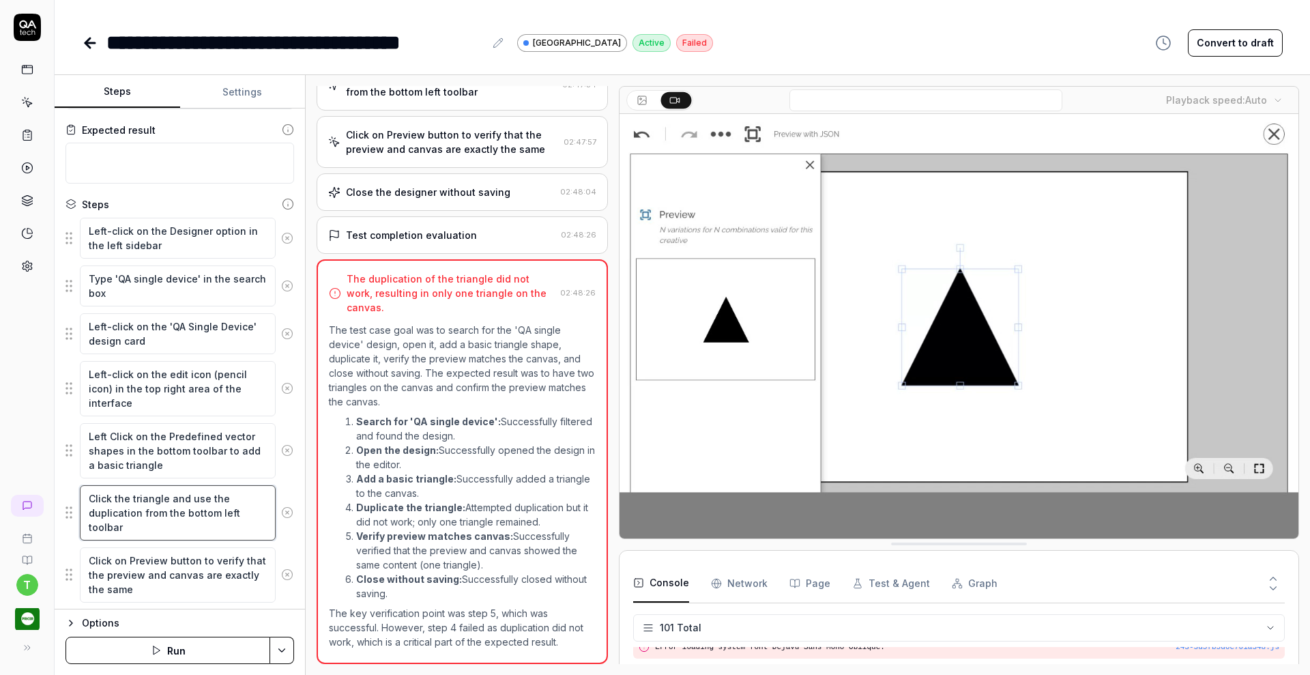
click at [156, 531] on textarea "Click the triangle and use the duplication from the bottom left toolbar" at bounding box center [178, 512] width 196 height 55
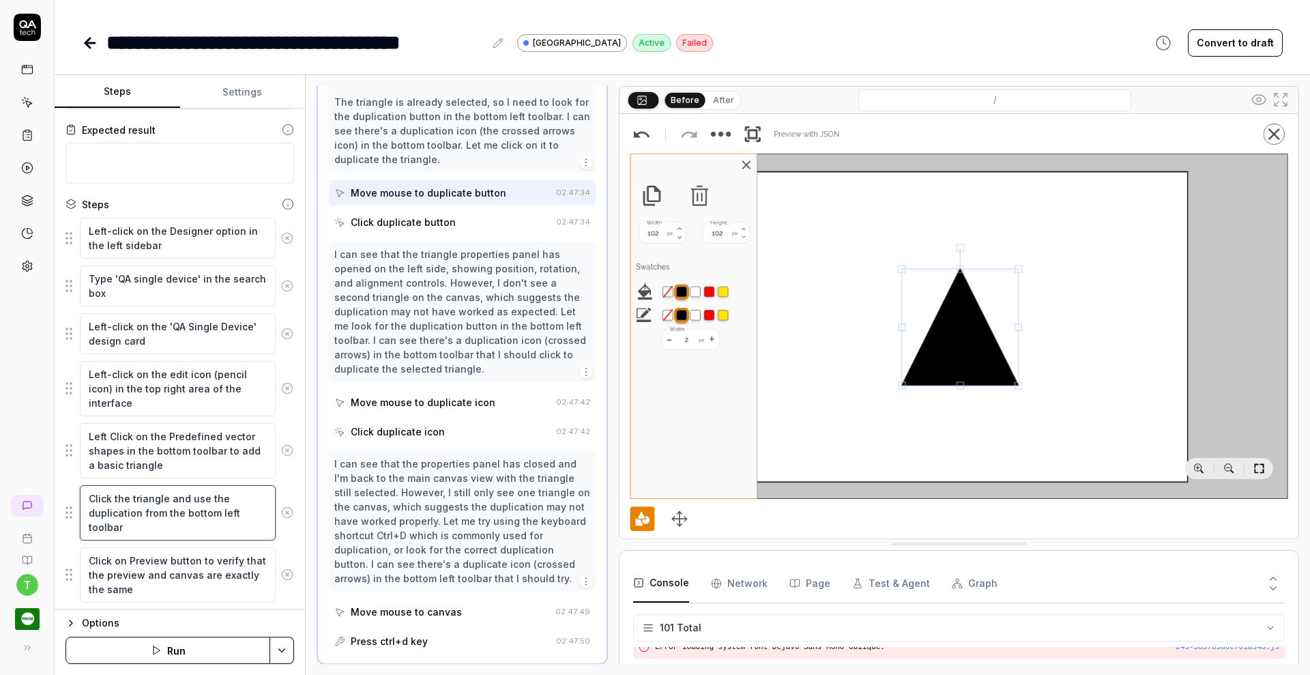
scroll to position [511, 0]
click at [180, 507] on textarea "Click the triangle and use the duplication from the bottom left toolbar" at bounding box center [178, 512] width 196 height 55
click at [179, 651] on button "Save & Run" at bounding box center [168, 650] width 205 height 27
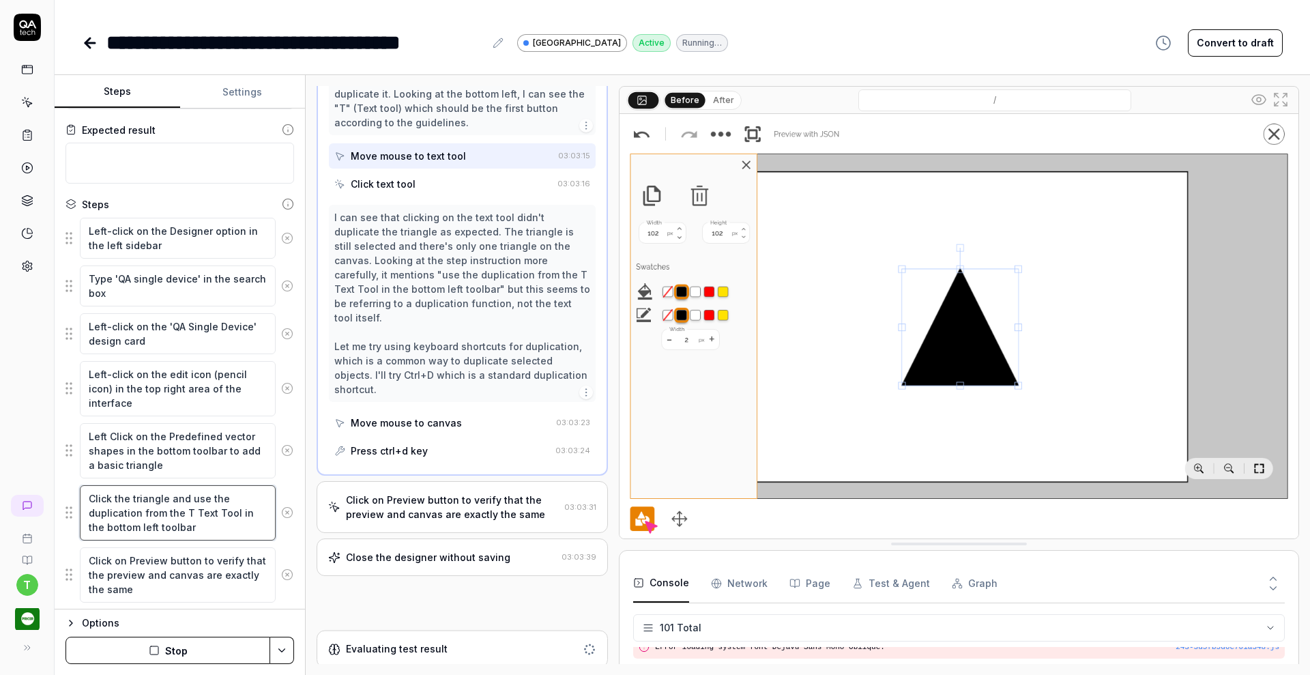
scroll to position [531, 0]
drag, startPoint x: 209, startPoint y: 527, endPoint x: 85, endPoint y: 492, distance: 129.0
click at [85, 492] on textarea "Click the triangle and use the duplication from the T Text Tool in the bottom l…" at bounding box center [178, 512] width 196 height 55
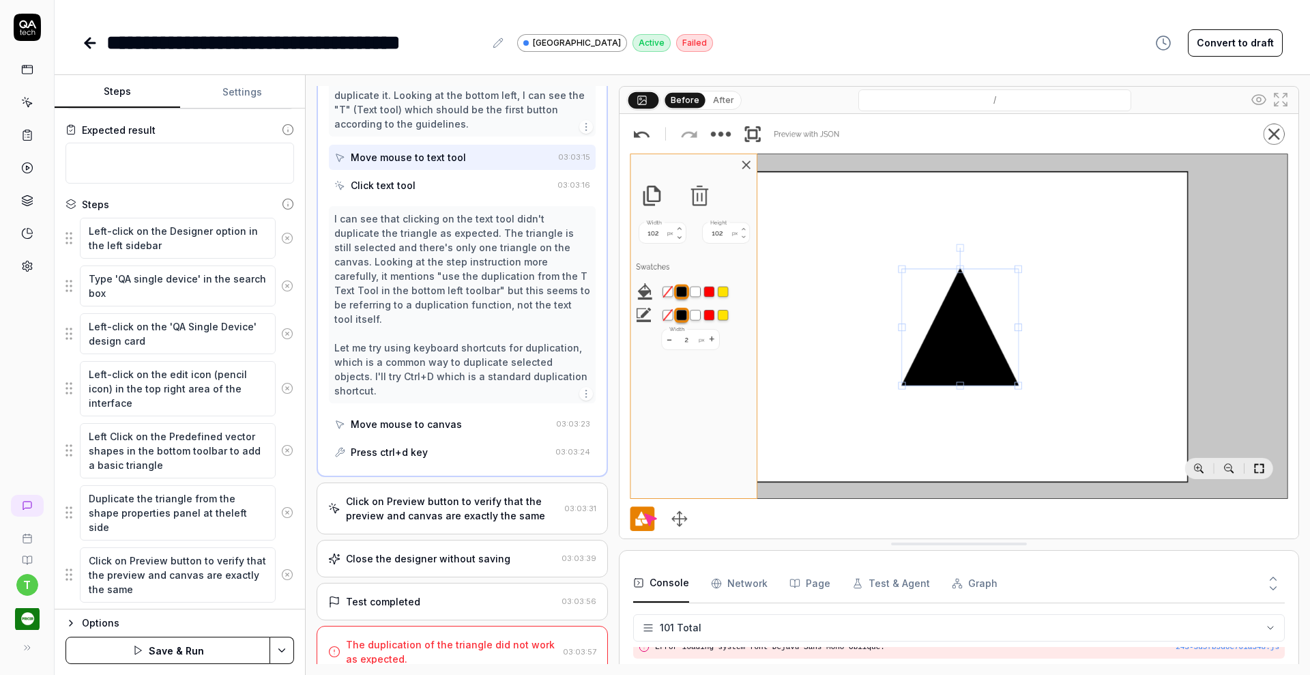
click at [205, 646] on button "Save & Run" at bounding box center [168, 650] width 205 height 27
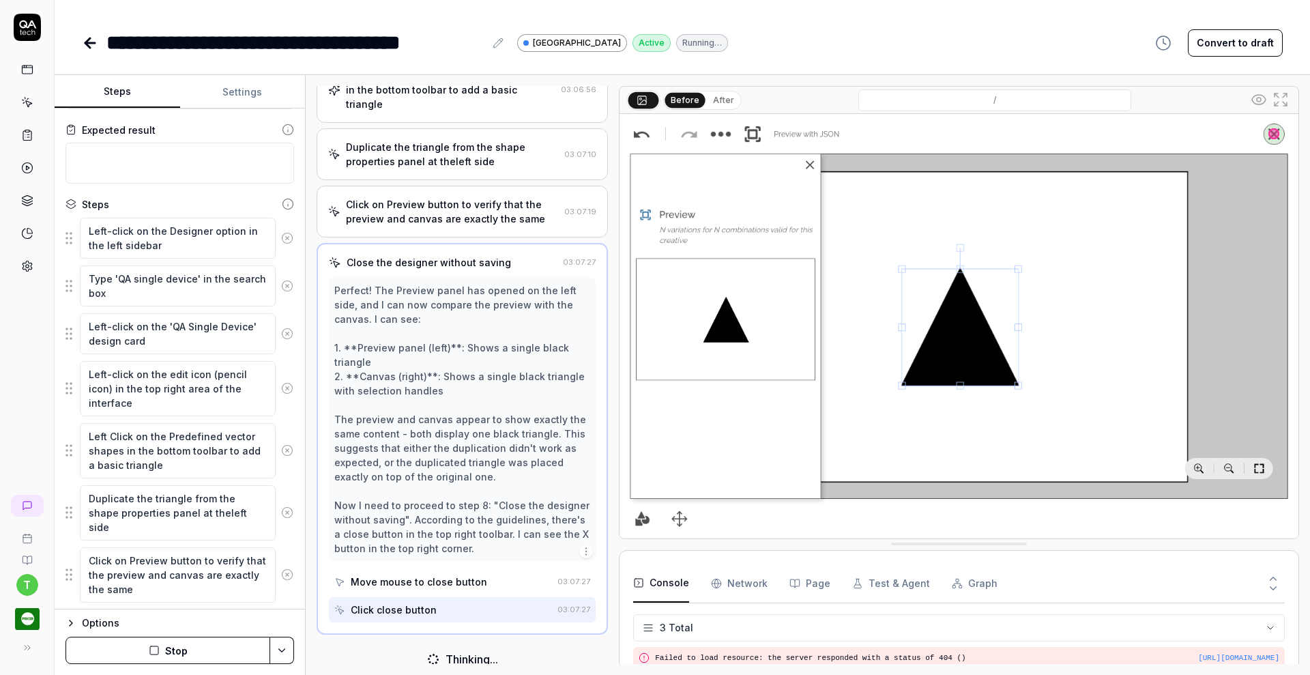
scroll to position [336, 0]
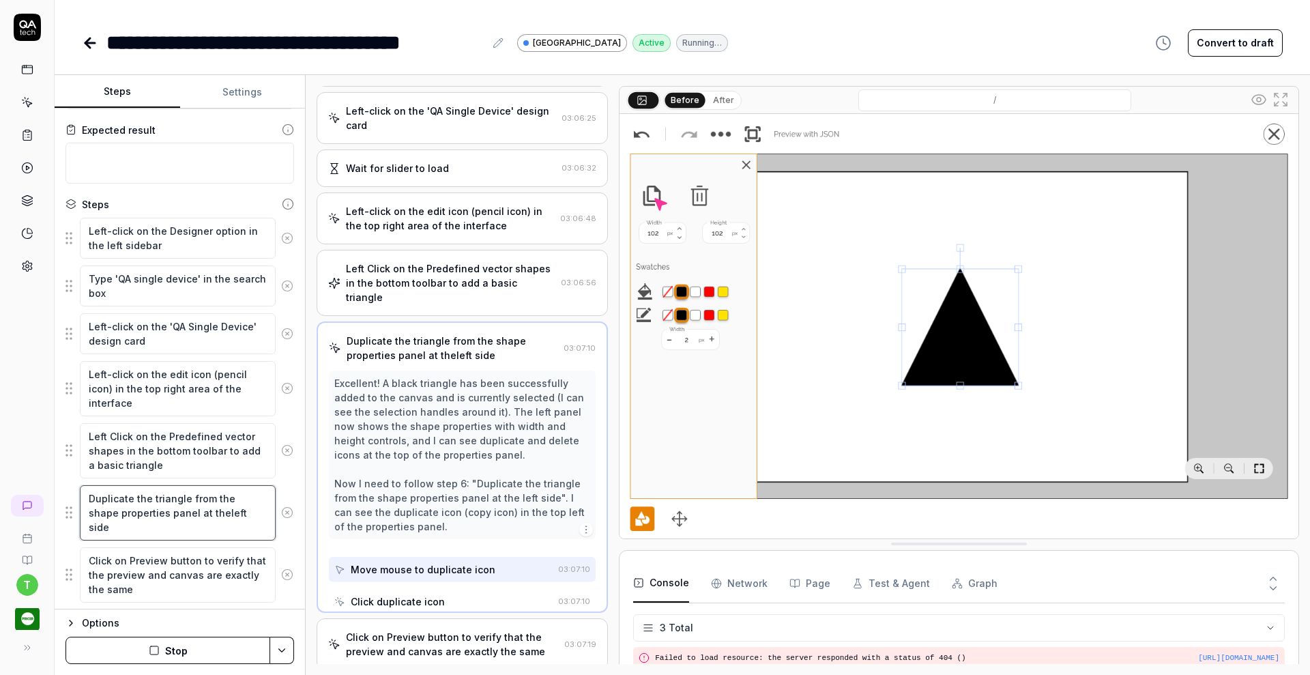
click at [179, 506] on textarea "Duplicate the triangle from the shape properties panel at theleft side" at bounding box center [178, 512] width 196 height 55
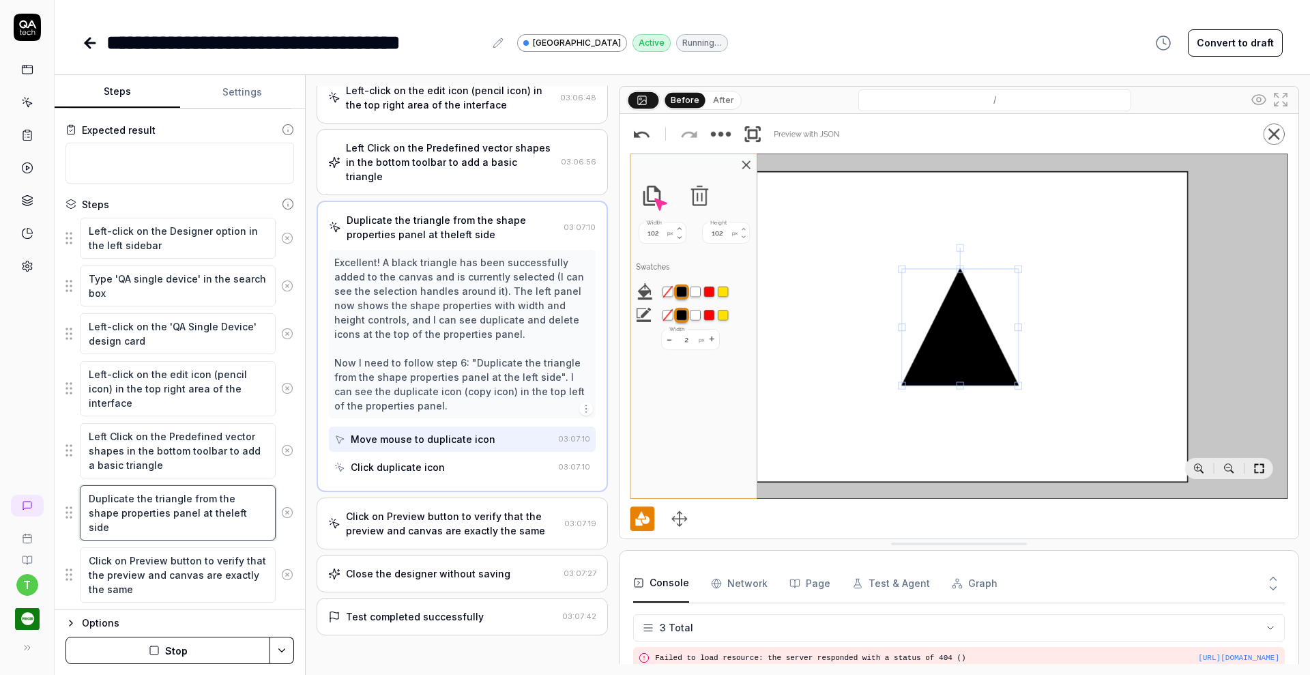
scroll to position [264, 0]
click at [24, 267] on icon at bounding box center [27, 266] width 12 height 12
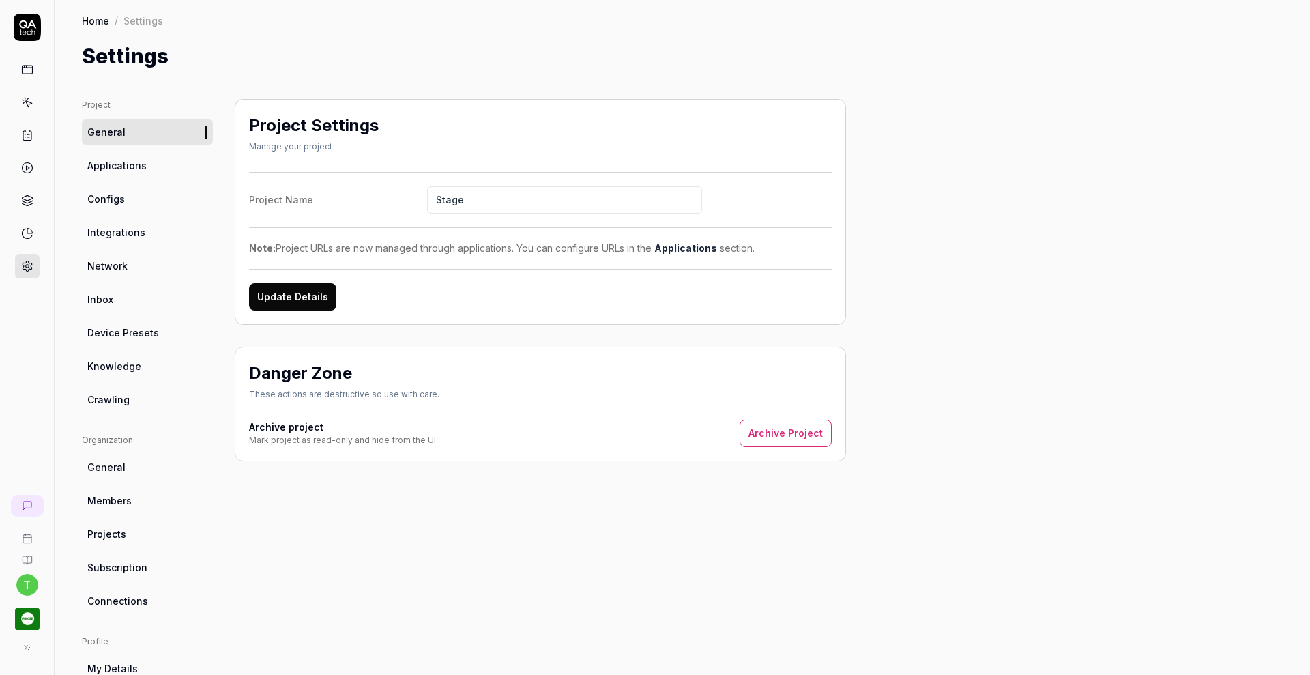
click at [135, 340] on link "Device Presets" at bounding box center [147, 332] width 131 height 25
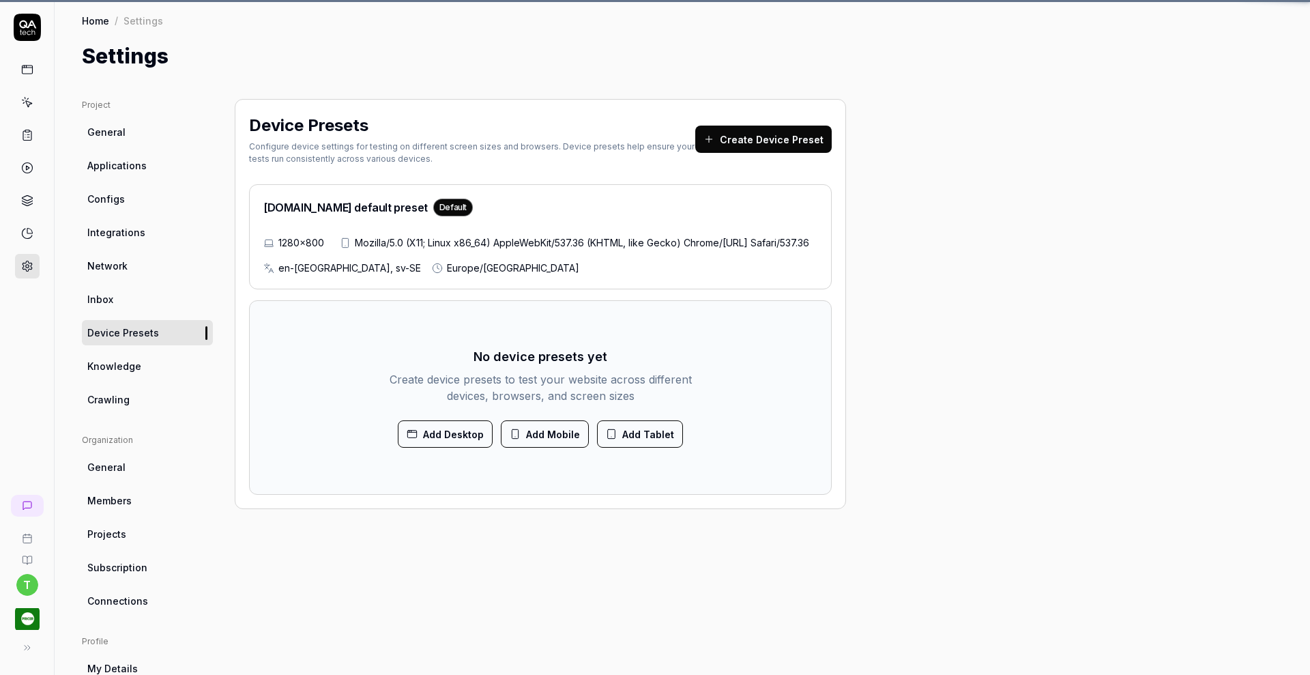
click at [115, 368] on span "Knowledge" at bounding box center [114, 366] width 54 height 14
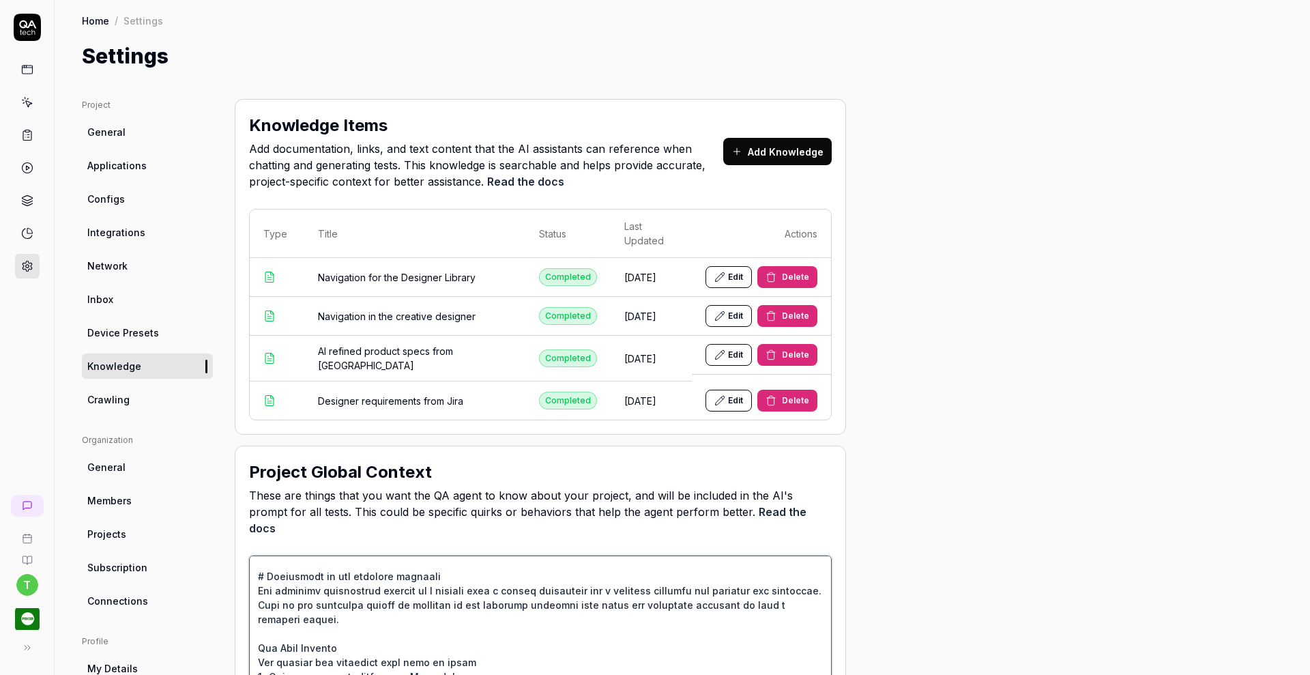
scroll to position [463, 0]
click at [313, 583] on textarea at bounding box center [540, 633] width 583 height 156
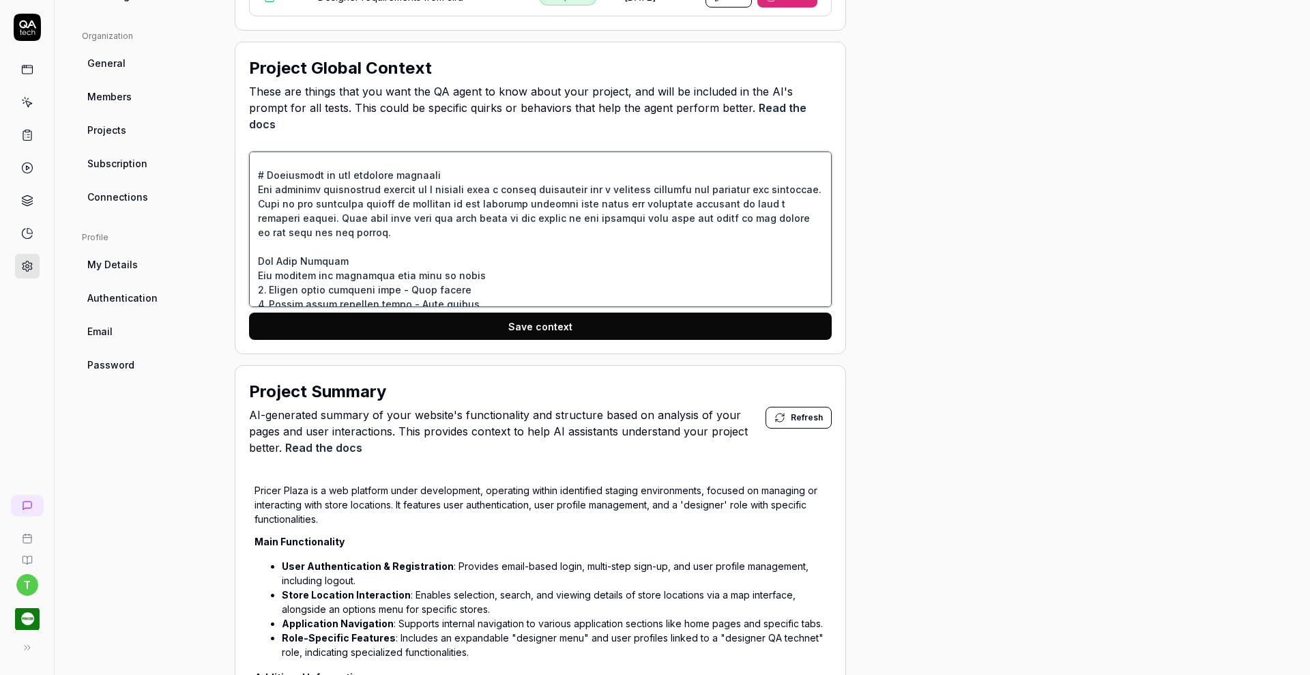
scroll to position [401, 0]
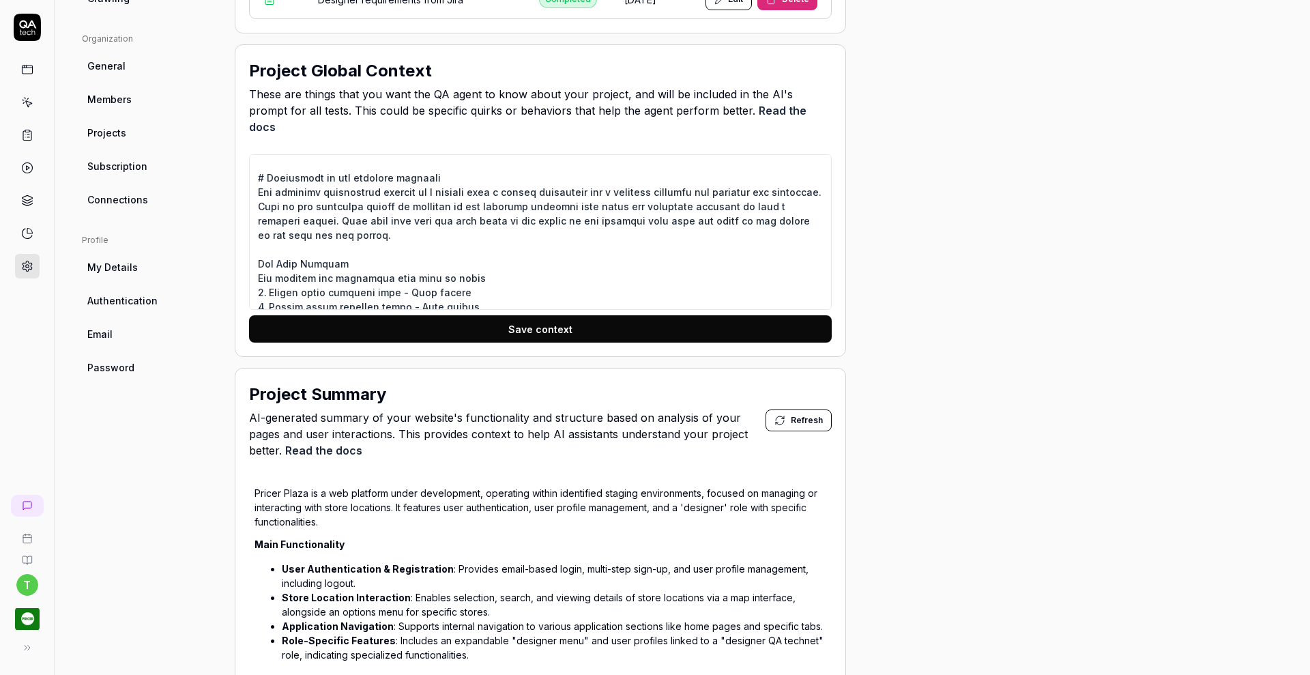
click at [714, 315] on button "Save context" at bounding box center [540, 328] width 583 height 27
click at [31, 130] on icon at bounding box center [27, 135] width 12 height 12
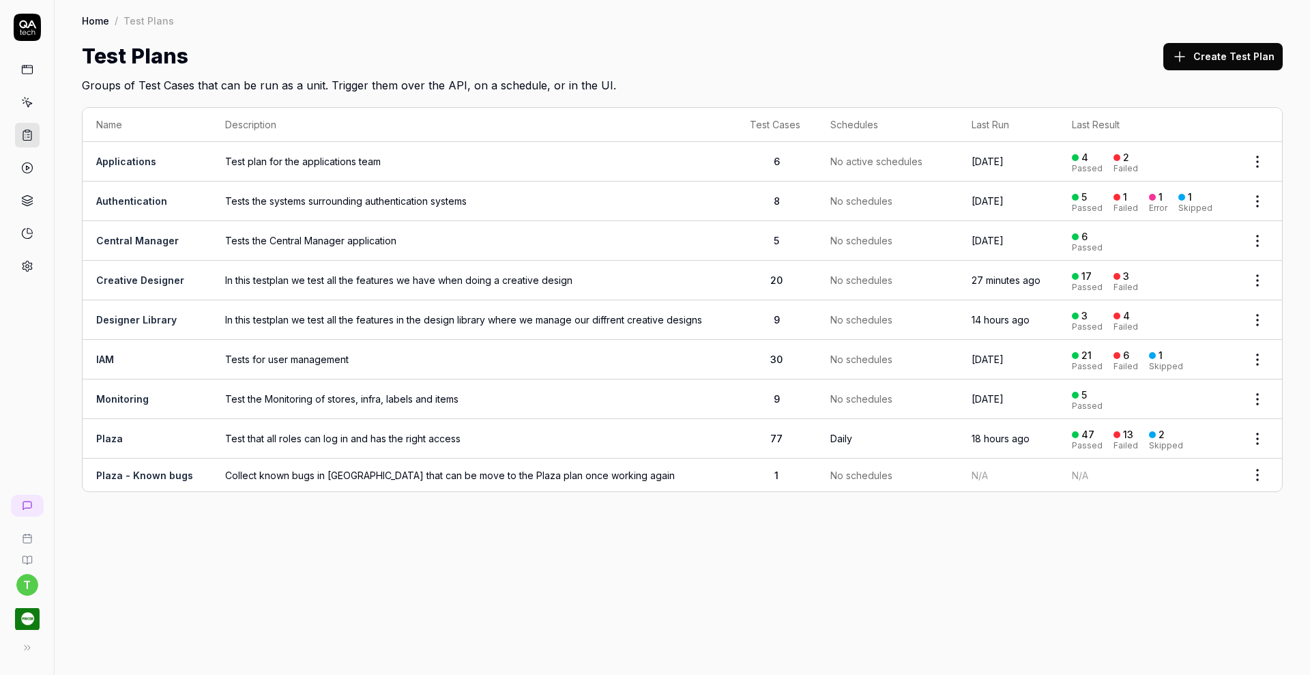
click at [155, 274] on link "Creative Designer" at bounding box center [140, 280] width 88 height 12
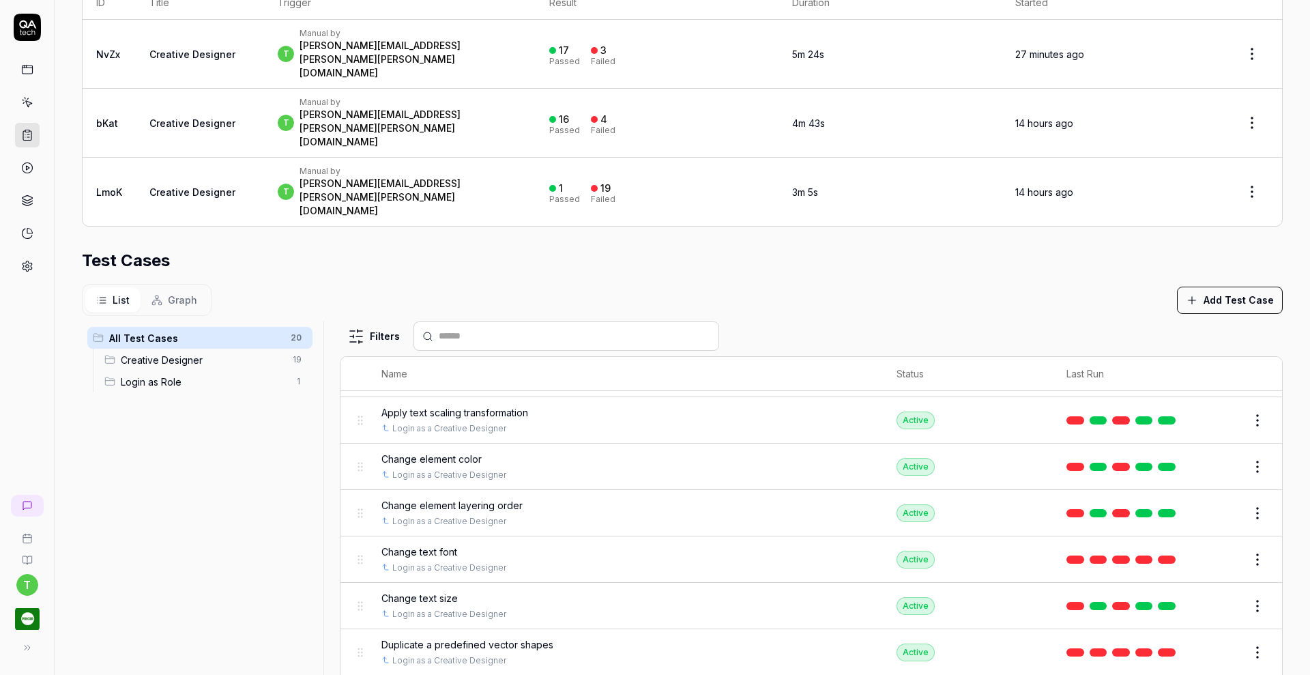
scroll to position [622, 0]
click at [1208, 641] on button "Edit" at bounding box center [1224, 652] width 33 height 22
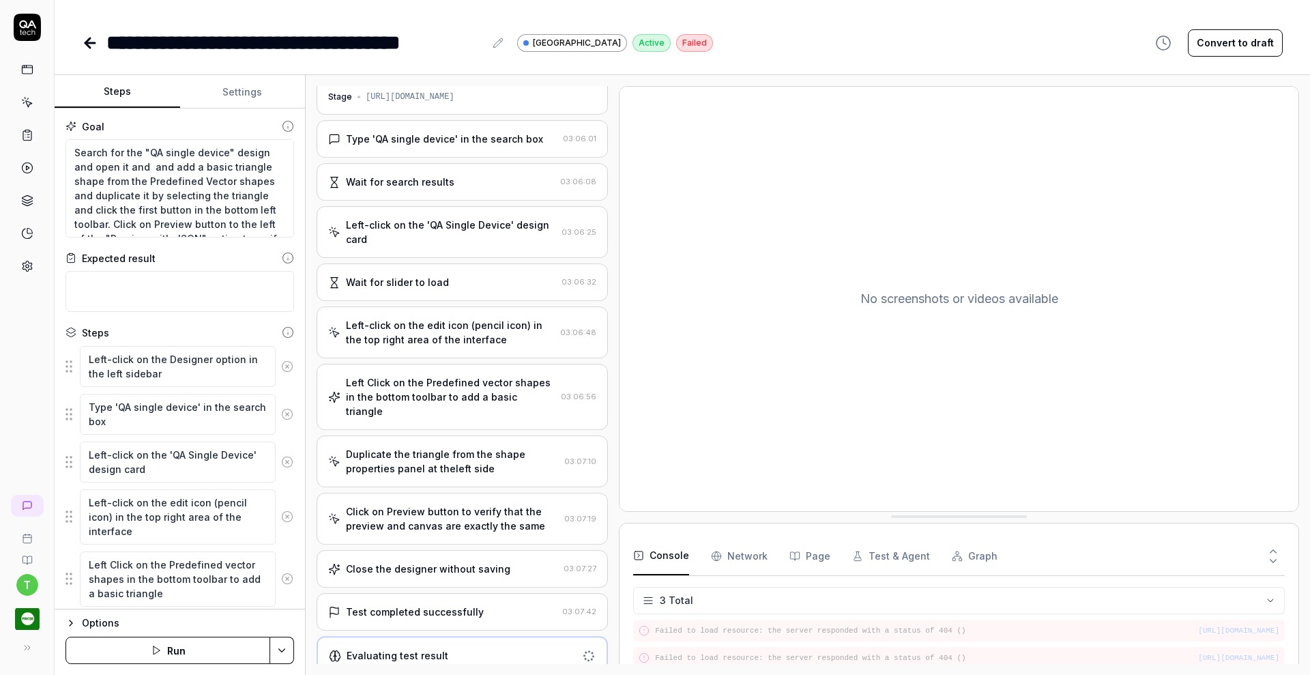
scroll to position [26, 0]
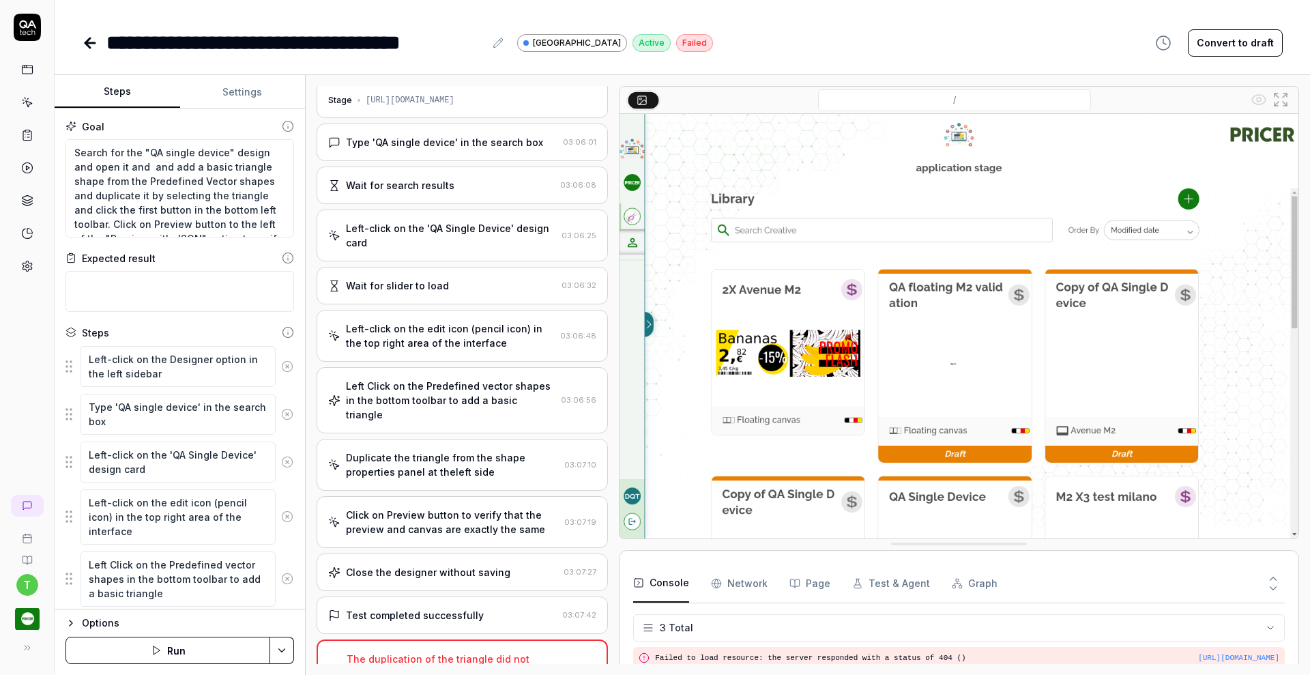
click at [193, 643] on button "Run" at bounding box center [168, 650] width 205 height 27
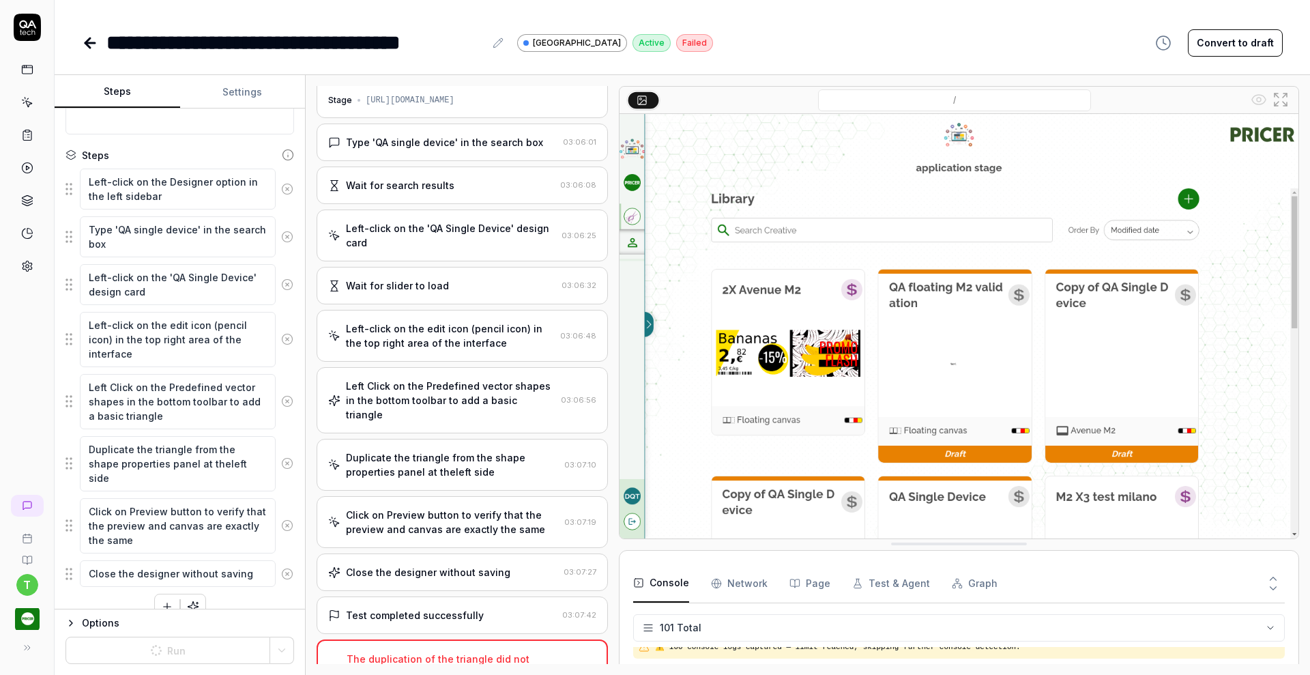
scroll to position [196, 0]
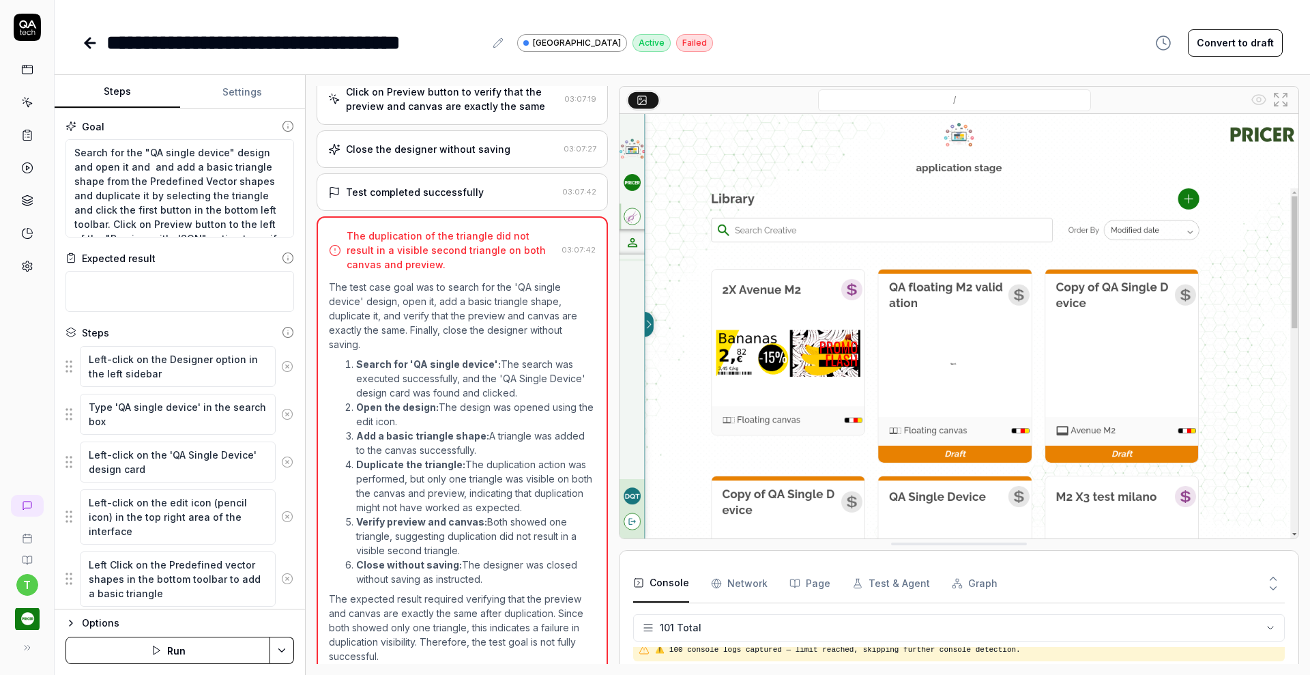
scroll to position [2691, 0]
click at [171, 643] on button "Run" at bounding box center [168, 650] width 205 height 27
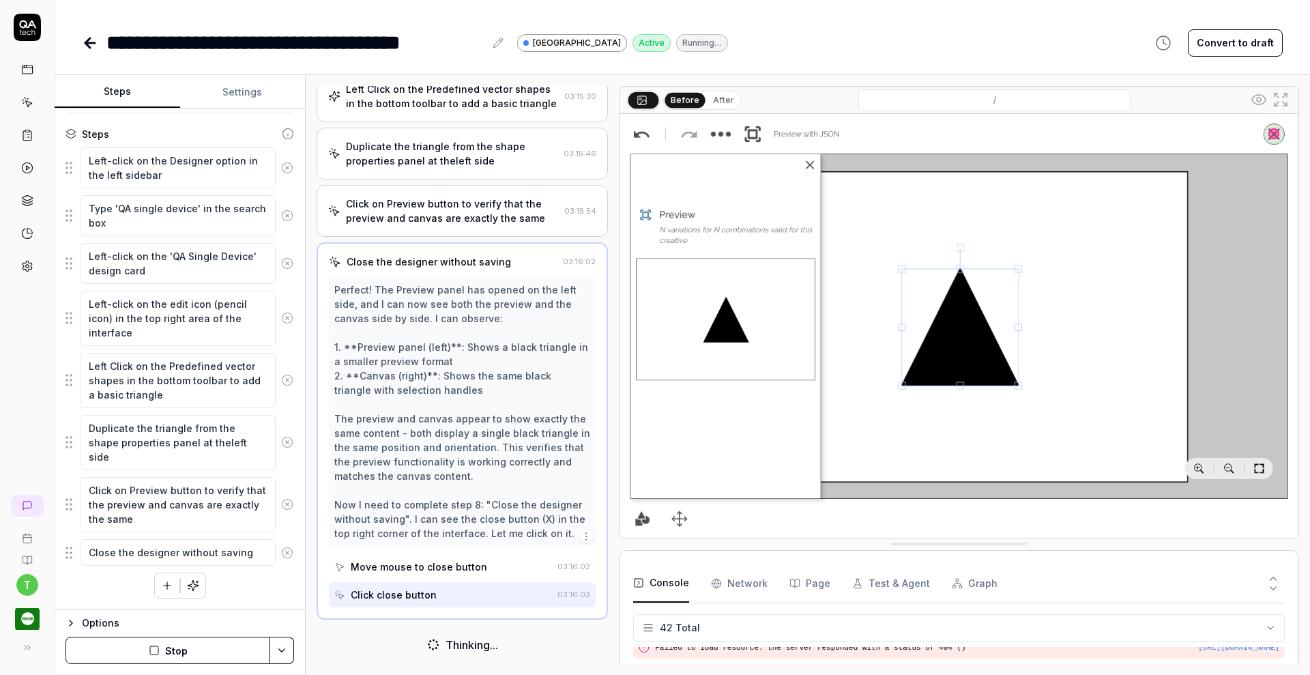
scroll to position [322, 0]
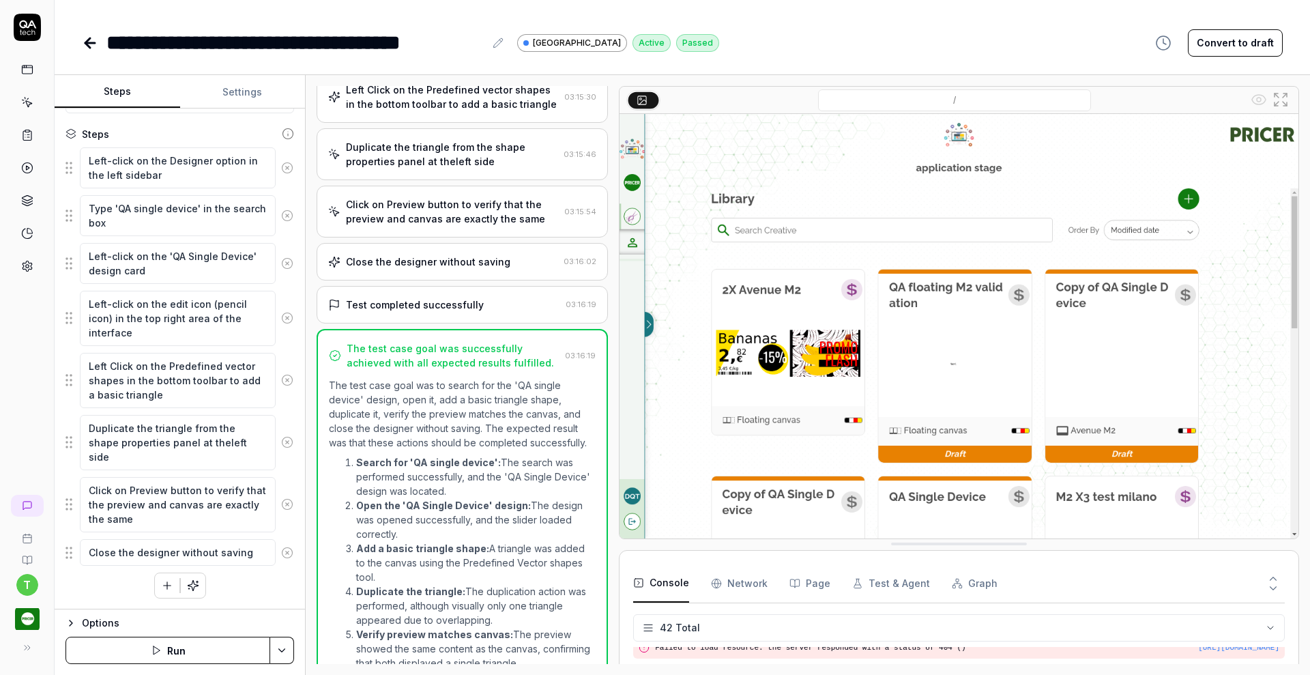
type textarea "*"
click at [487, 209] on div "Click on Preview button to verify that the preview and canvas are exactly the s…" at bounding box center [452, 211] width 213 height 29
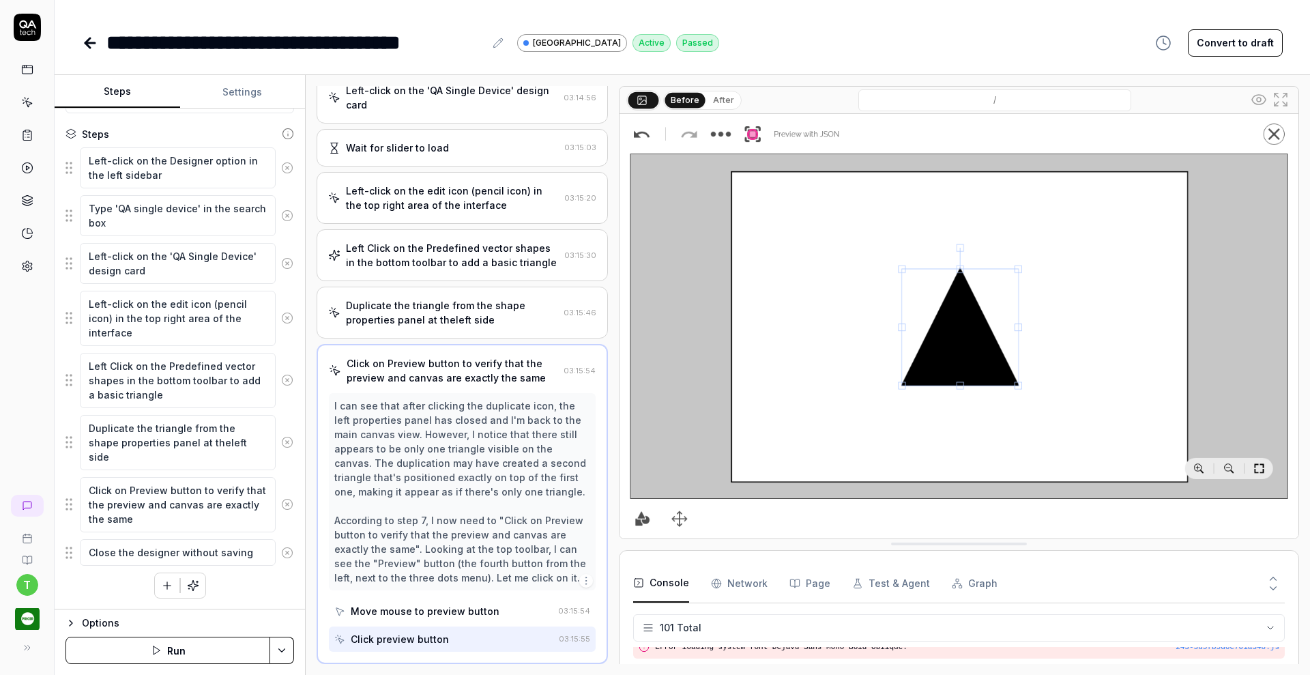
scroll to position [209, 0]
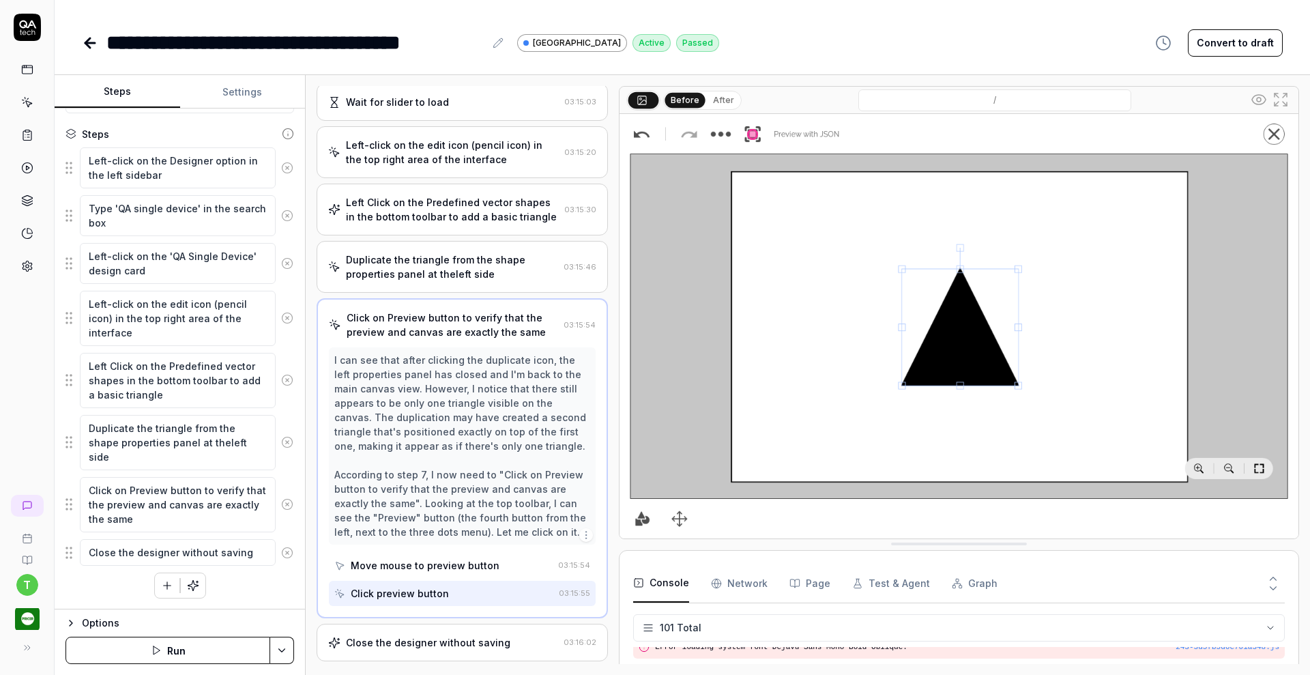
click at [450, 261] on div "Duplicate the triangle from the shape properties panel at theleft side" at bounding box center [452, 266] width 212 height 29
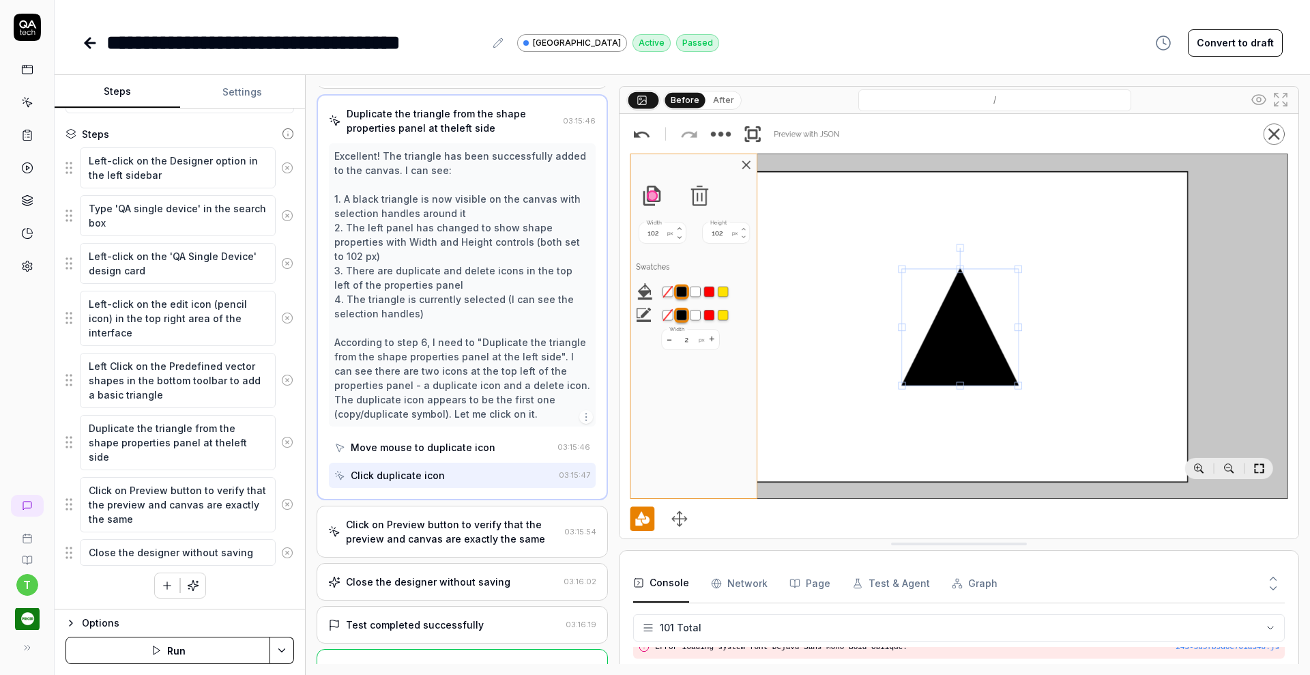
scroll to position [393, 0]
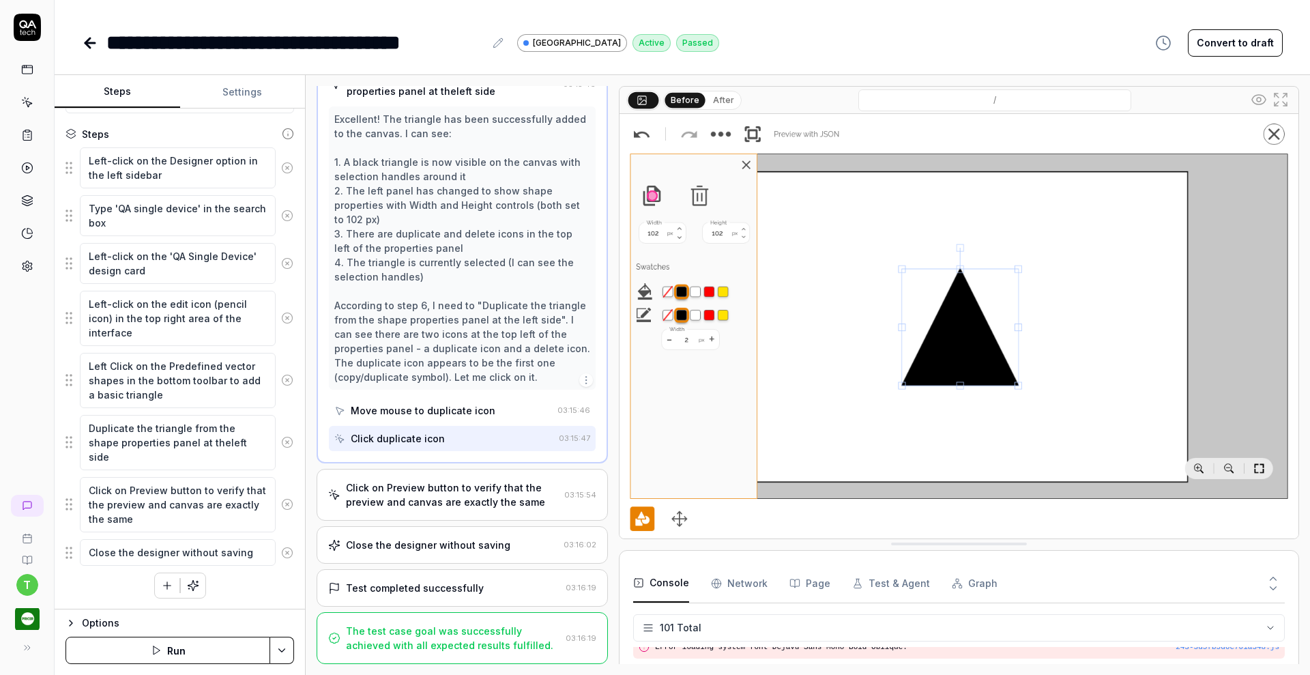
click at [465, 482] on div "Click on Preview button to verify that the preview and canvas are exactly the s…" at bounding box center [452, 494] width 213 height 29
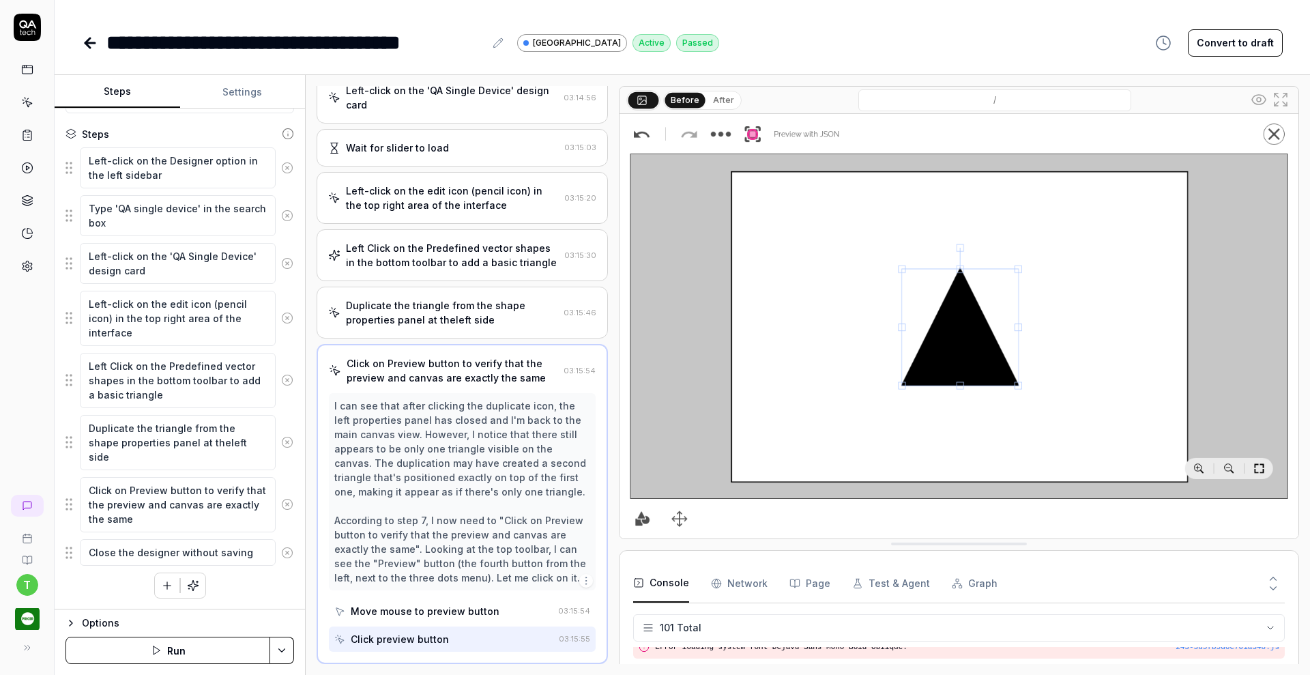
scroll to position [307, 0]
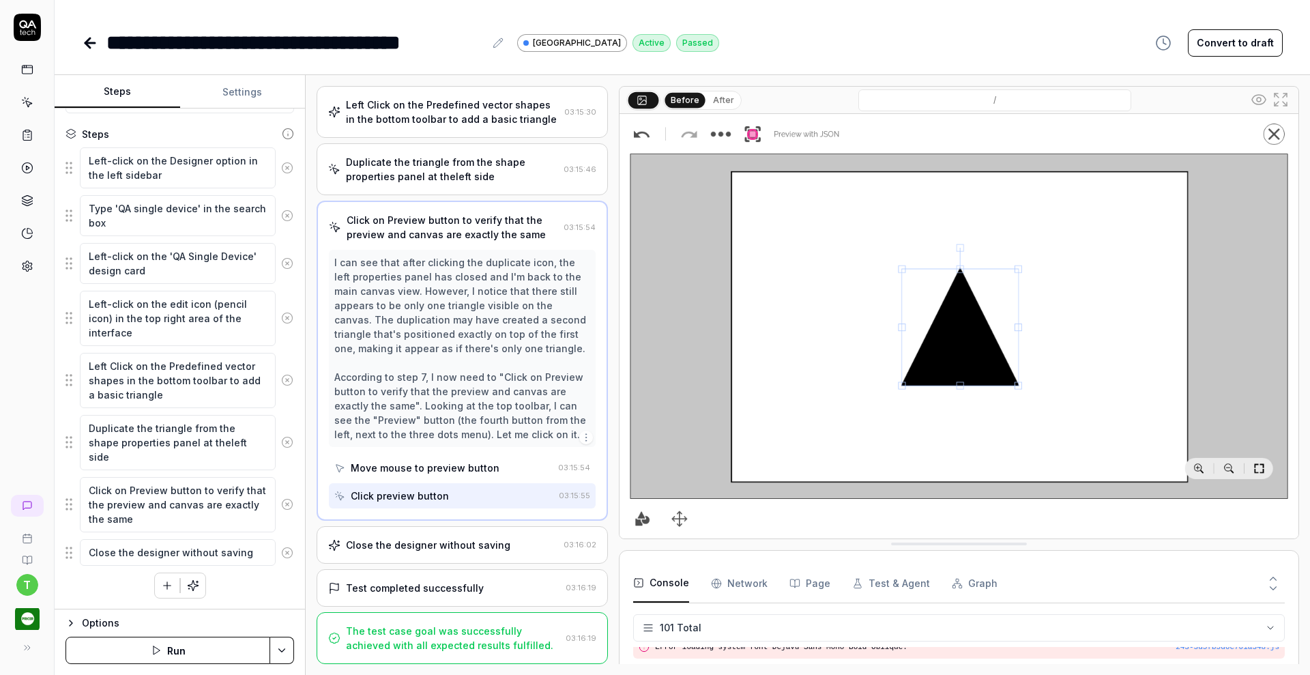
click at [482, 541] on div "Close the designer without saving" at bounding box center [428, 545] width 164 height 14
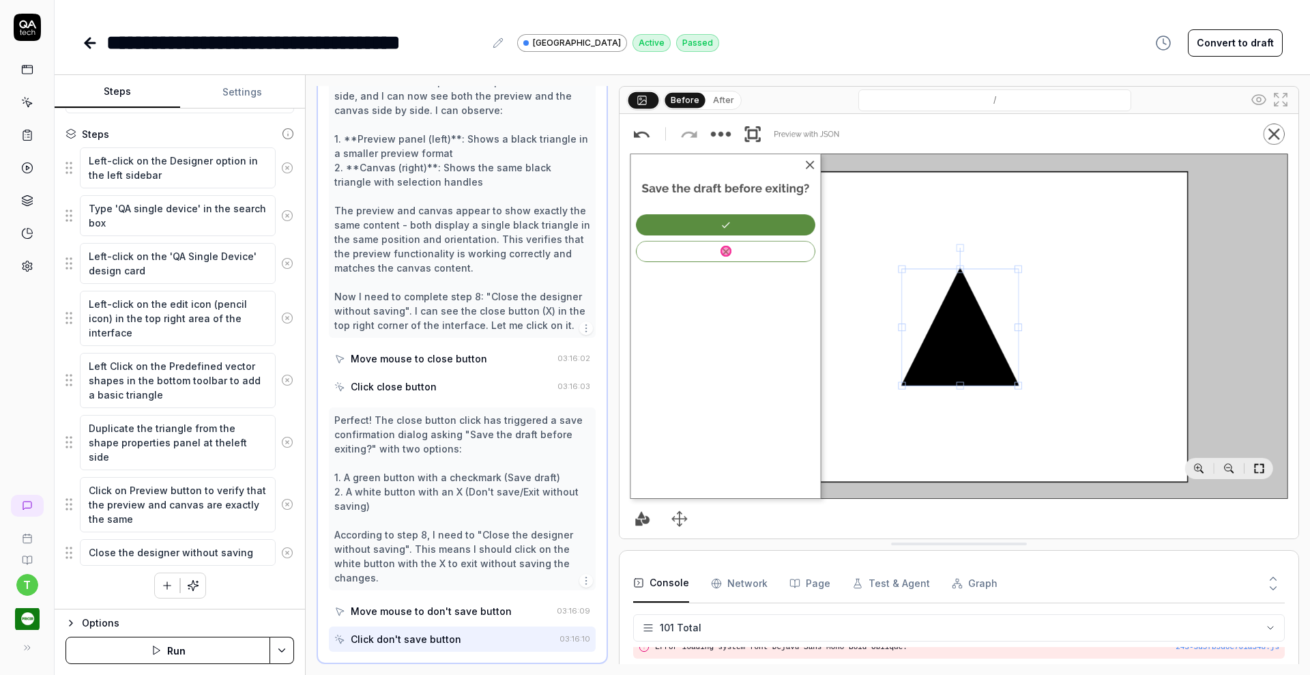
scroll to position [631, 0]
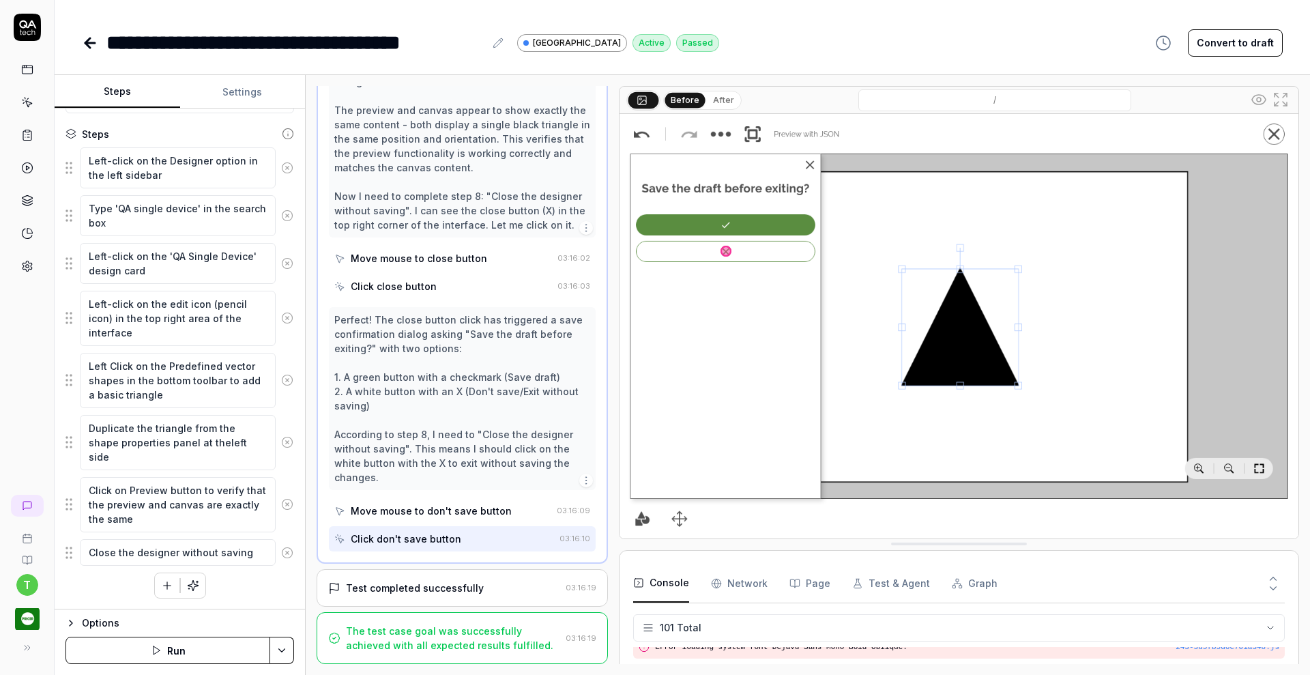
click at [510, 624] on div "The test case goal was successfully achieved with all expected results fulfille…" at bounding box center [453, 638] width 214 height 29
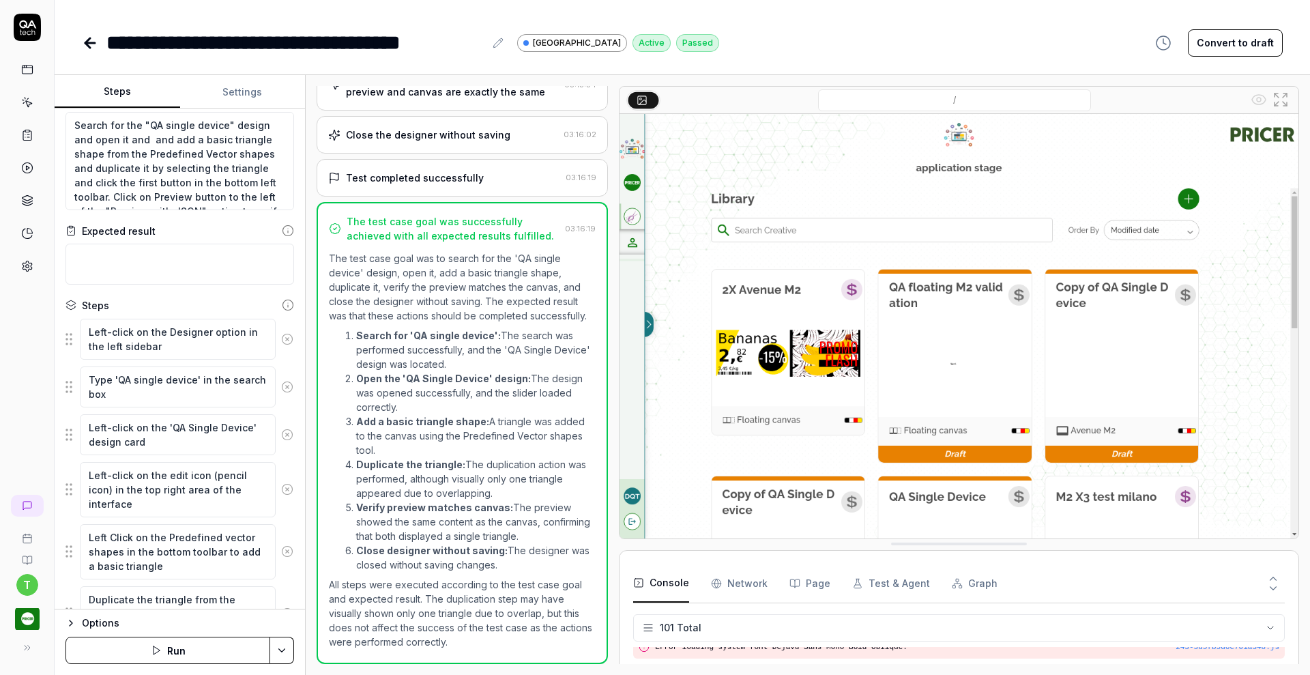
scroll to position [0, 0]
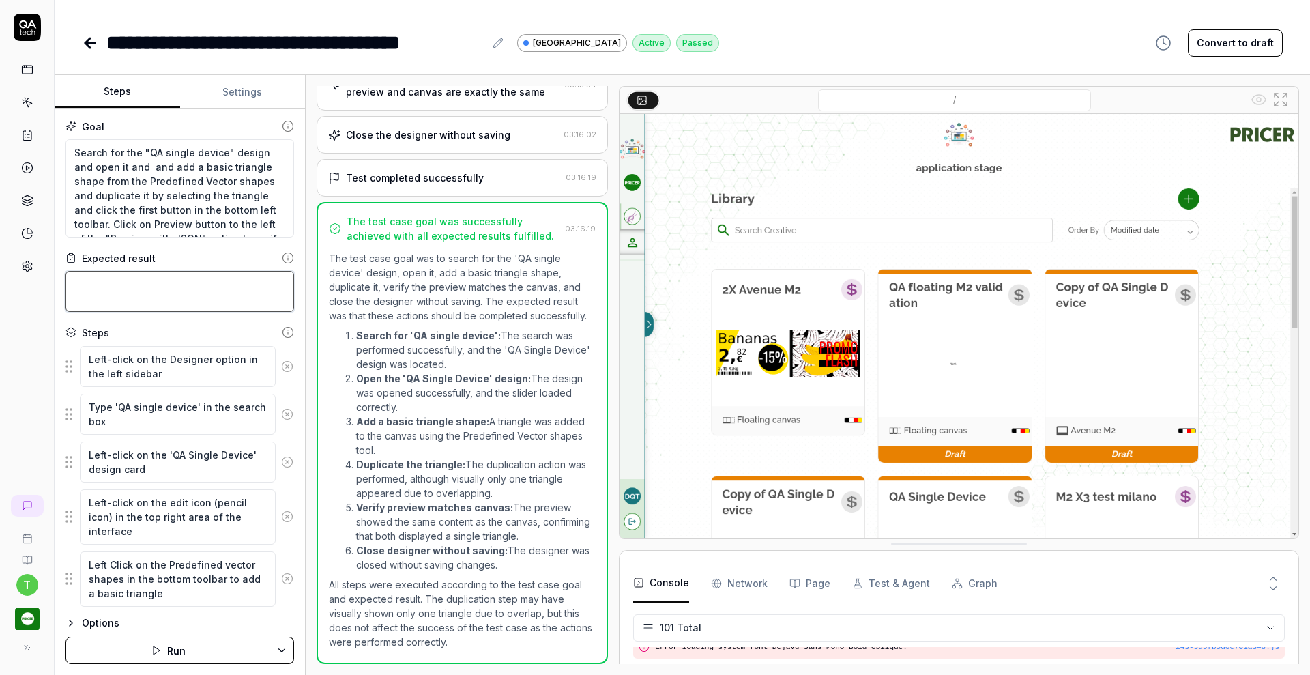
click at [129, 285] on textarea at bounding box center [180, 291] width 229 height 41
type textarea "T"
type textarea "*"
type textarea "Tw"
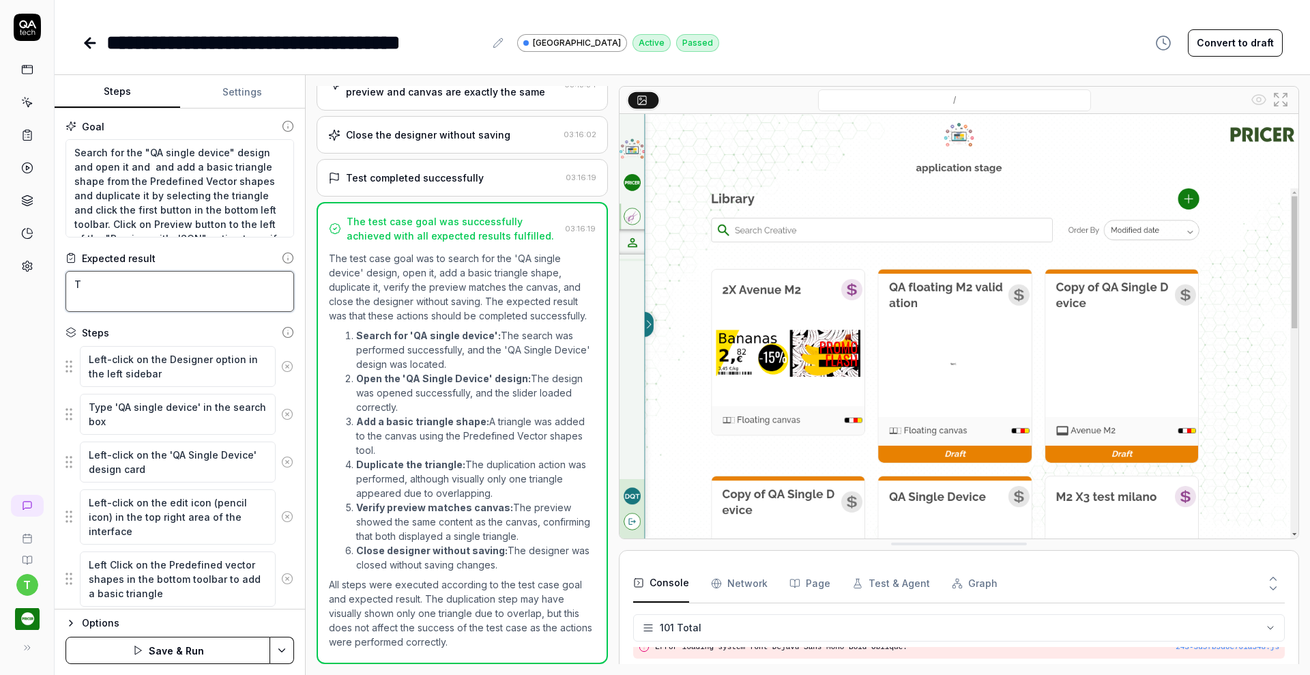
type textarea "*"
type textarea "Two"
type textarea "*"
type textarea "Two"
type textarea "*"
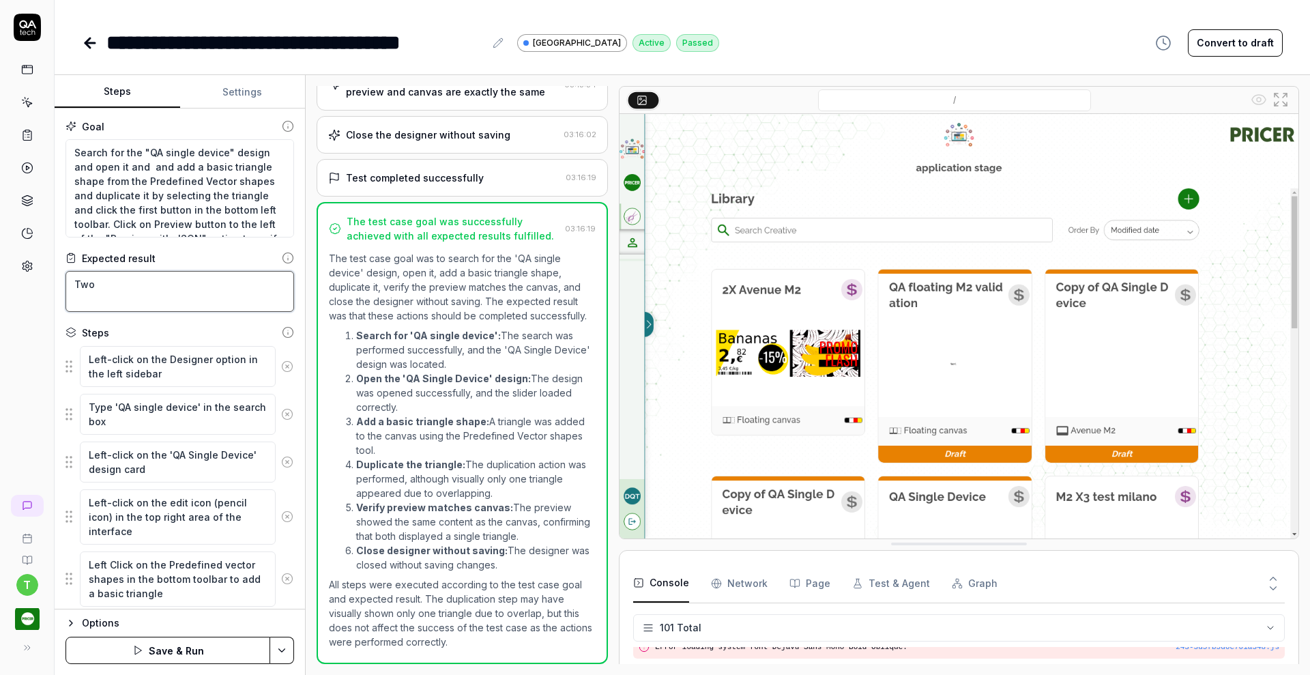
type textarea "Two t"
type textarea "*"
type textarea "Two tr"
type textarea "*"
type textarea "Two tri"
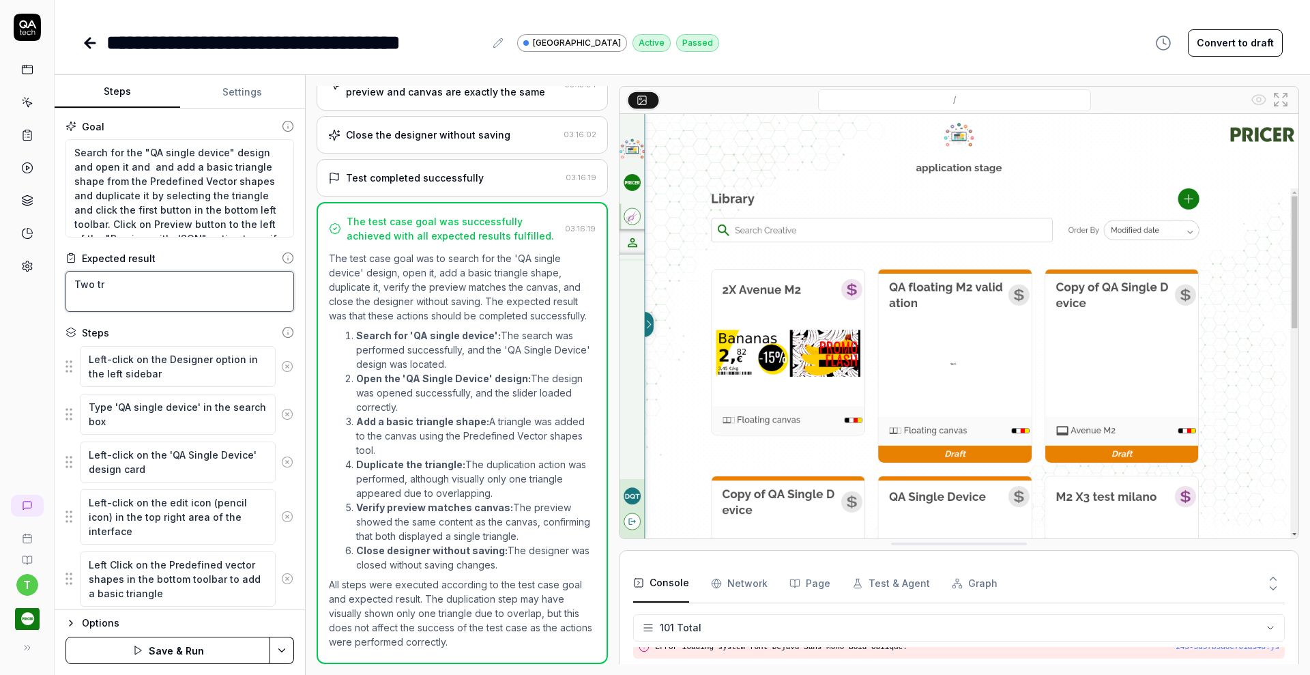
type textarea "*"
type textarea "Two tria"
type textarea "*"
type textarea "Two trian"
type textarea "*"
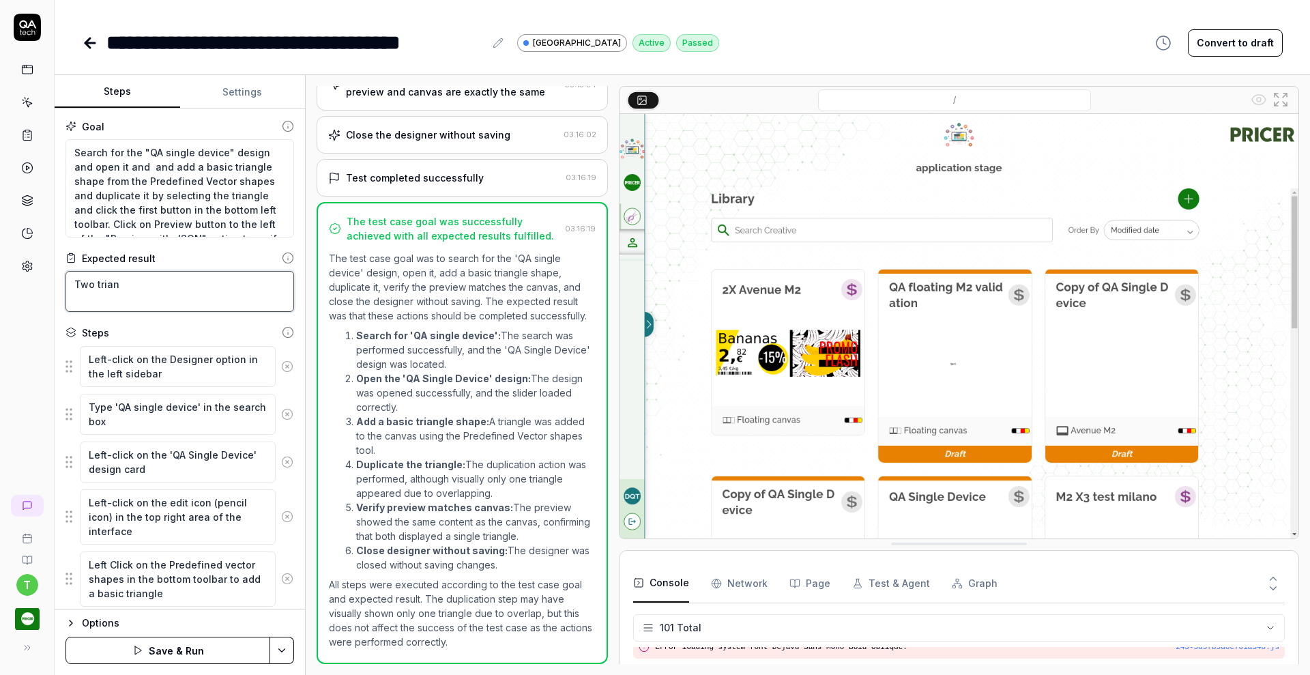
type textarea "Two triang"
type textarea "*"
type textarea "Two triangl"
type textarea "*"
type textarea "Two triangle"
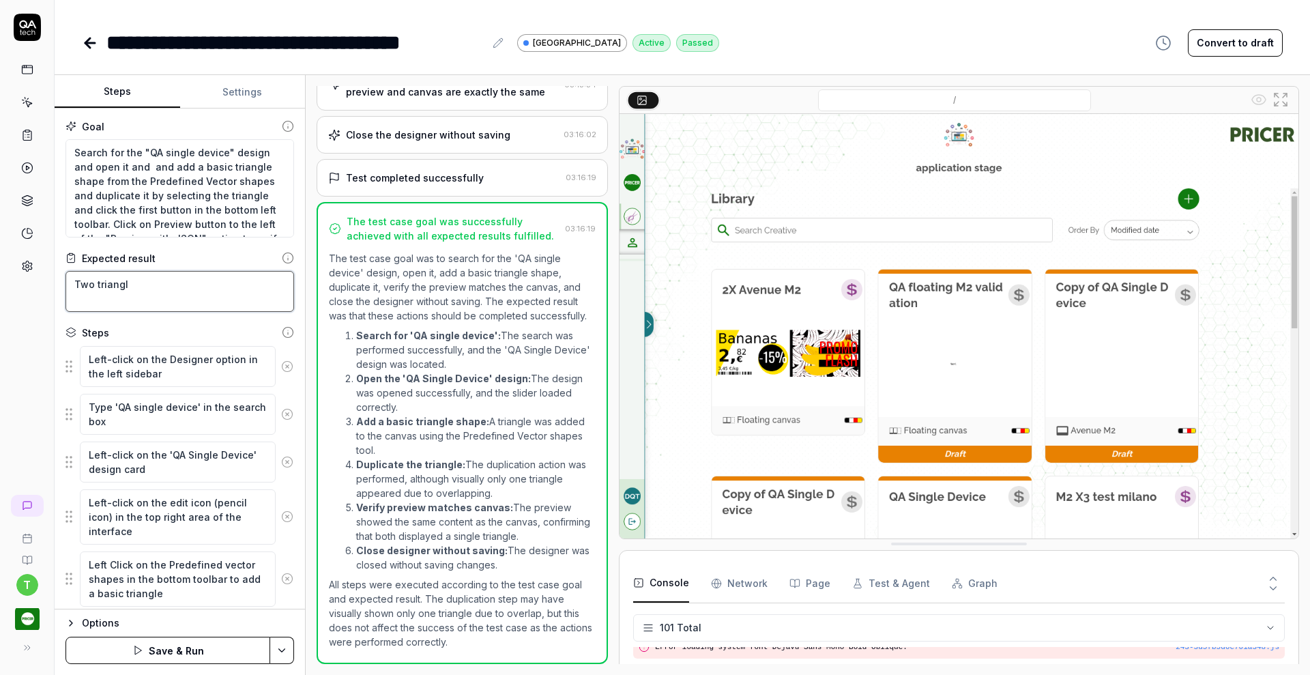
type textarea "*"
type textarea "Two triangles"
type textarea "*"
type textarea "Two triangles"
type textarea "*"
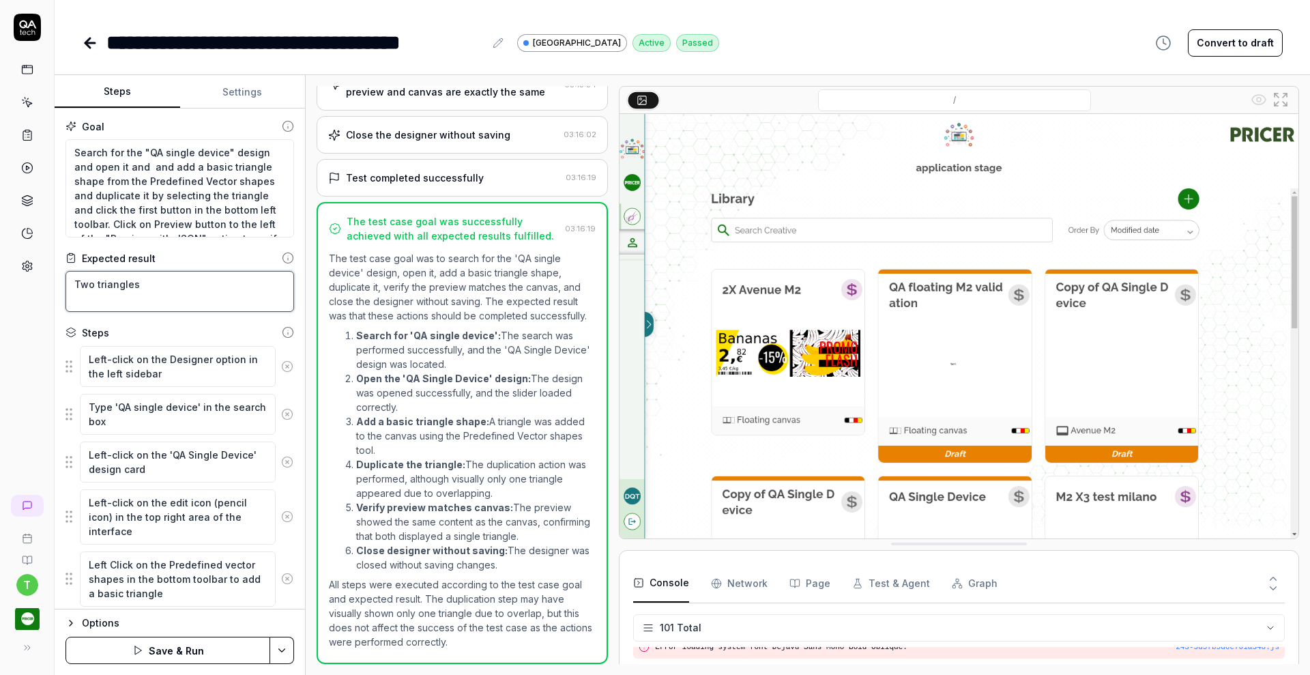
type textarea "Two triangles s"
type textarea "*"
type textarea "Two triangles sh"
type textarea "*"
type textarea "Two triangles sho"
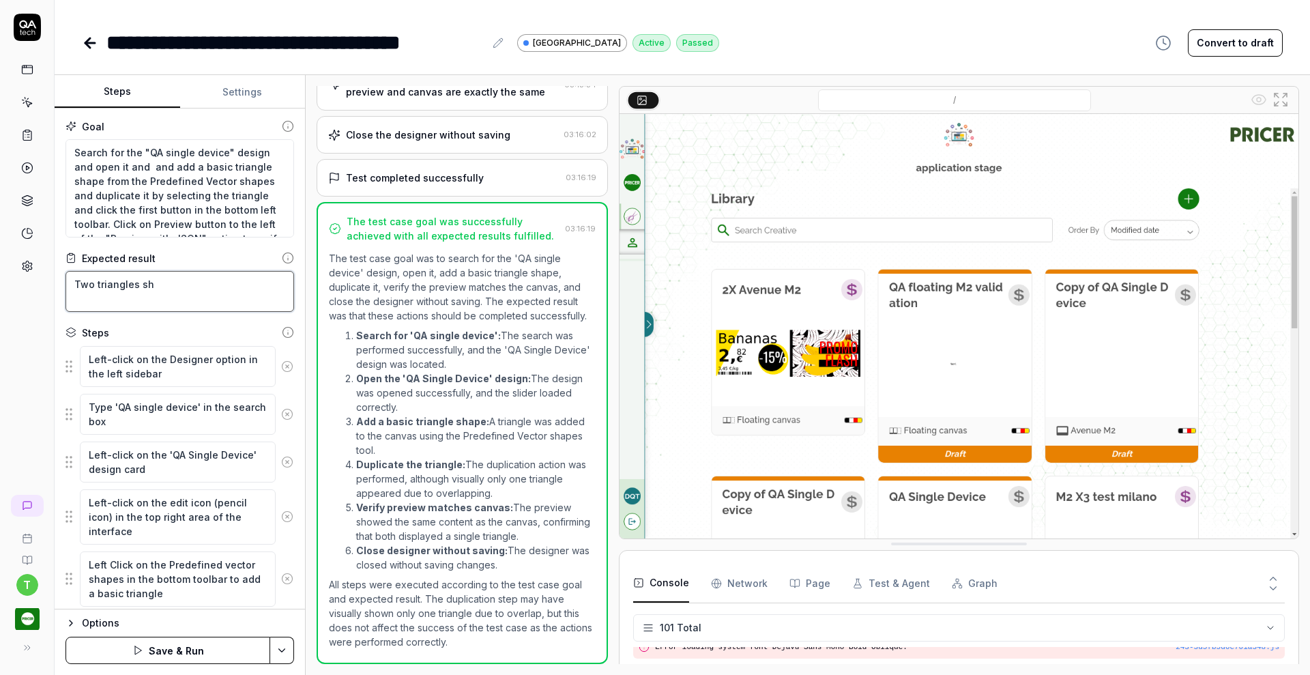
type textarea "*"
type textarea "Two triangles shou"
type textarea "*"
type textarea "Two triangles shoul"
type textarea "*"
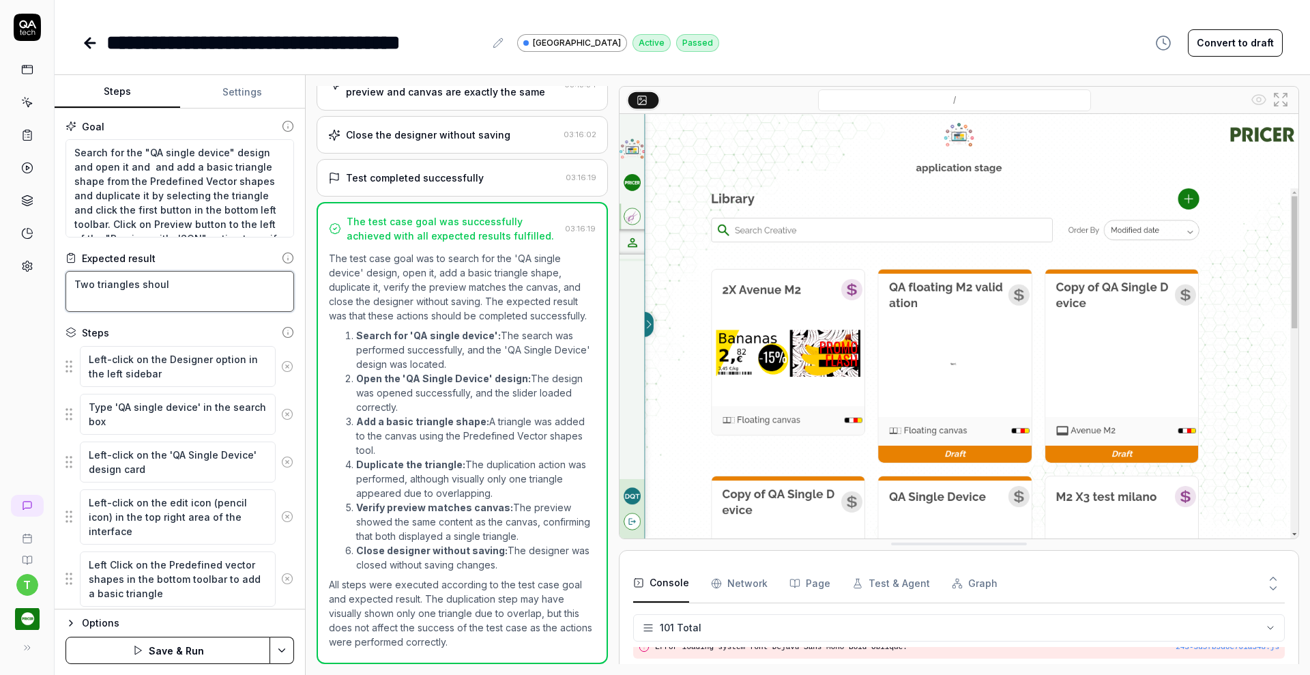
type textarea "Two triangles should"
type textarea "*"
type textarea "Two triangles should"
type textarea "*"
type textarea "Two triangles should s"
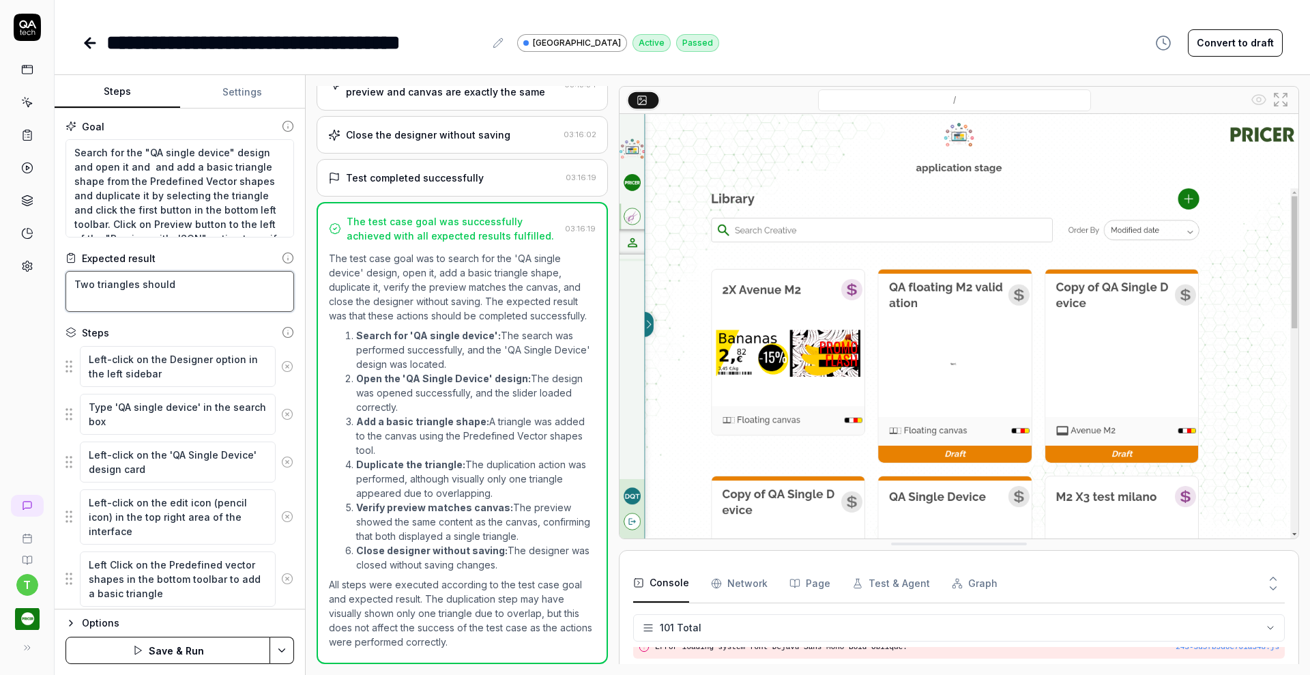
type textarea "*"
type textarea "Two triangles should sh"
type textarea "*"
type textarea "Two triangles should sho"
type textarea "*"
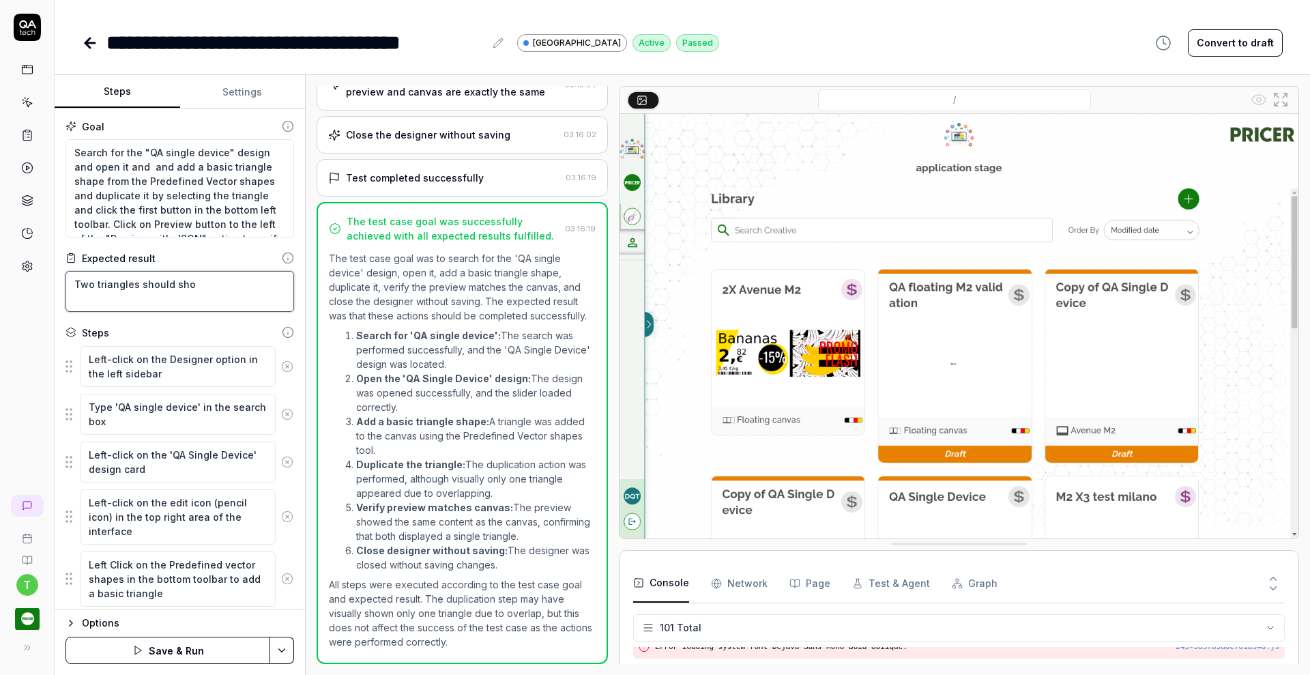
type textarea "Two triangles should show"
type textarea "*"
type textarea "Two triangles should show"
type textarea "*"
type textarea "Two triangles should show u"
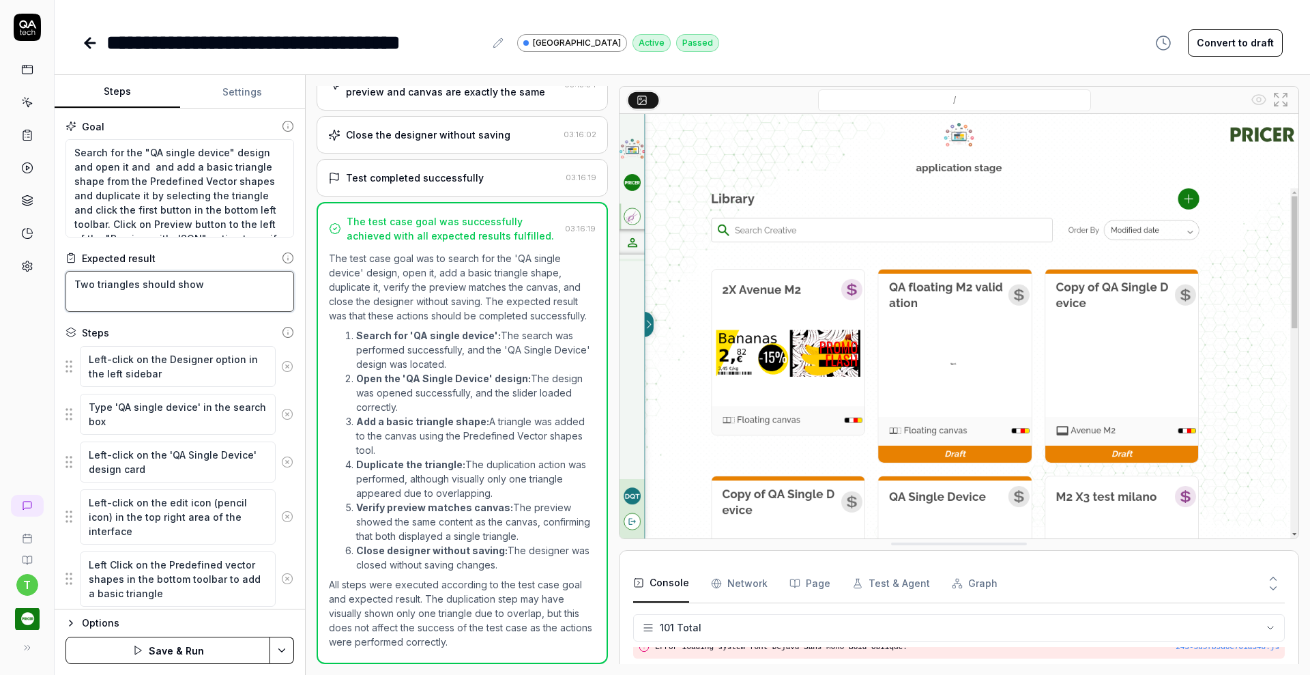
type textarea "*"
type textarea "Two triangles should show up"
type textarea "*"
type textarea "Two triangles should show u"
type textarea "*"
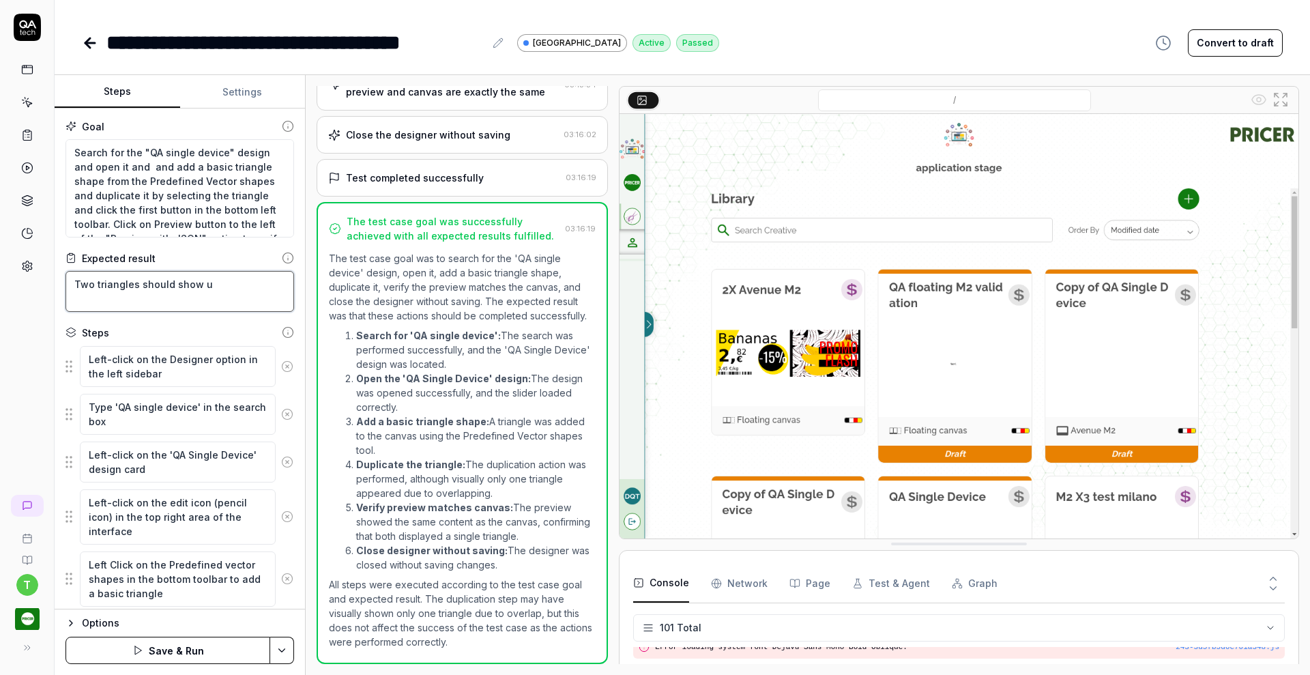
type textarea "Two triangles should show"
type textarea "*"
type textarea "Two triangles should show"
type textarea "*"
type textarea "Two triangles should sho"
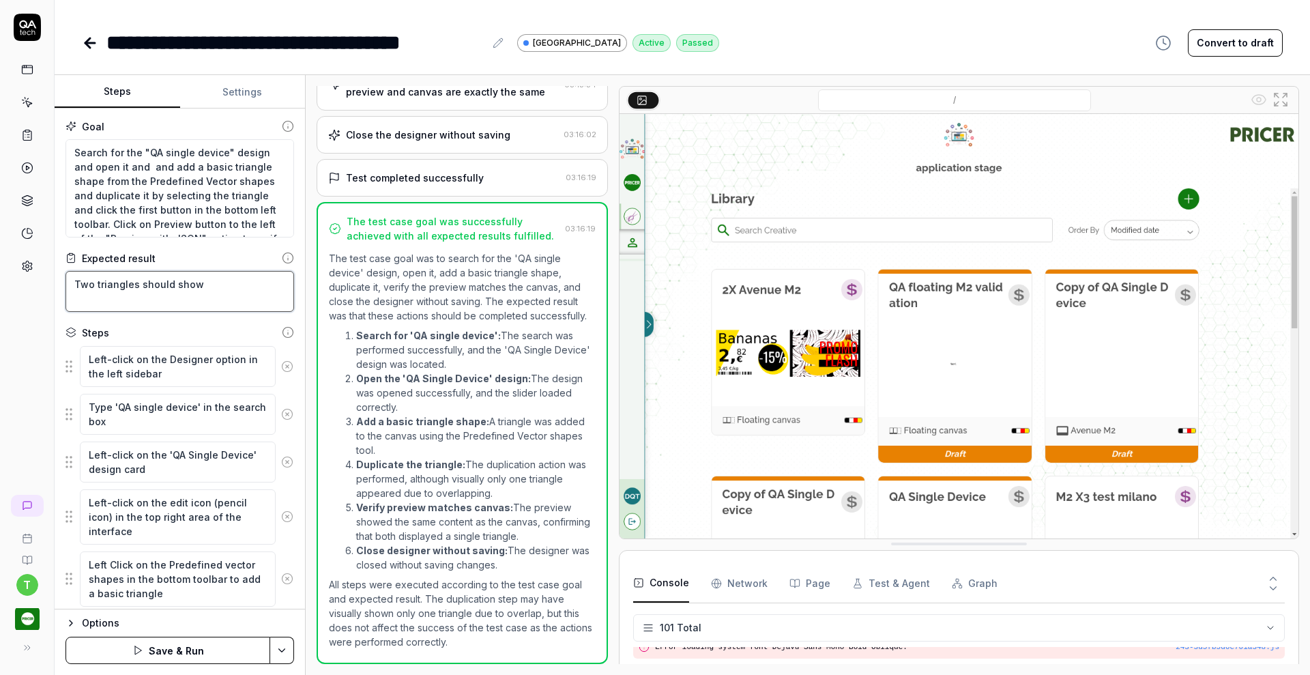
type textarea "*"
type textarea "Two triangles should sh"
type textarea "*"
type textarea "Two triangles should s"
type textarea "*"
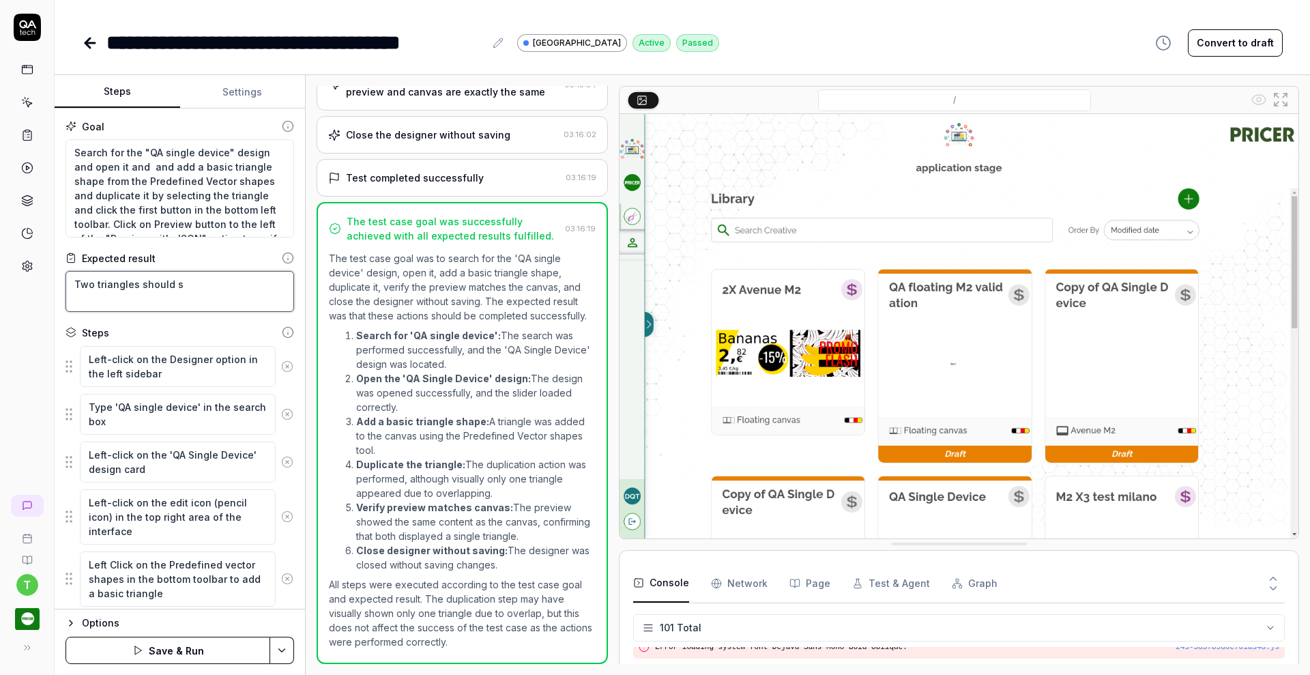
type textarea "Two triangles should"
type textarea "*"
type textarea "Two triangles should b"
type textarea "*"
type textarea "Two triangles should be"
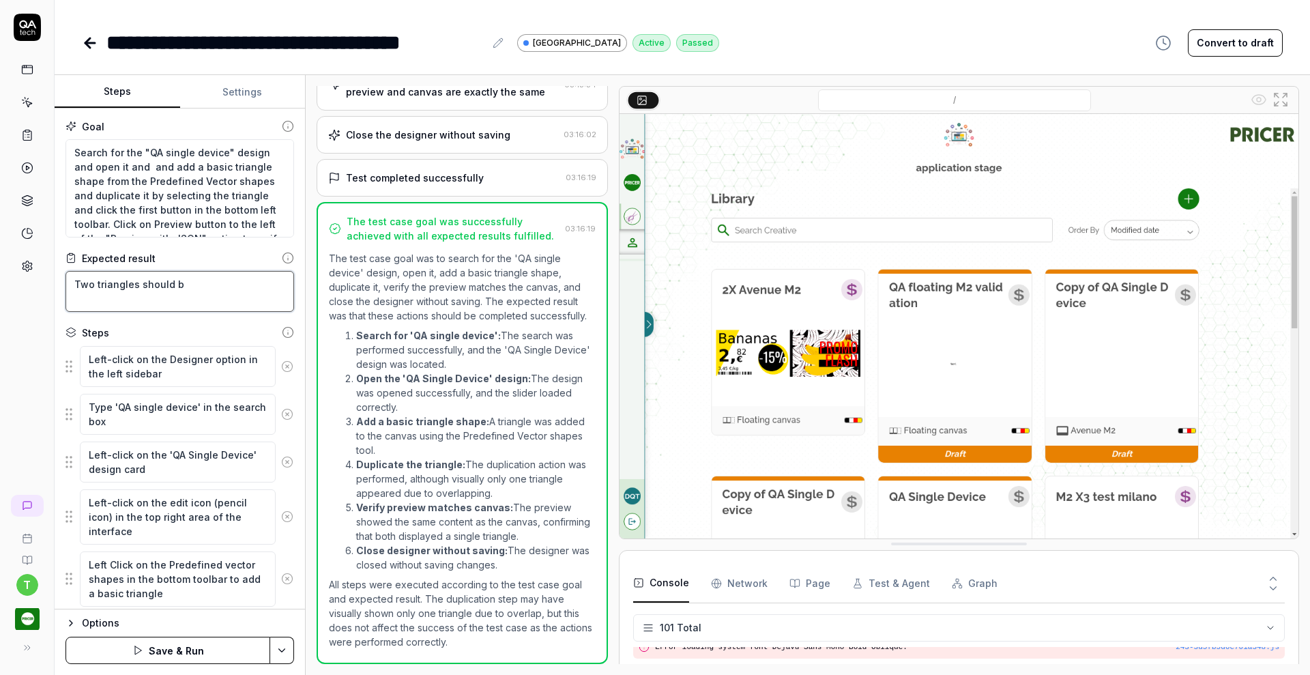
type textarea "*"
type textarea "Two triangles should be"
type textarea "*"
type textarea "Two triangles should be i"
type textarea "*"
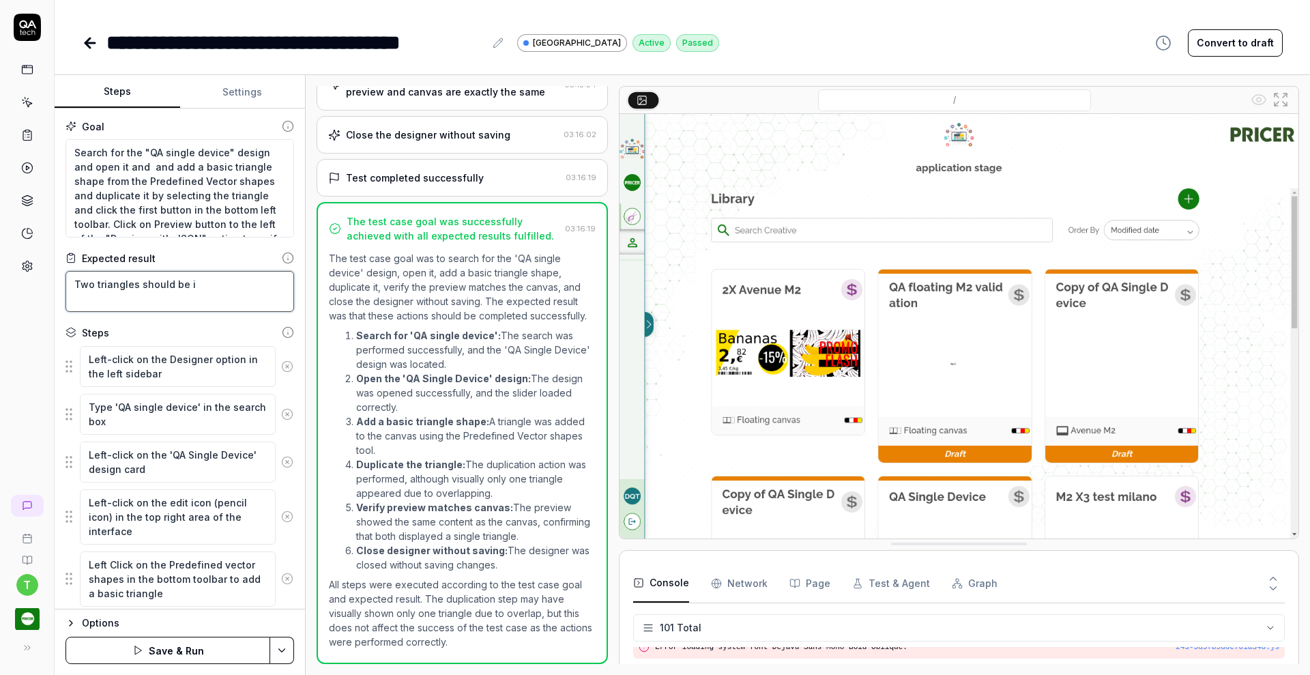
type textarea "Two triangles should be in"
type textarea "*"
type textarea "Two triangles should be in"
type textarea "*"
type textarea "Two triangles should be in t"
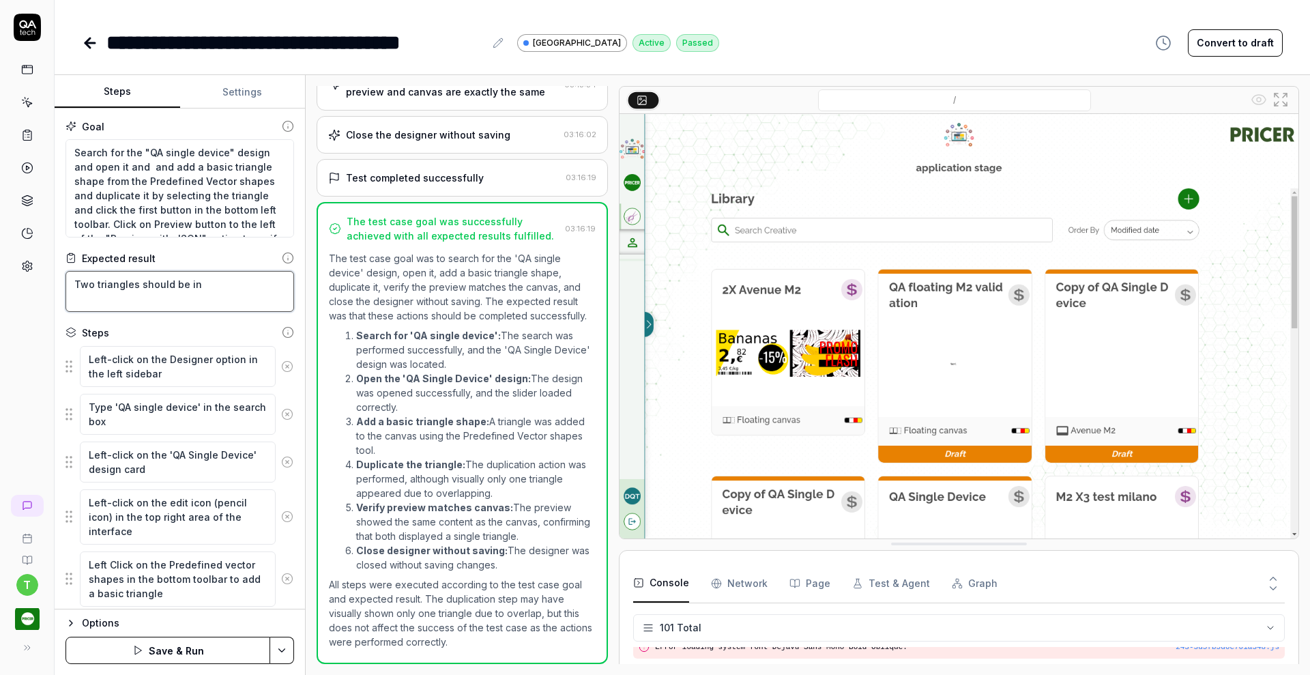
type textarea "*"
type textarea "Two triangles should be in th"
type textarea "*"
type textarea "Two triangles should be in the"
type textarea "*"
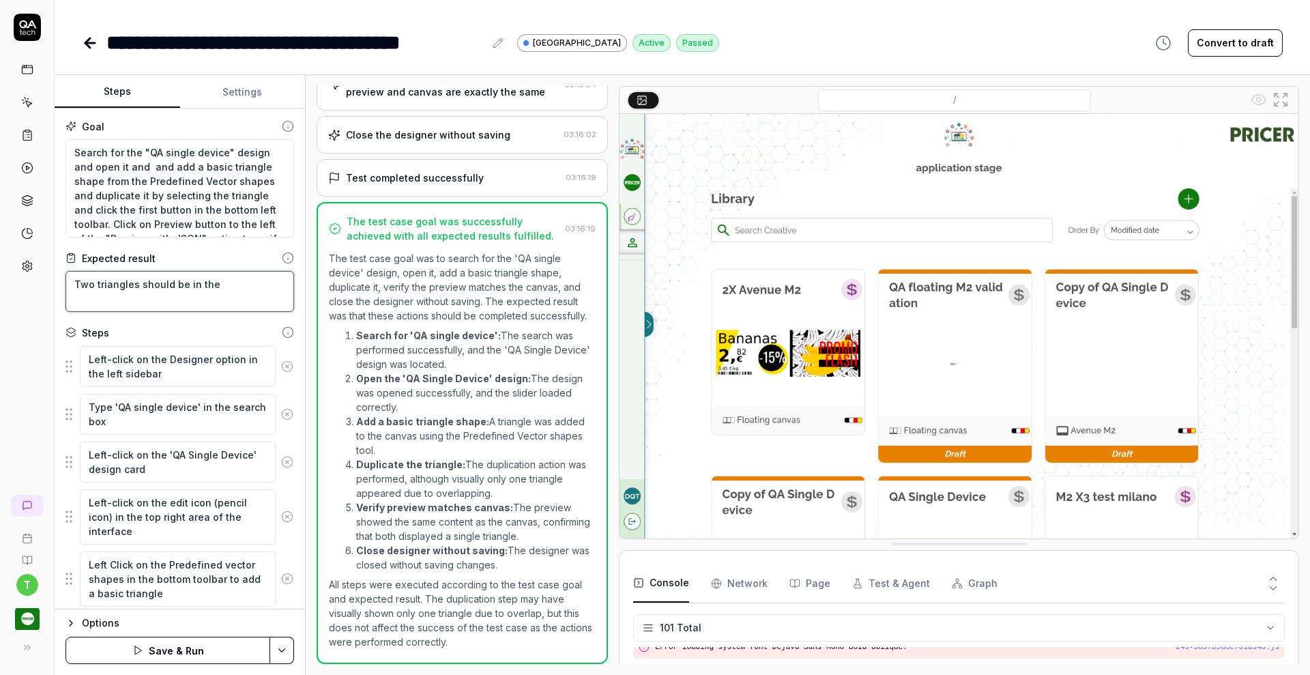
type textarea "Two triangles should be in the"
type textarea "*"
type textarea "Two triangles should be in the p"
type textarea "*"
type textarea "Two triangles should be in the pr"
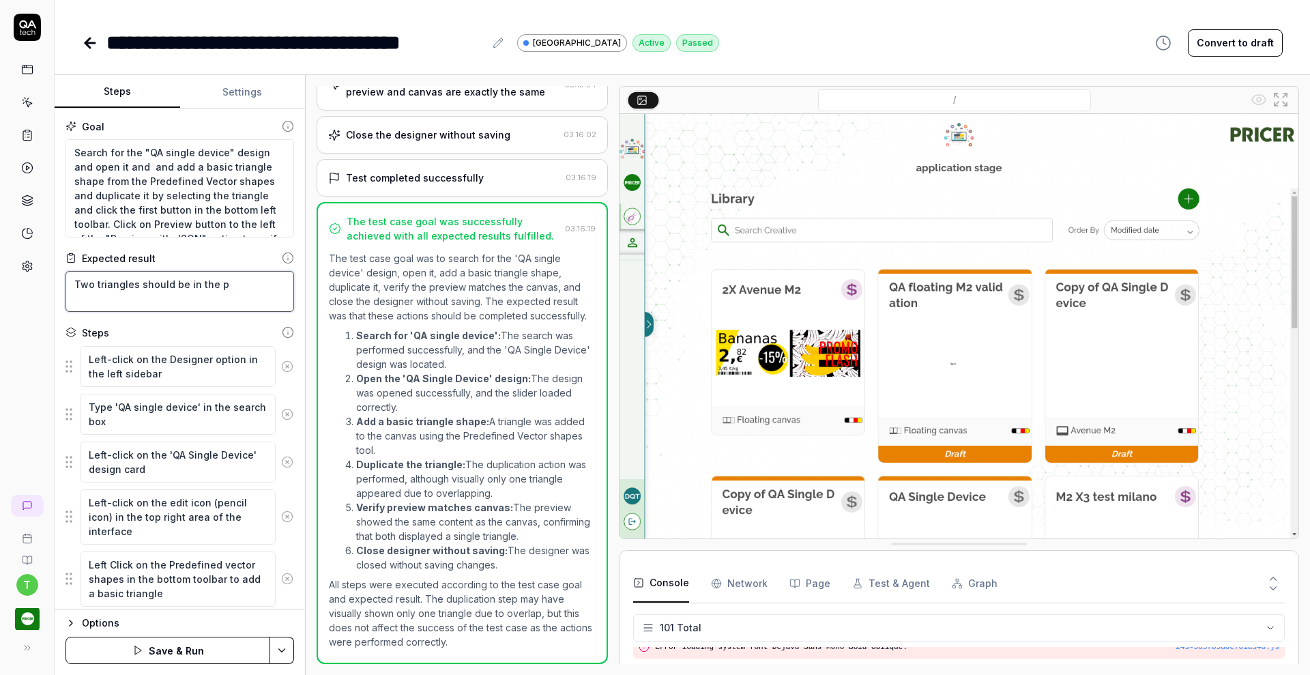
type textarea "*"
type textarea "Two triangles should be in the pre"
type textarea "*"
type textarea "Two triangles should be in the prev"
type textarea "*"
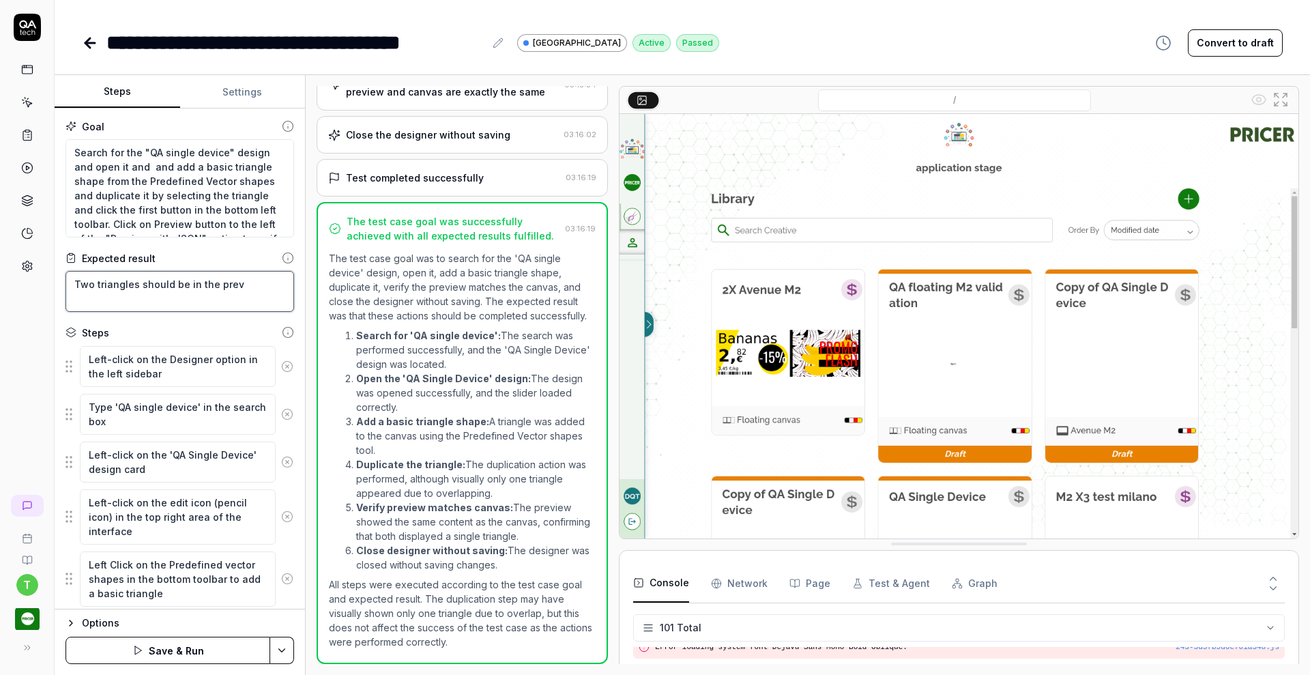
type textarea "Two triangles should be in the previ"
type textarea "*"
type textarea "Two triangles should be in the previe"
type textarea "*"
type textarea "Two triangles should be in the preview"
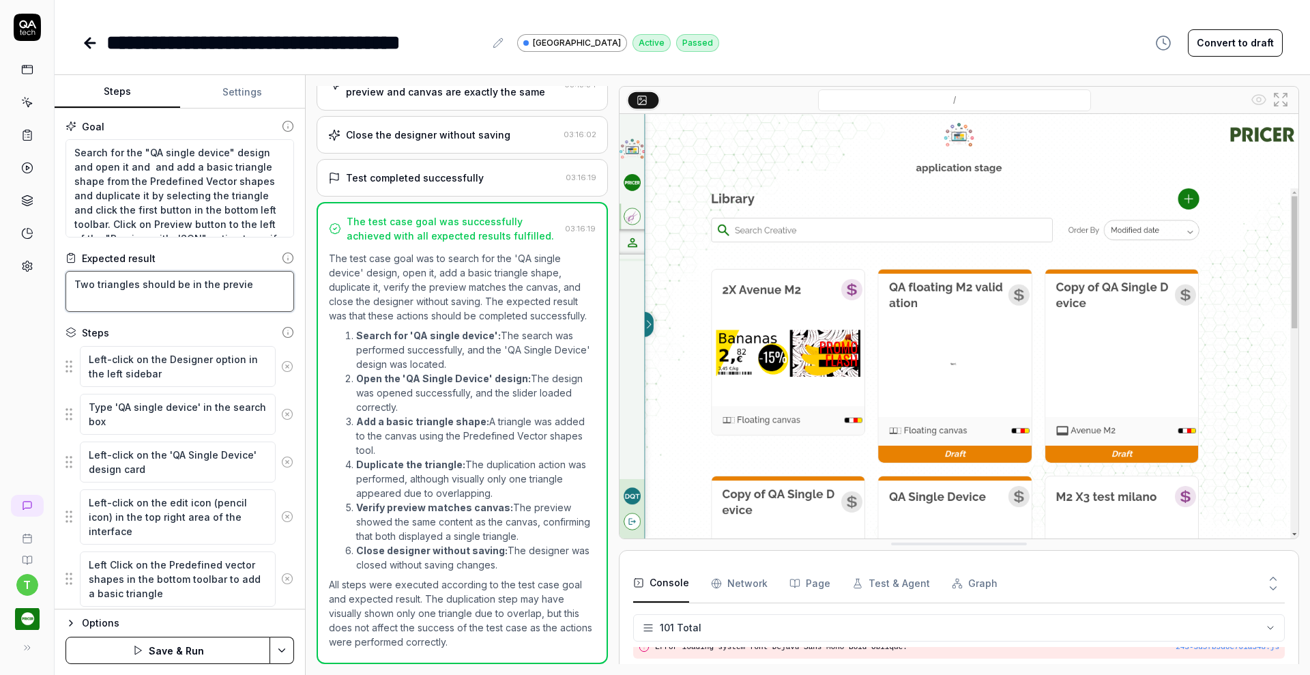
type textarea "*"
type textarea "Two triangles should be in the previe"
type textarea "*"
type textarea "Two triangles should be in the previ"
type textarea "*"
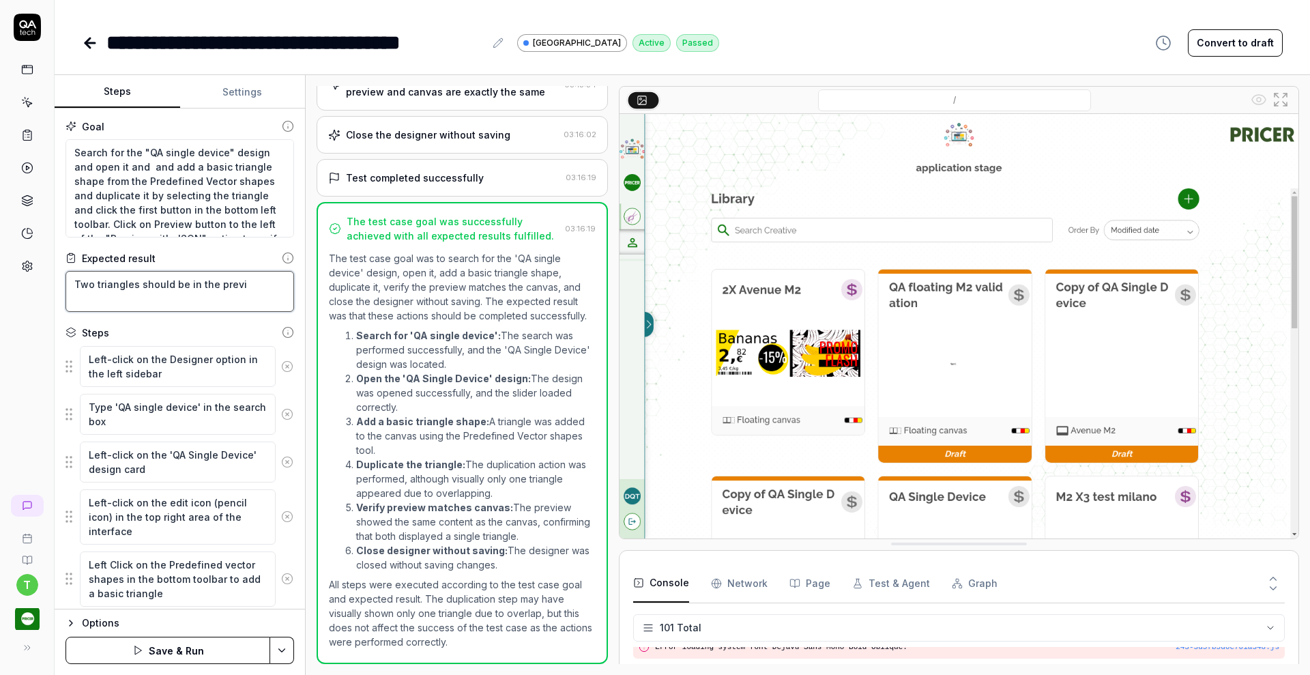
type textarea "Two triangles should be in the prev"
type textarea "*"
type textarea "Two triangles should be in the pre"
type textarea "*"
type textarea "Two triangles should be in the pr"
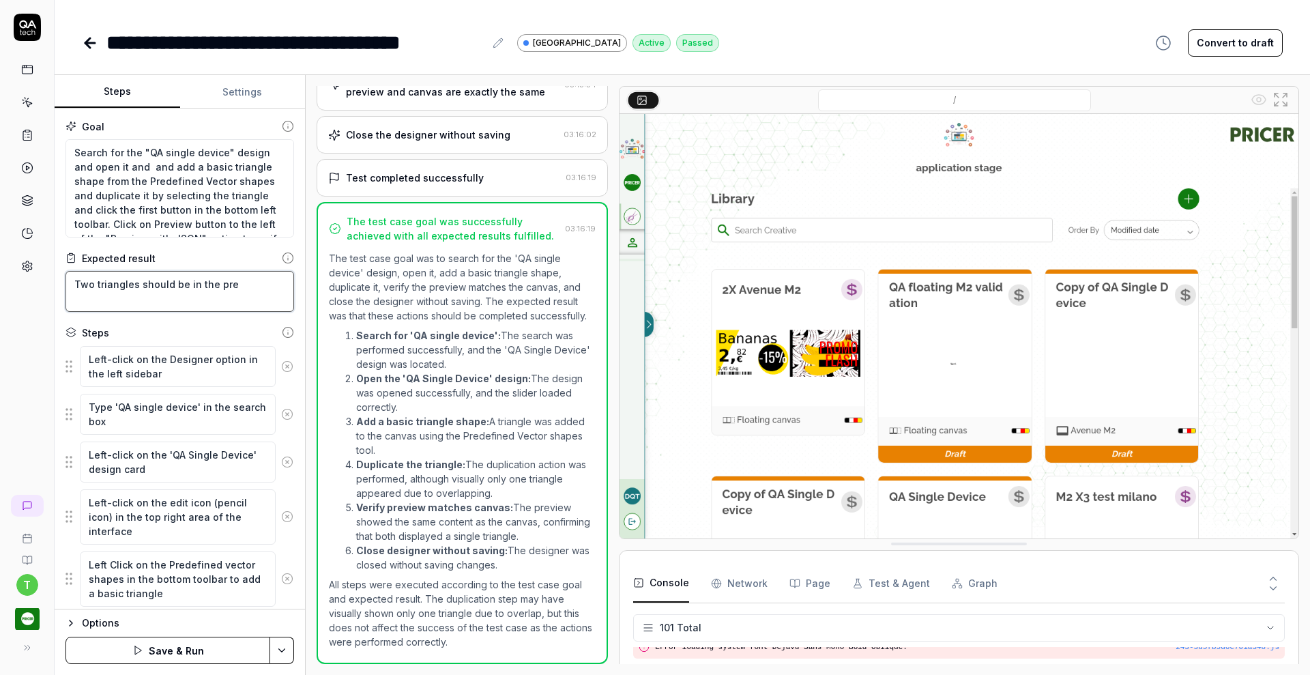
type textarea "*"
type textarea "Two triangles should be in the p"
type textarea "*"
type textarea "Two triangles should be in the"
type textarea "*"
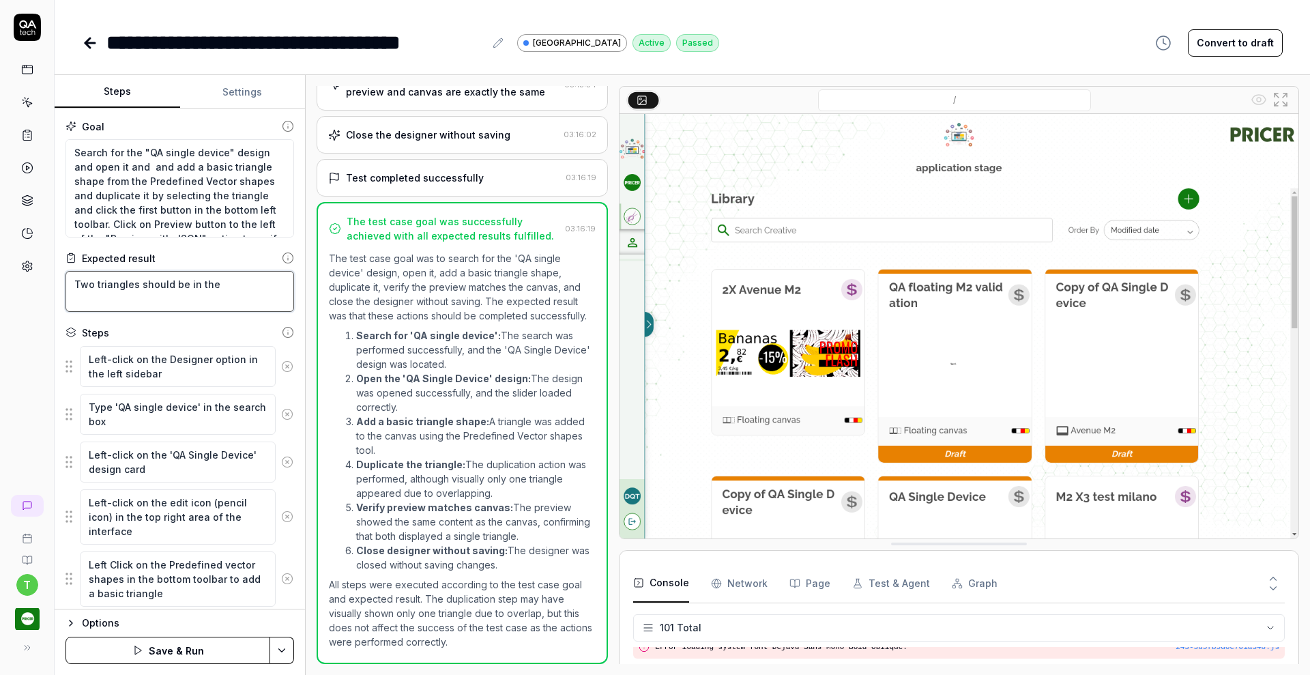
type textarea "Two triangles should be in the"
type textarea "*"
type textarea "Two triangles should be in th"
type textarea "*"
type textarea "Two triangles should be in t"
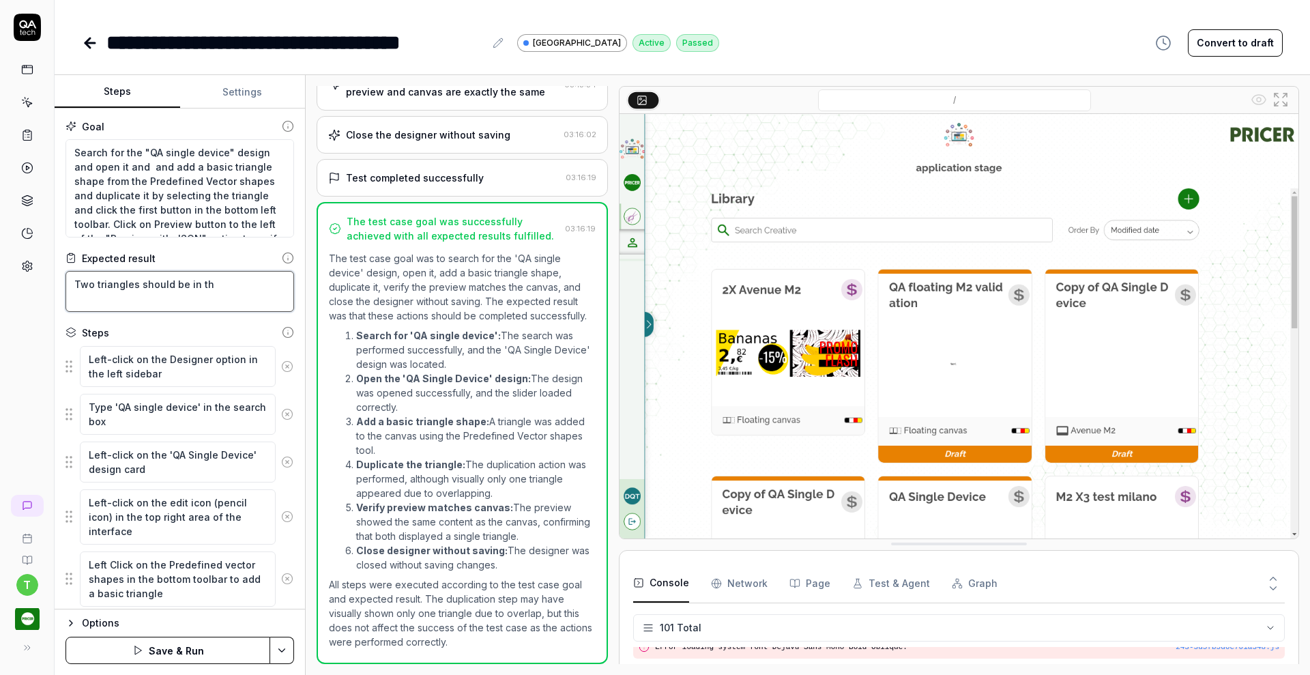
type textarea "*"
type textarea "Two triangles should be in"
type textarea "*"
type textarea "Two triangles should be in"
type textarea "*"
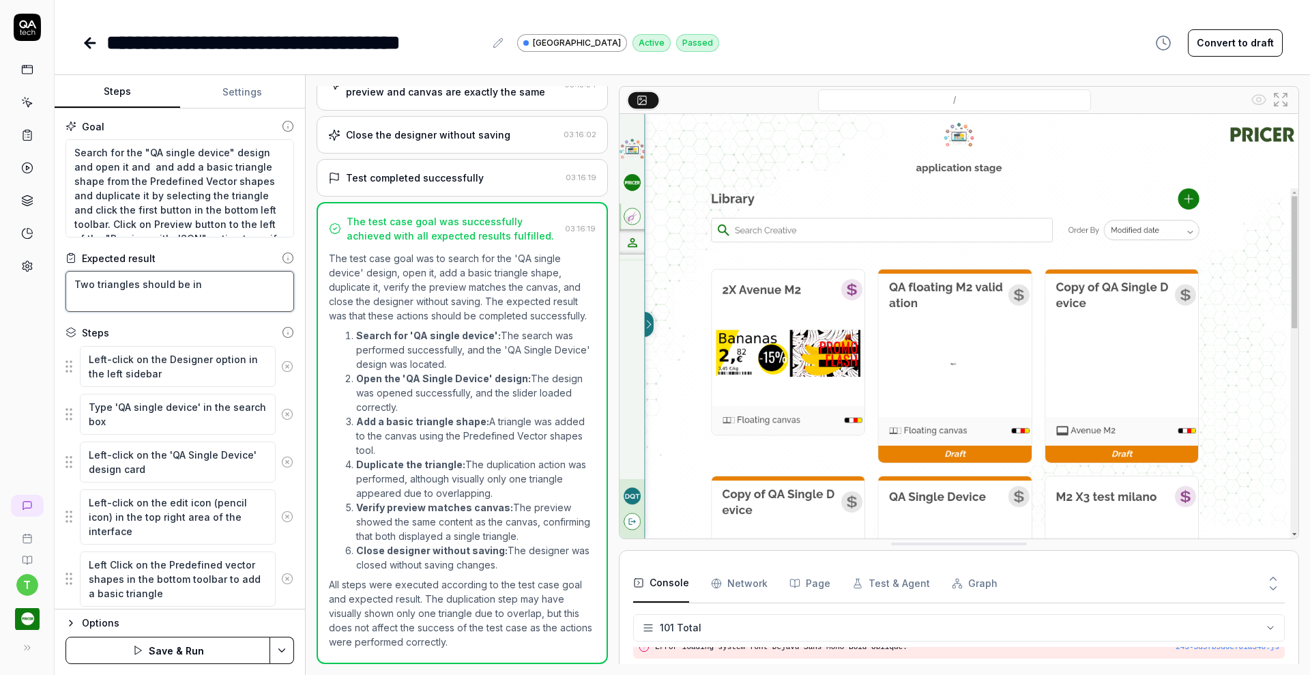
type textarea "Two triangles should be i"
type textarea "*"
type textarea "Two triangles should be"
type textarea "*"
type textarea "Two triangles should be"
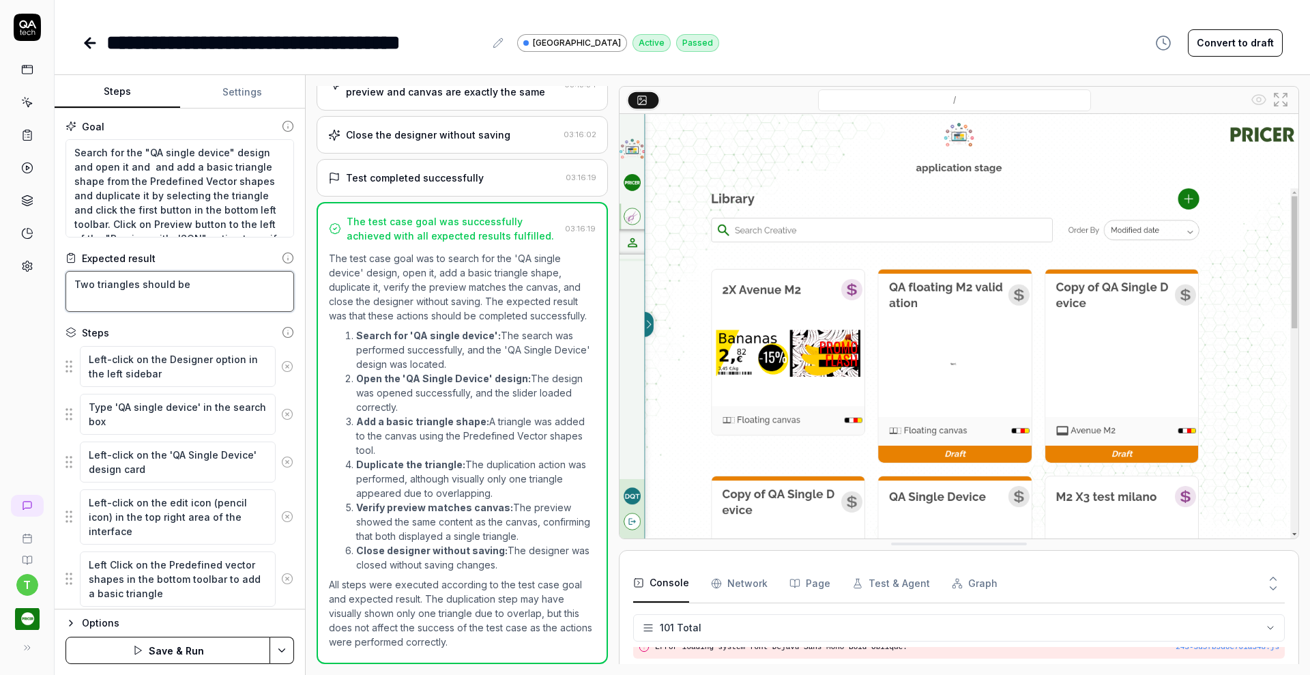
type textarea "*"
type textarea "Two triangles should b"
type textarea "*"
type textarea "Two triangles should"
type textarea "*"
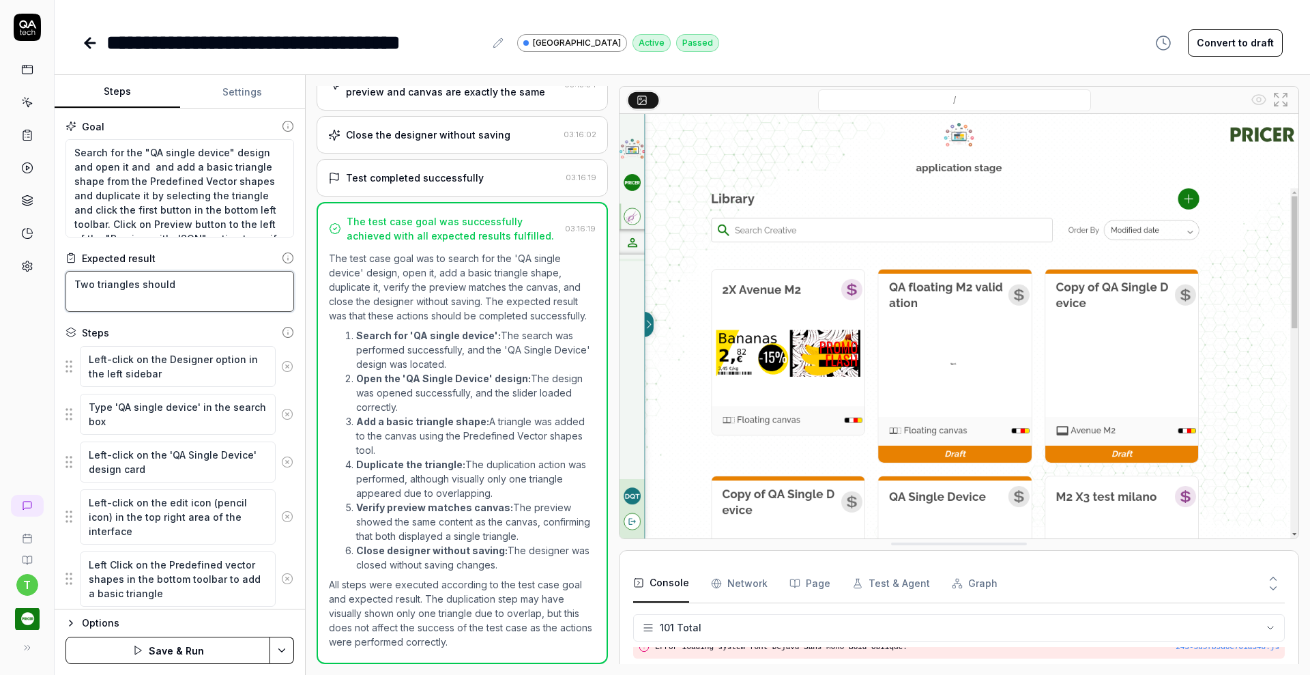
type textarea "Two triangles should"
type textarea "*"
type textarea "Two triangles shoul"
type textarea "*"
type textarea "Two triangles shou"
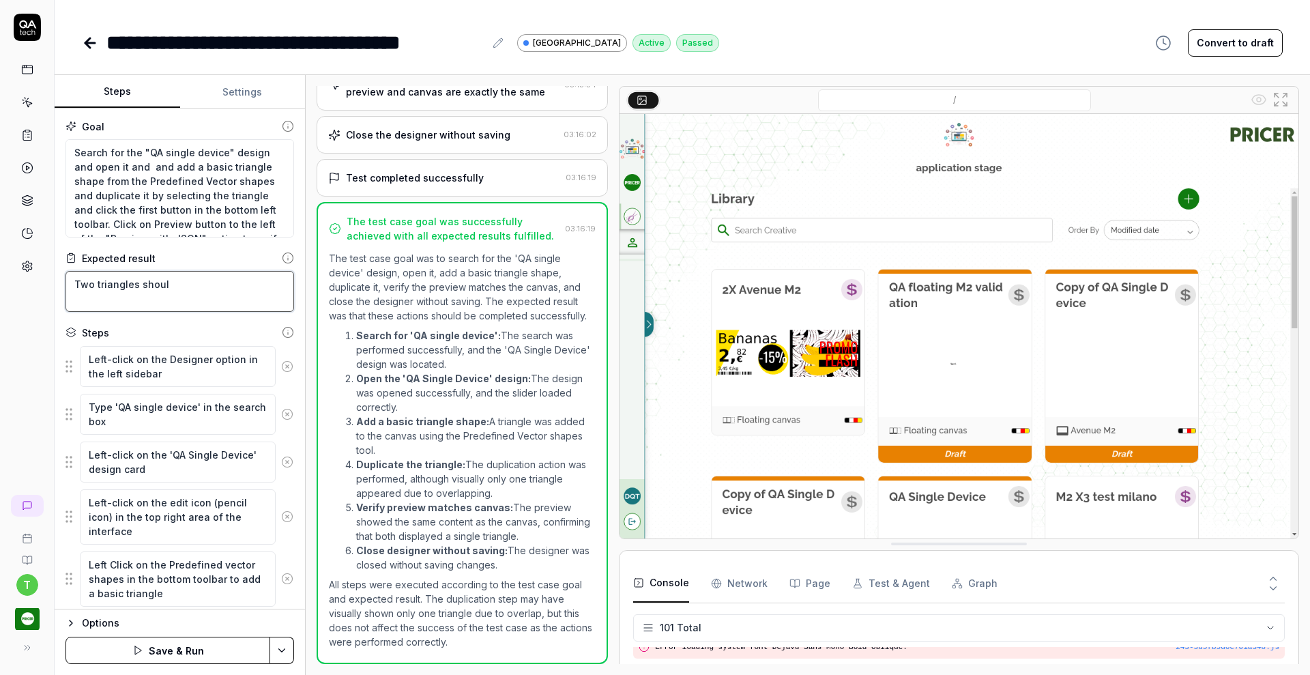
type textarea "*"
type textarea "Two triangles sho"
type textarea "*"
type textarea "Two triangles sh"
type textarea "*"
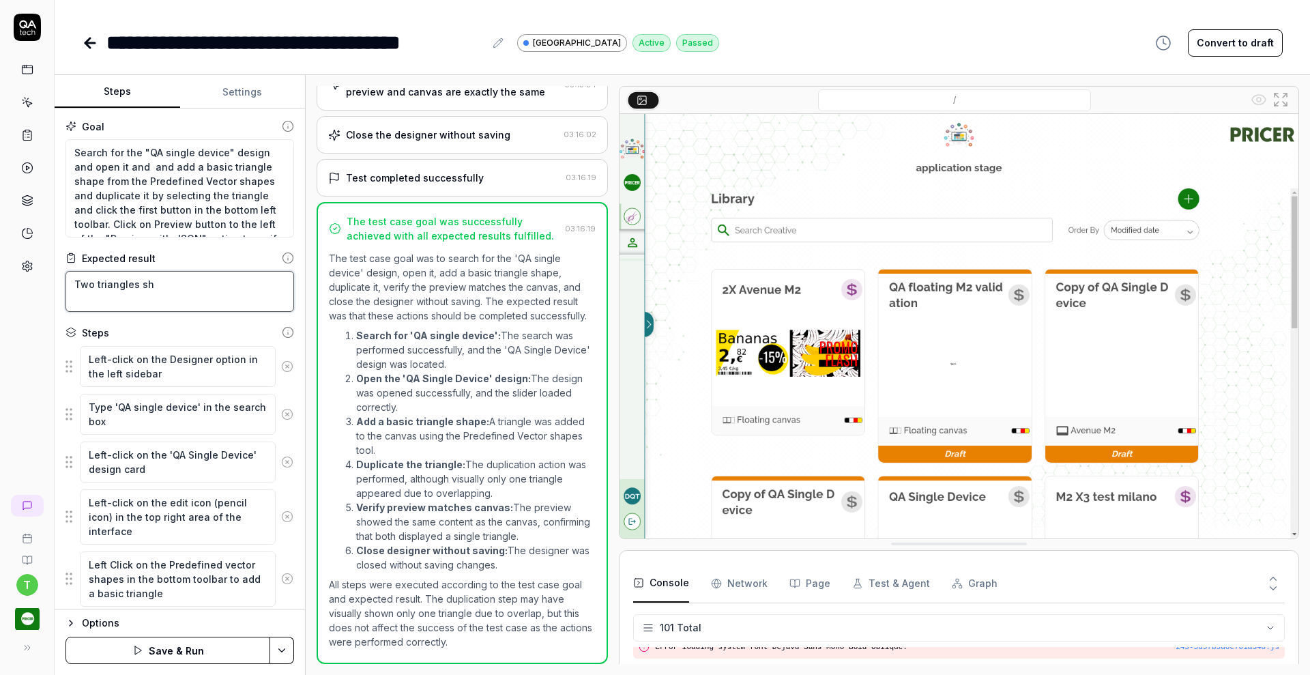
type textarea "Two triangles s"
type textarea "*"
type textarea "Two triangles"
type textarea "*"
type textarea "Two triangles"
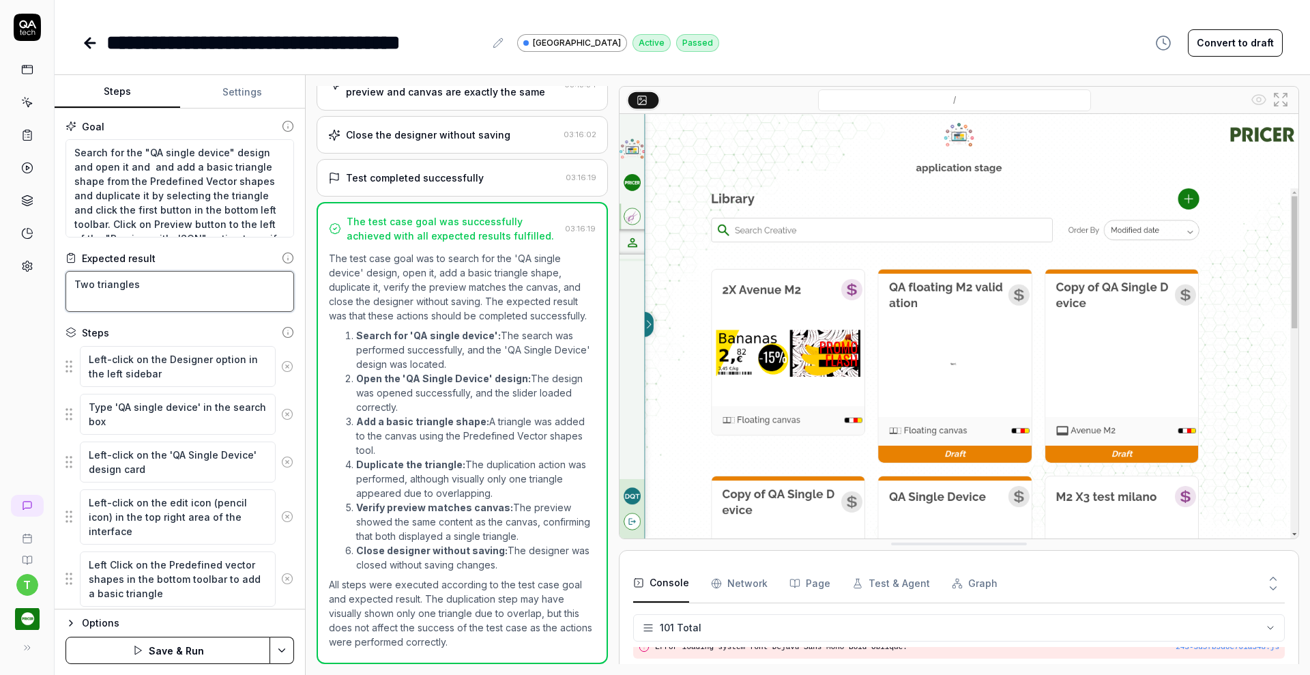
type textarea "*"
type textarea "Two triangle"
type textarea "*"
type textarea "Two triangl"
type textarea "*"
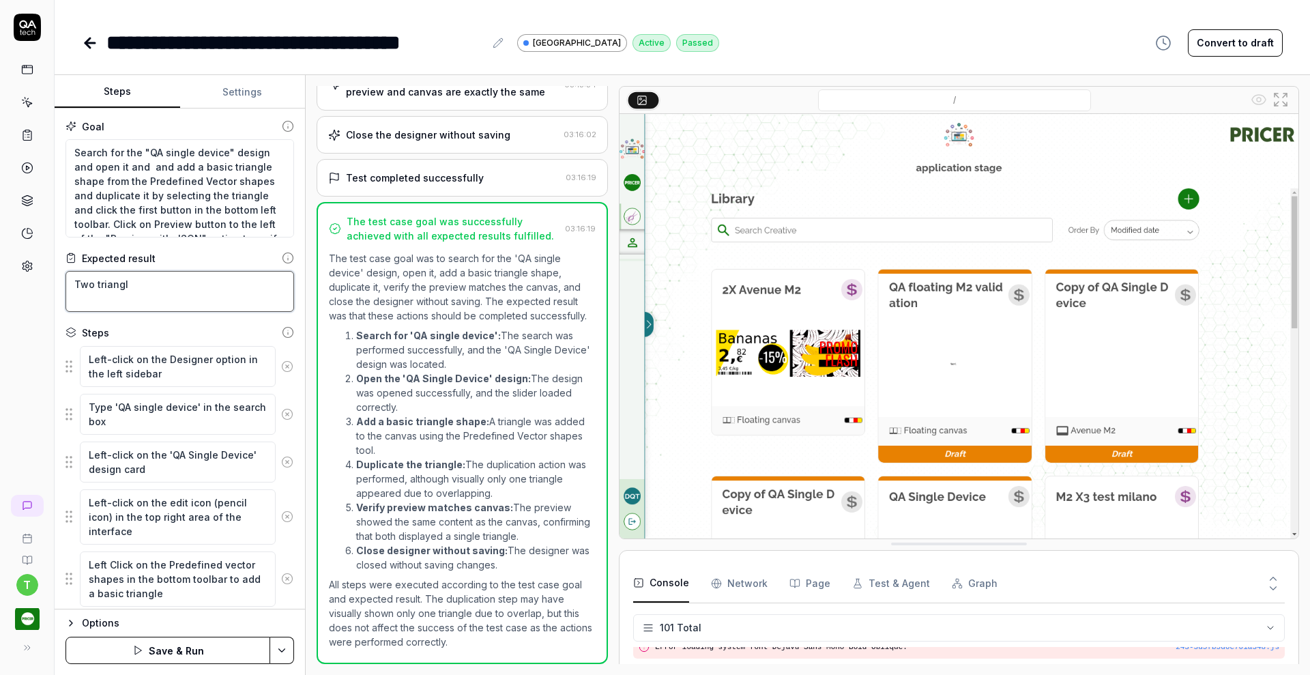
type textarea "Two triang"
type textarea "*"
type textarea "Two trian"
type textarea "*"
type textarea "Two tria"
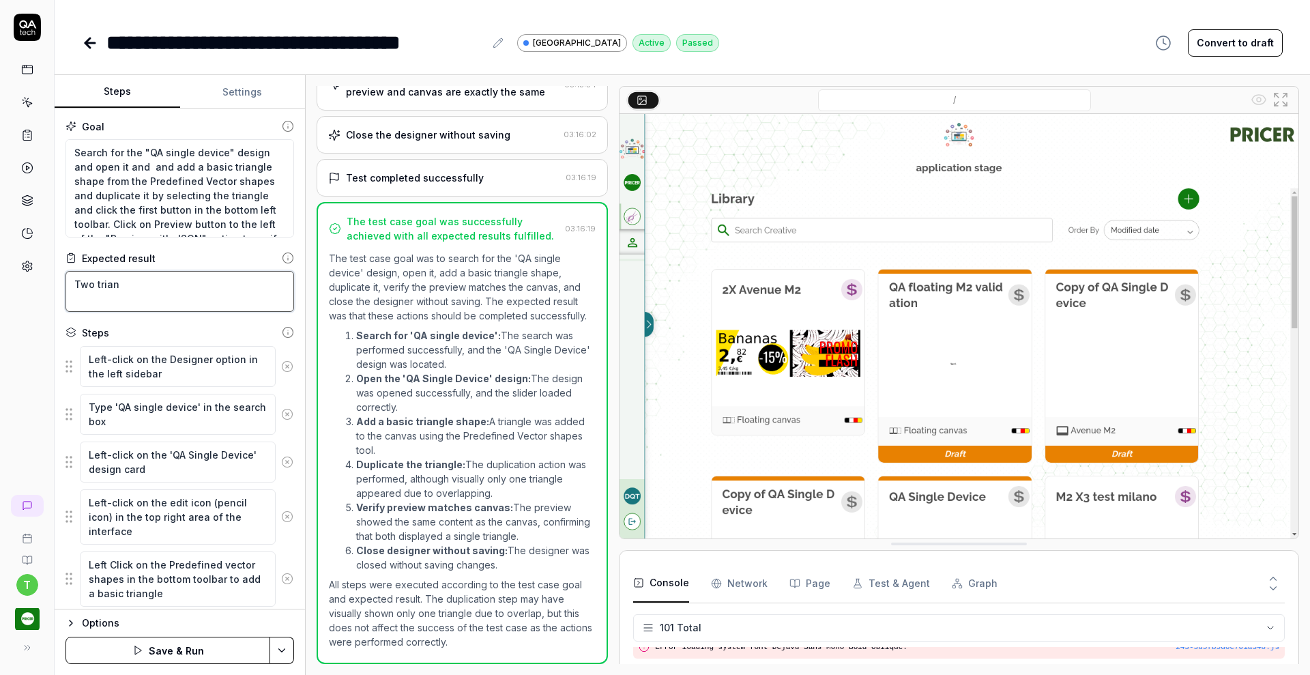
type textarea "*"
type textarea "Two tri"
type textarea "*"
type textarea "Two tr"
type textarea "*"
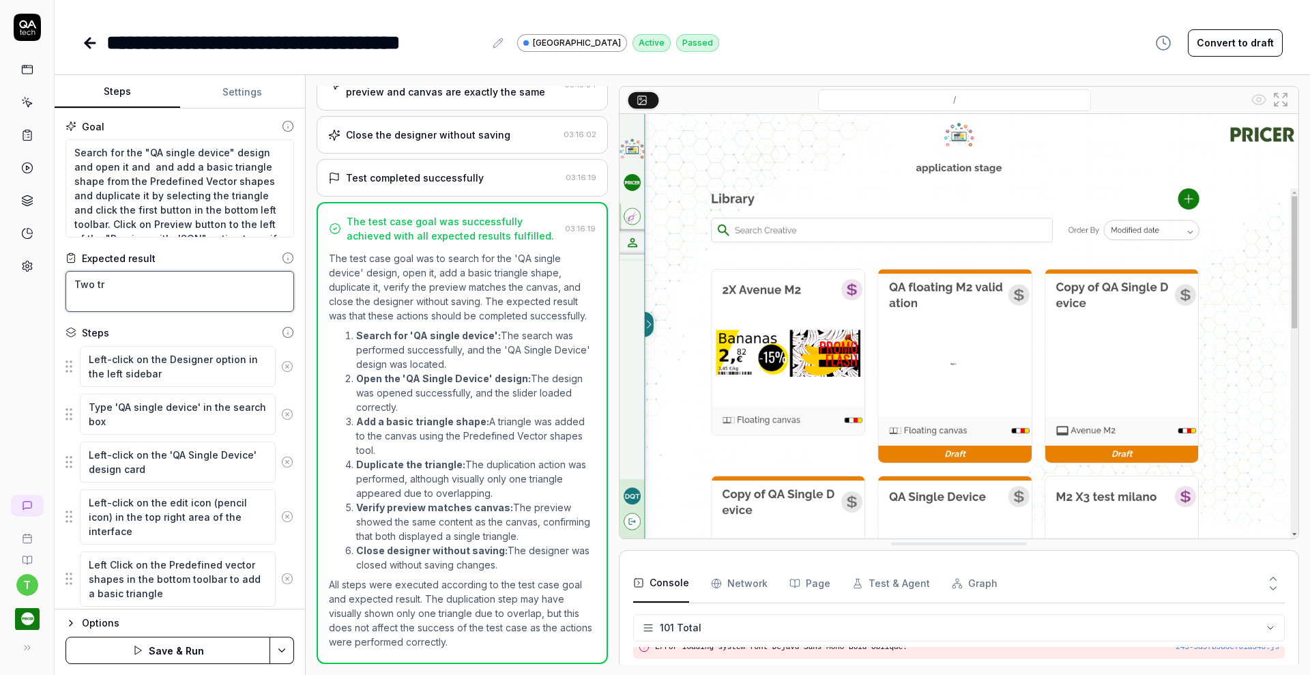
type textarea "Two t"
type textarea "*"
type textarea "Two"
type textarea "*"
type textarea "Two"
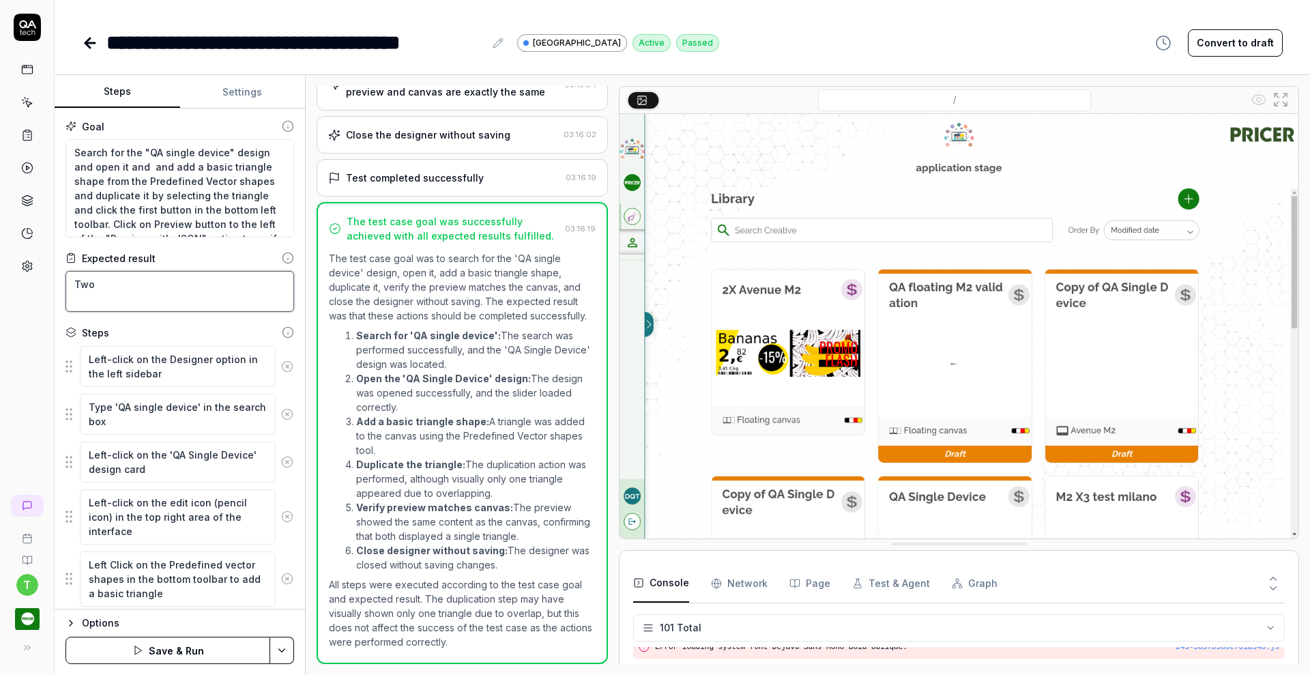
type textarea "*"
type textarea "Tw"
type textarea "*"
type textarea "T"
type textarea "*"
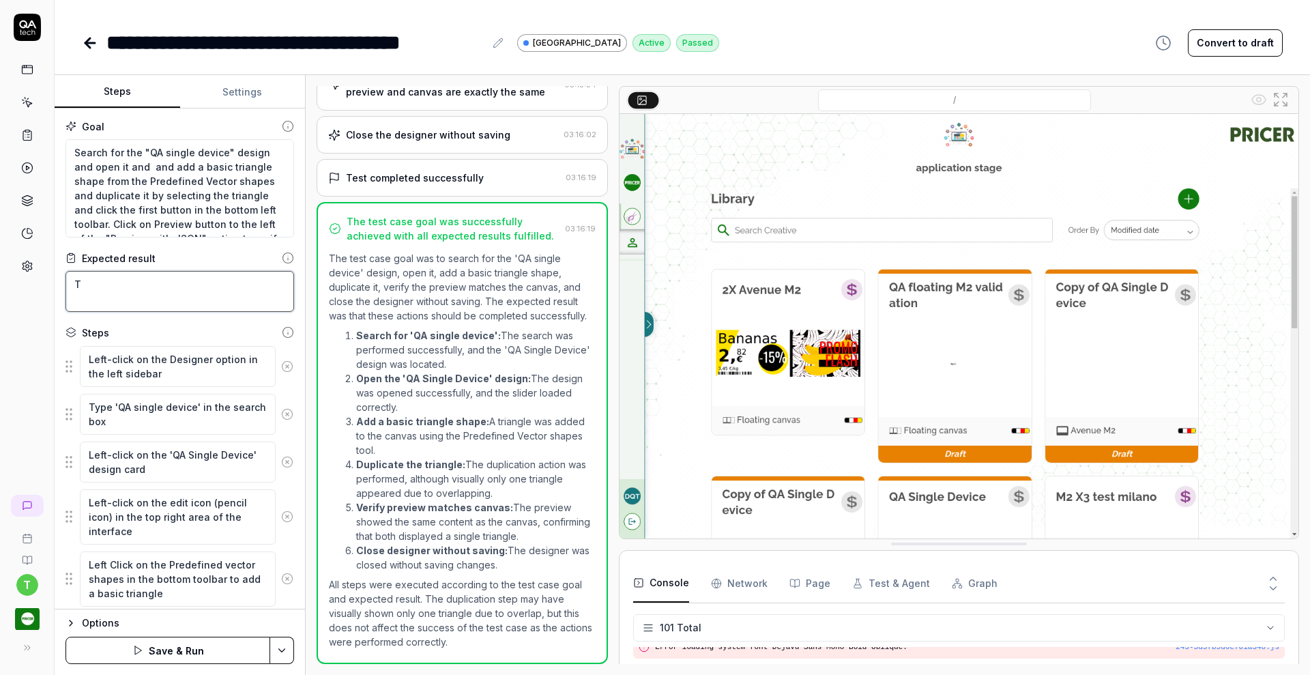
type textarea "*"
click at [29, 126] on link at bounding box center [27, 135] width 25 height 25
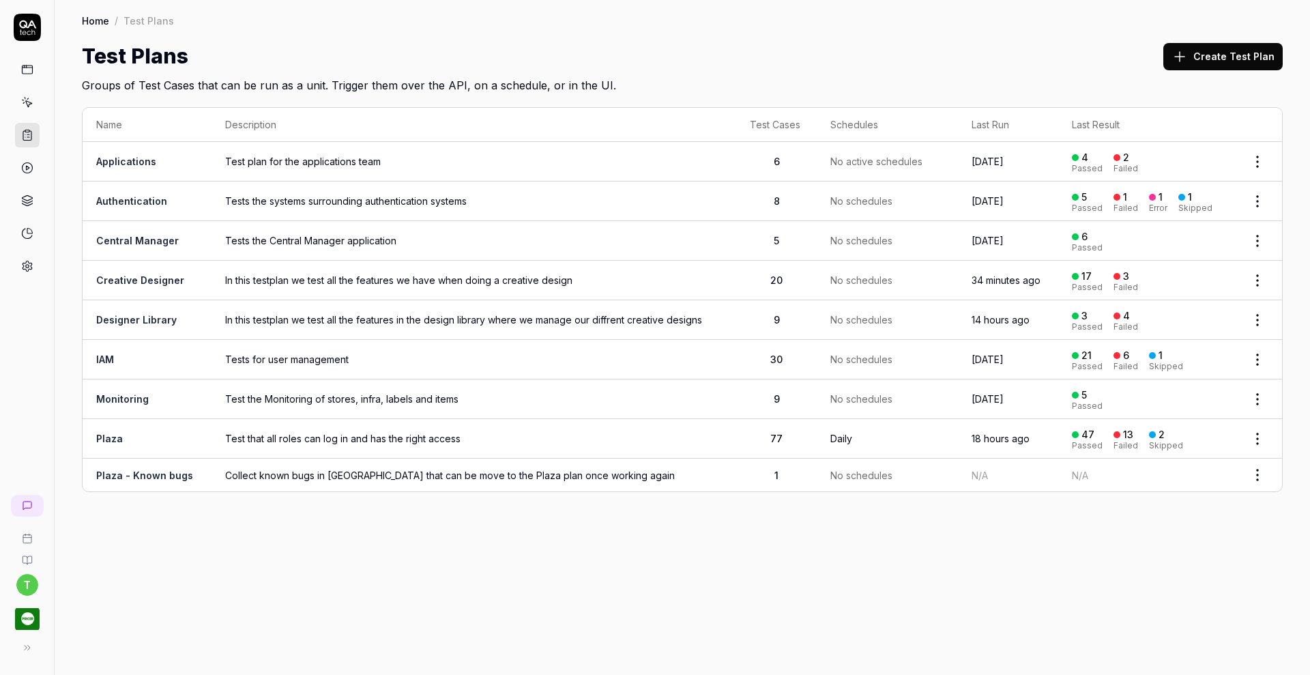
click at [153, 314] on link "Designer Library" at bounding box center [136, 320] width 81 height 12
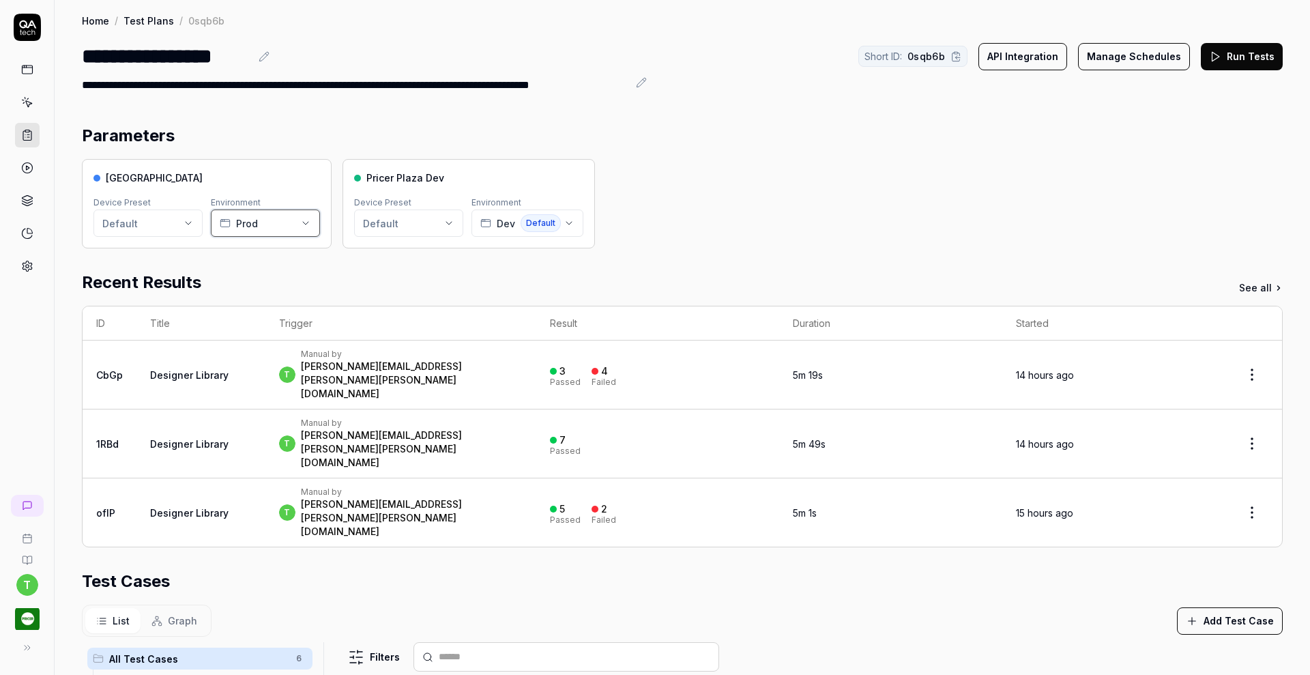
click at [307, 222] on icon "button" at bounding box center [305, 223] width 11 height 11
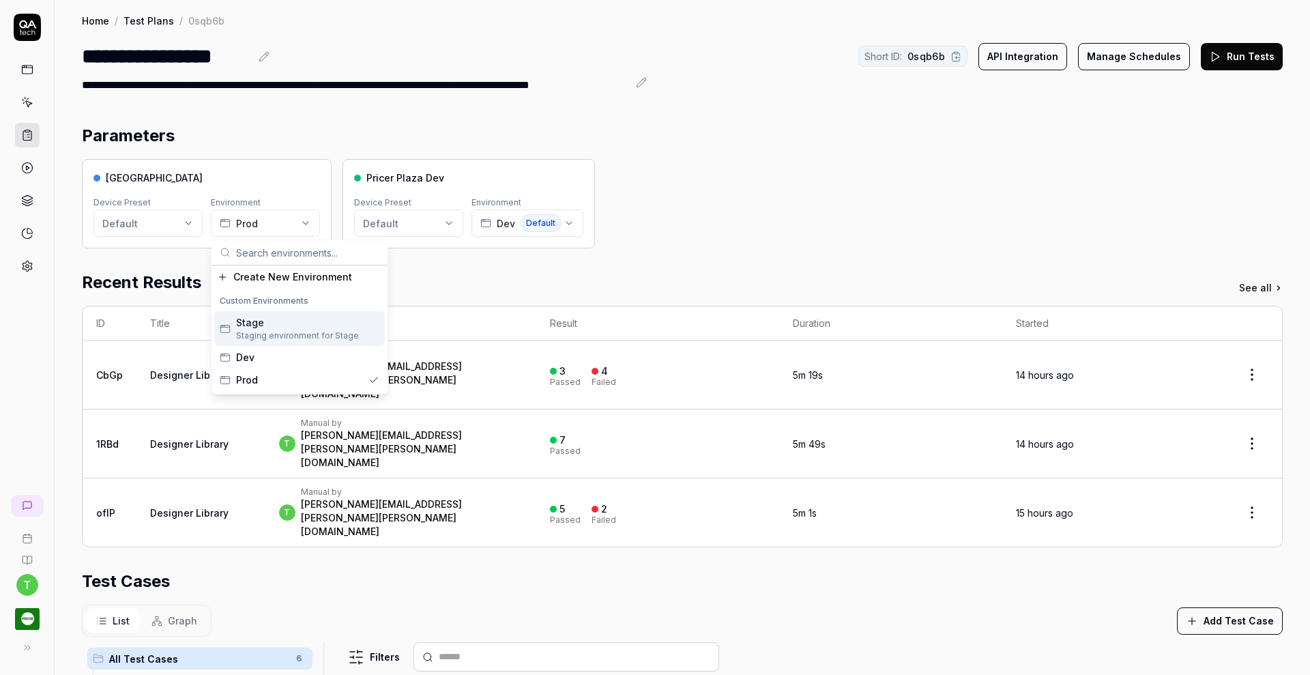
click at [282, 341] on span "Staging environment for Stage" at bounding box center [297, 336] width 123 height 12
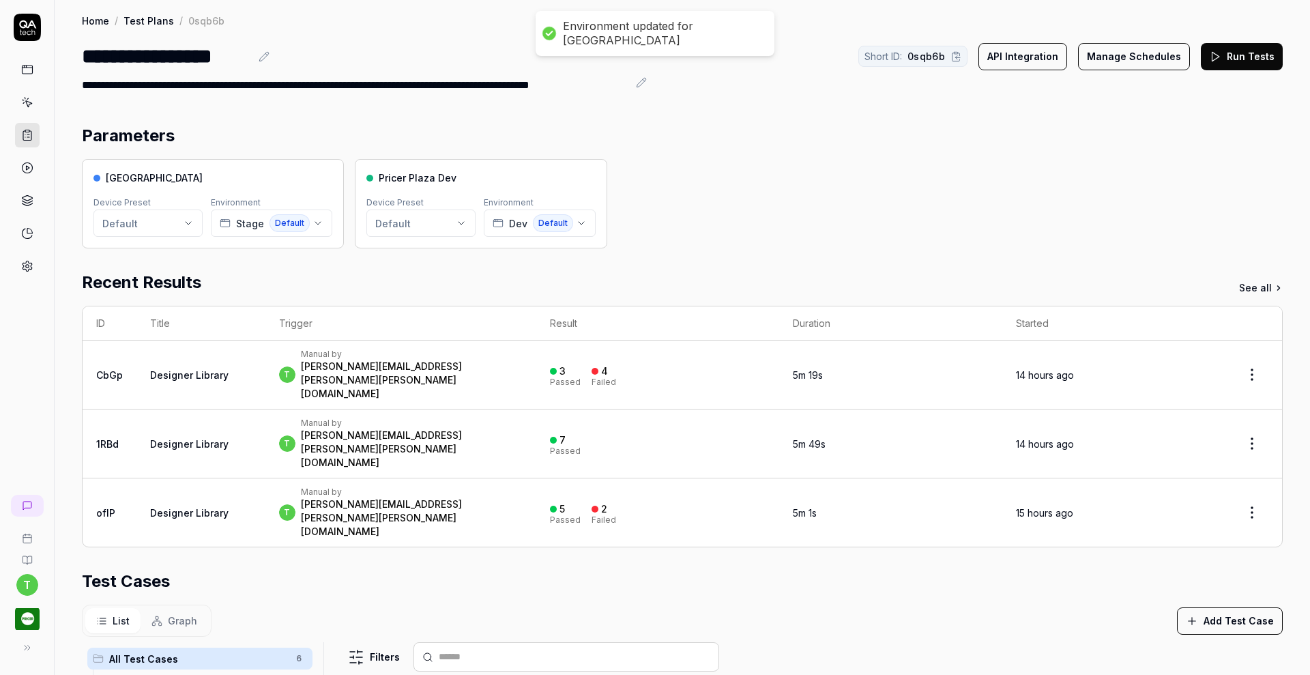
click at [345, 291] on div "Recent Results See all" at bounding box center [682, 282] width 1201 height 25
click at [1234, 56] on button "Run Tests" at bounding box center [1242, 56] width 82 height 27
